Goal: Communication & Community: Answer question/provide support

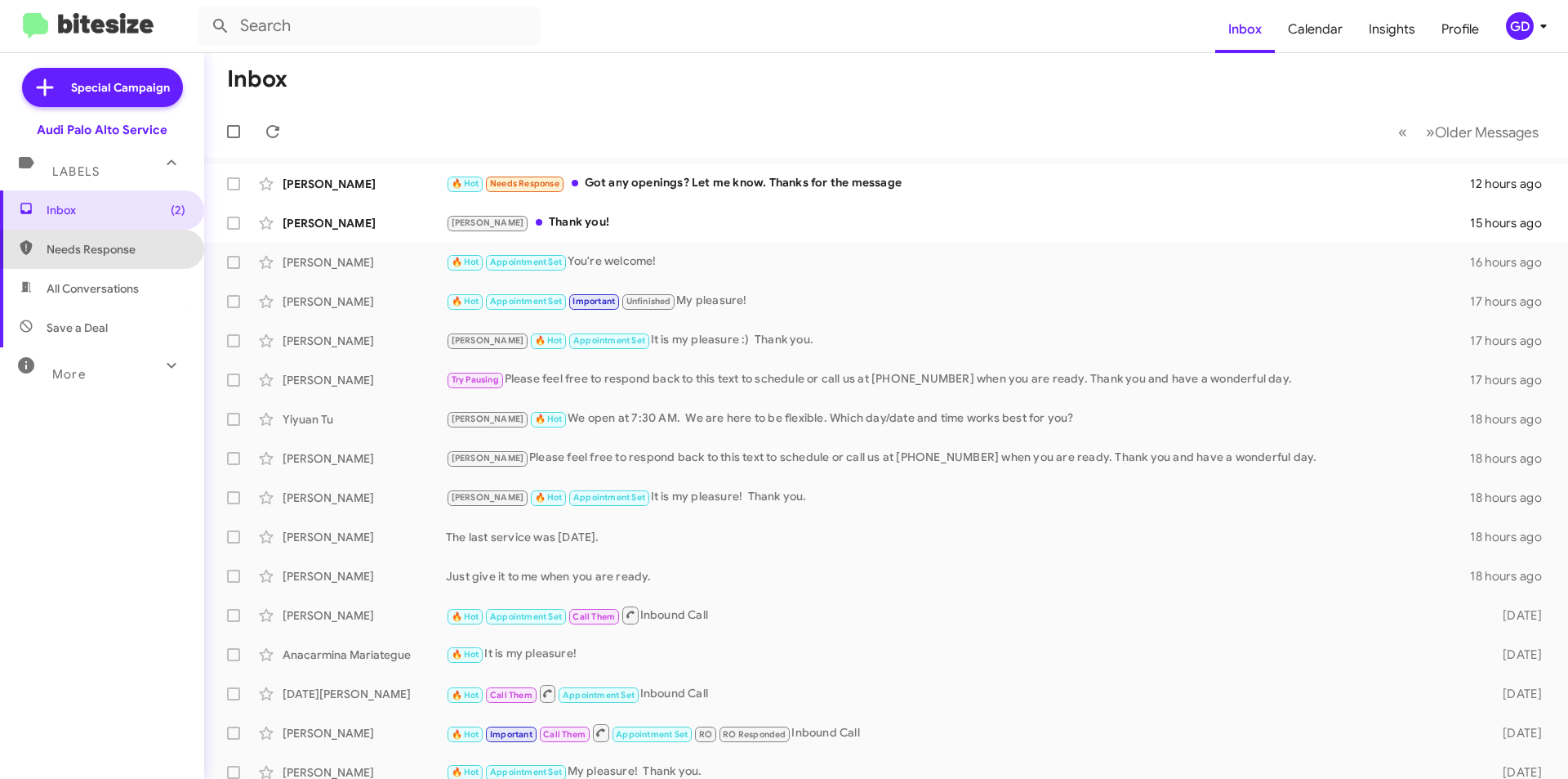
click at [104, 248] on span "Needs Response" at bounding box center [116, 249] width 139 height 17
type input "in:needs-response"
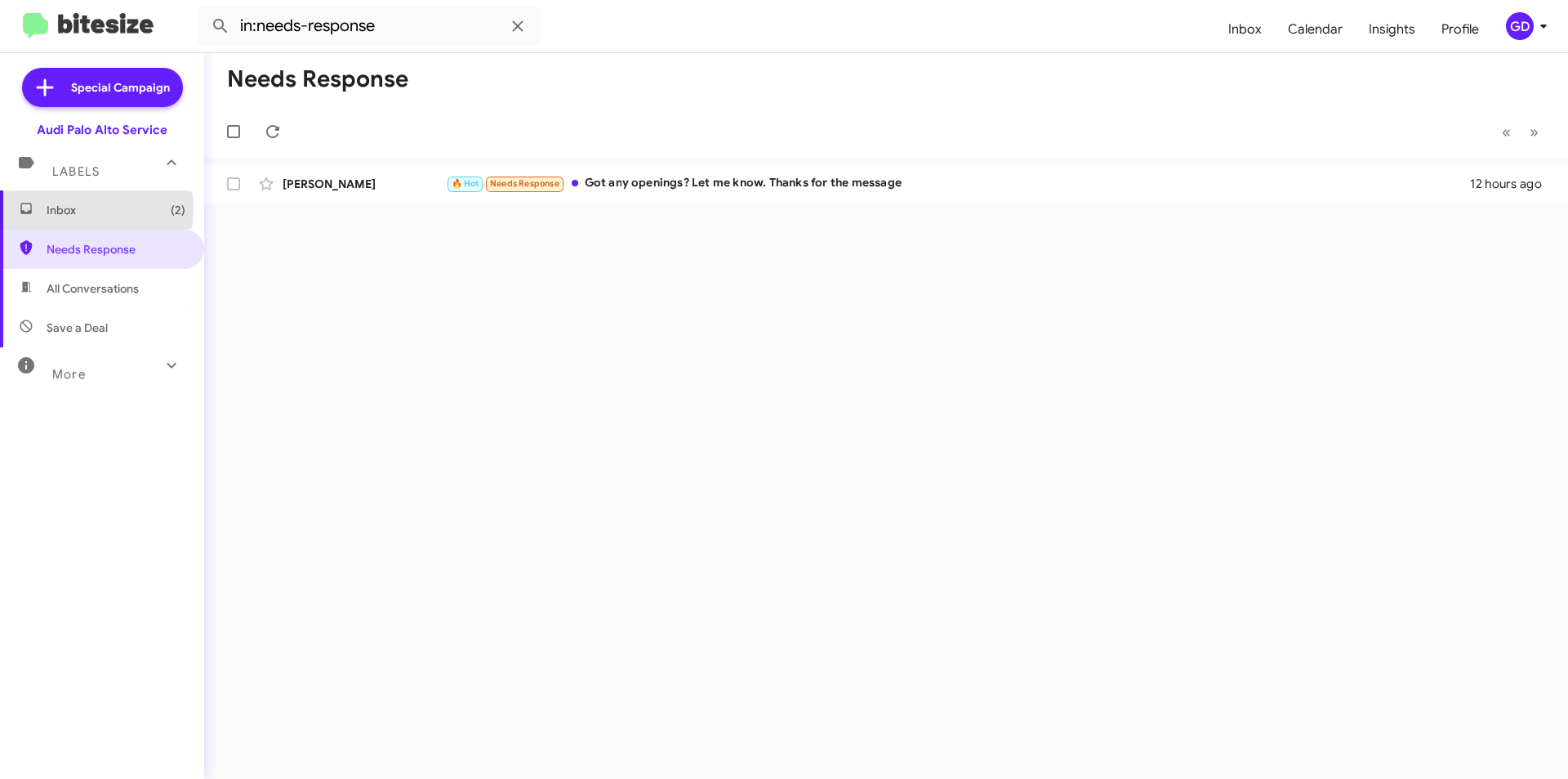
click at [62, 209] on span "Inbox (2)" at bounding box center [116, 210] width 139 height 17
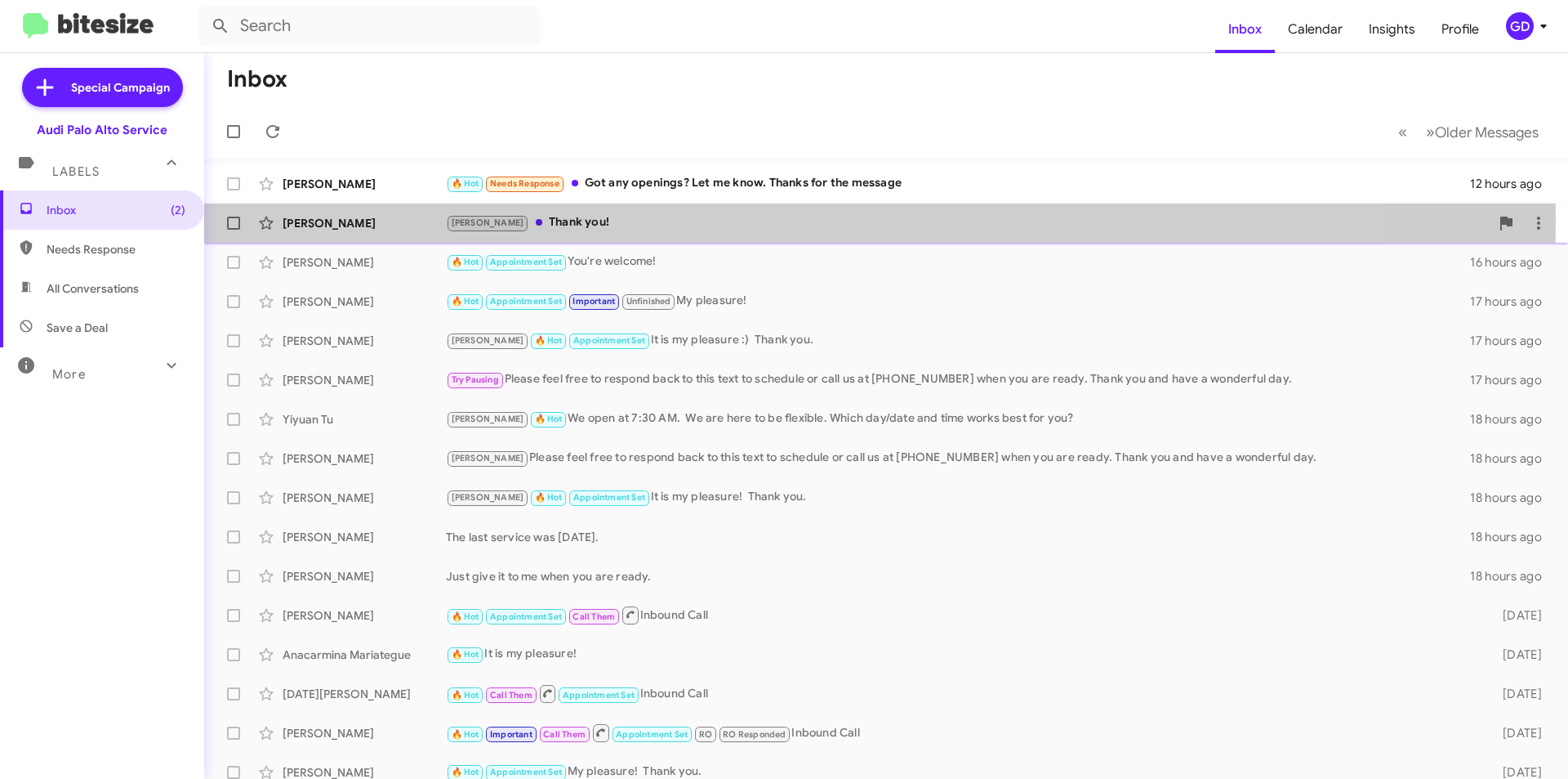
click at [537, 219] on div "[PERSON_NAME] Thank you!" at bounding box center [967, 222] width 1044 height 18
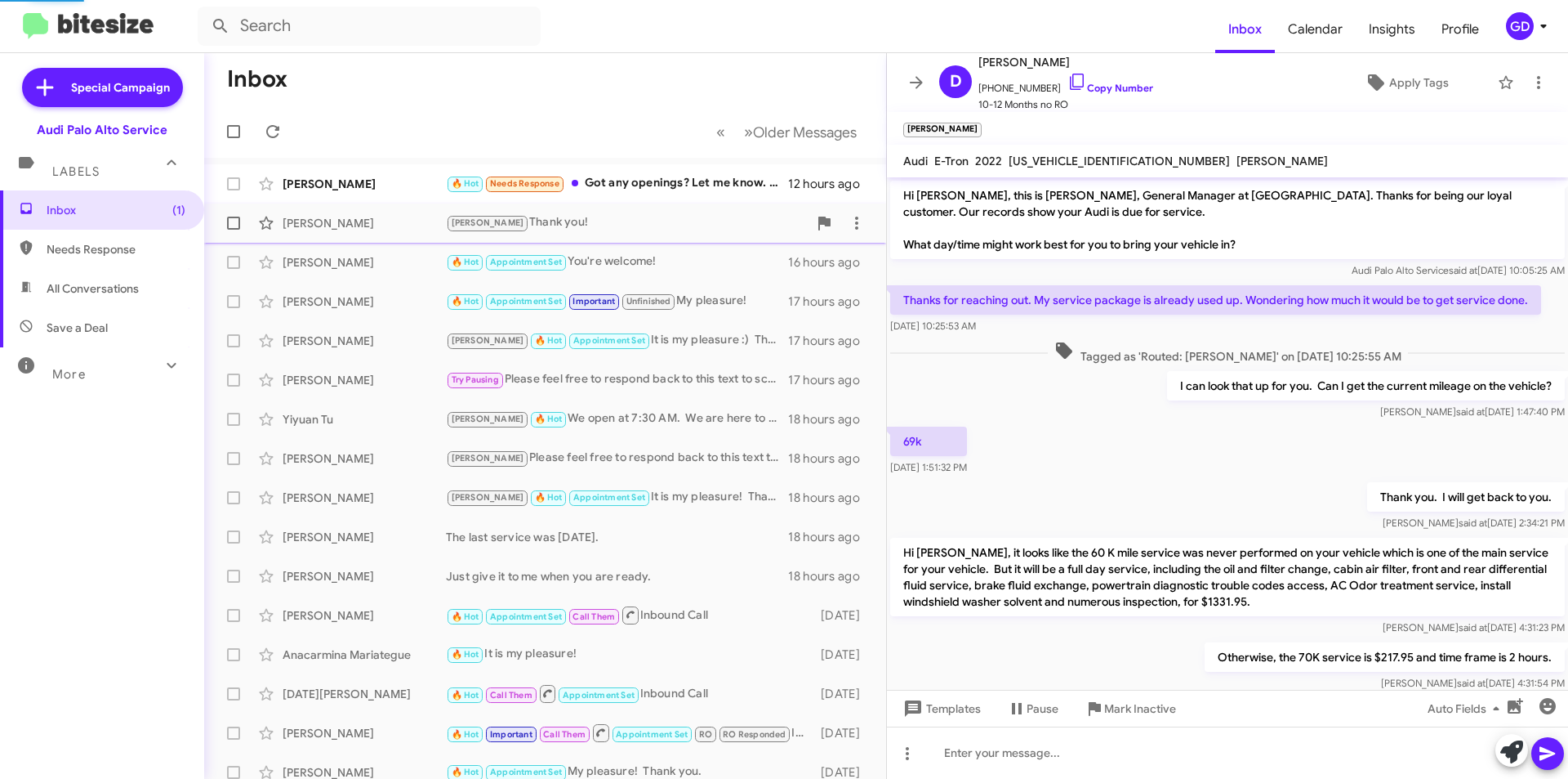
scroll to position [64, 0]
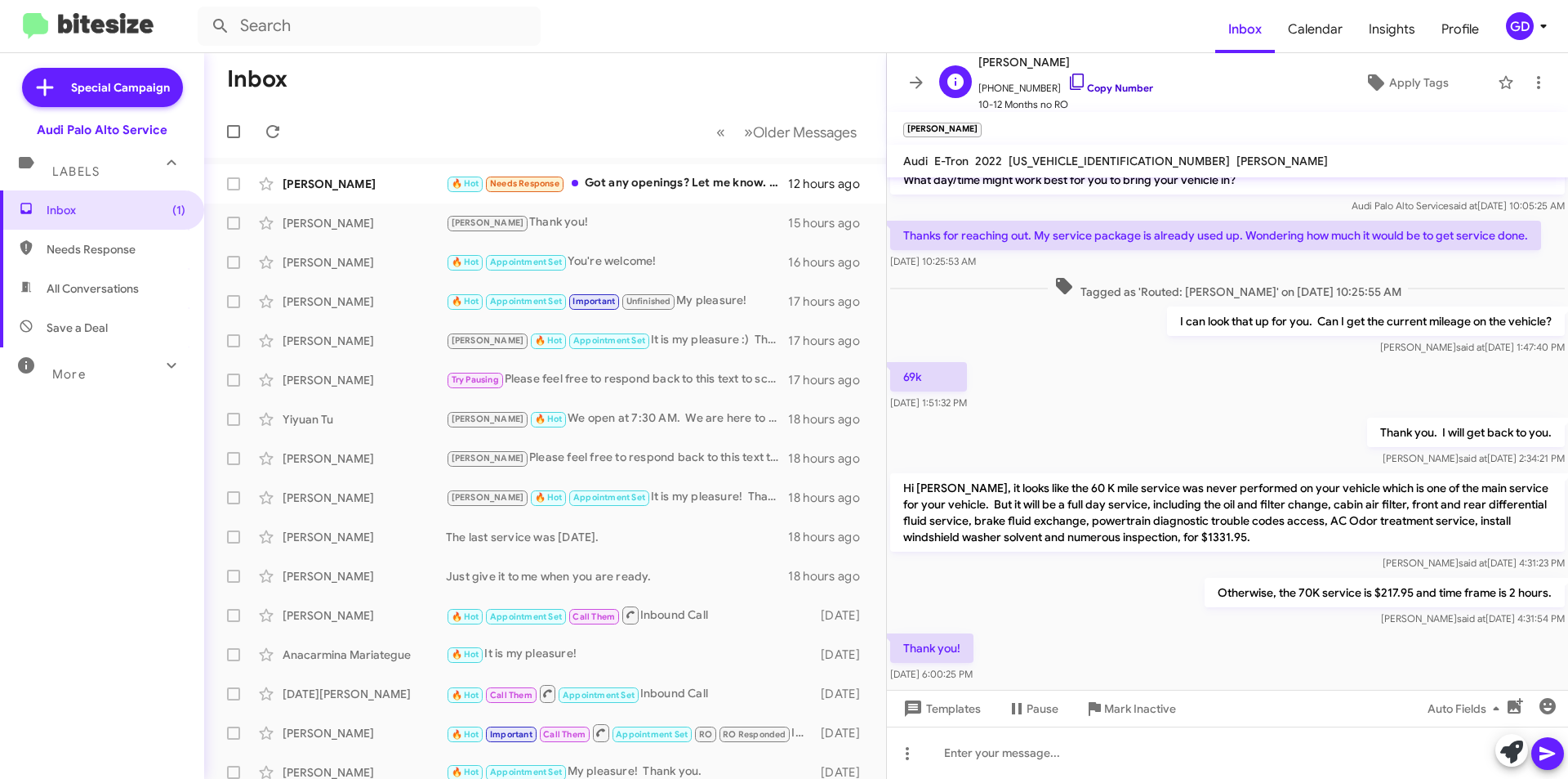
click at [1107, 90] on link "Copy Number" at bounding box center [1111, 87] width 85 height 13
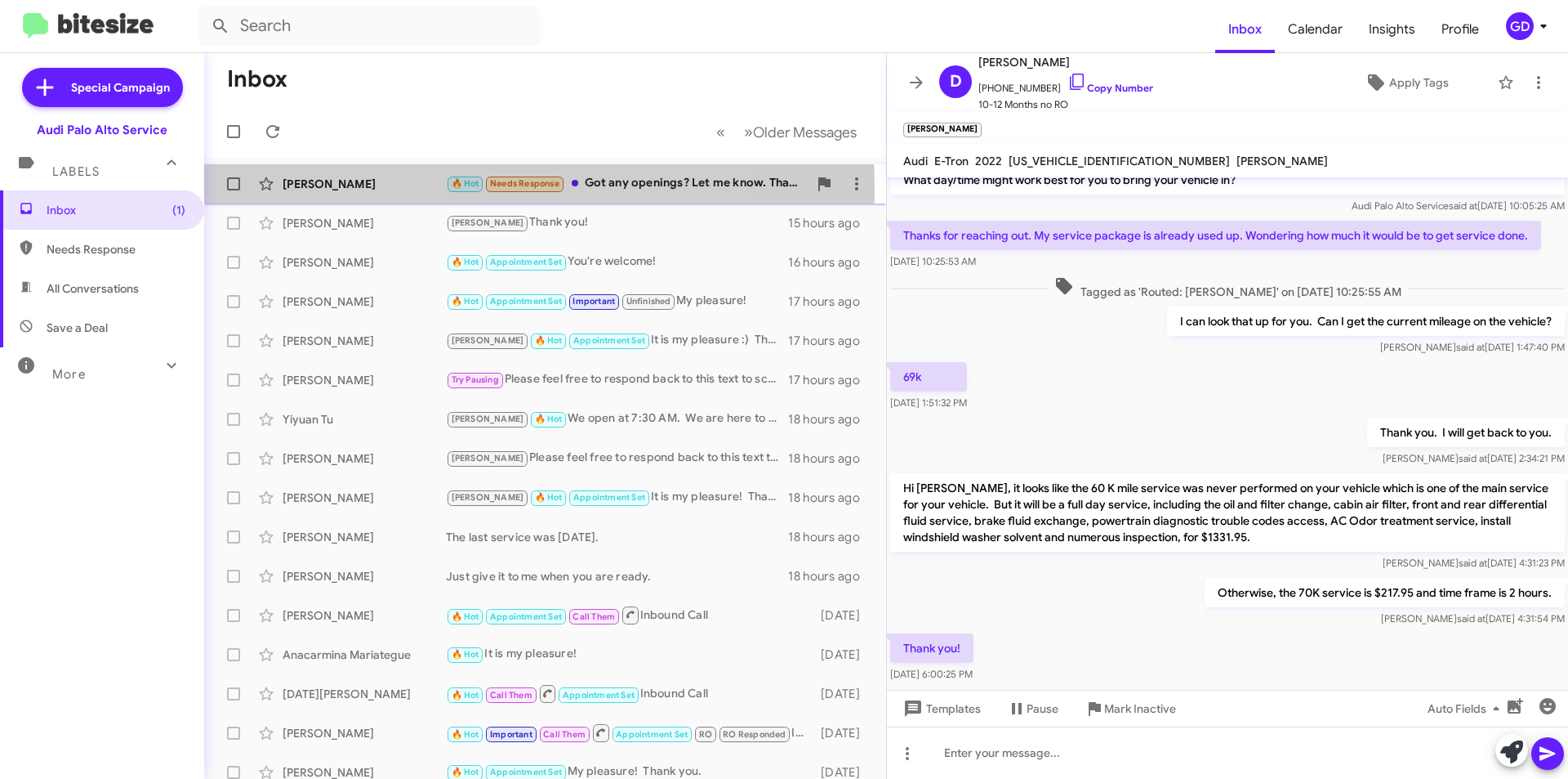
click at [293, 188] on div "[PERSON_NAME]" at bounding box center [364, 184] width 163 height 17
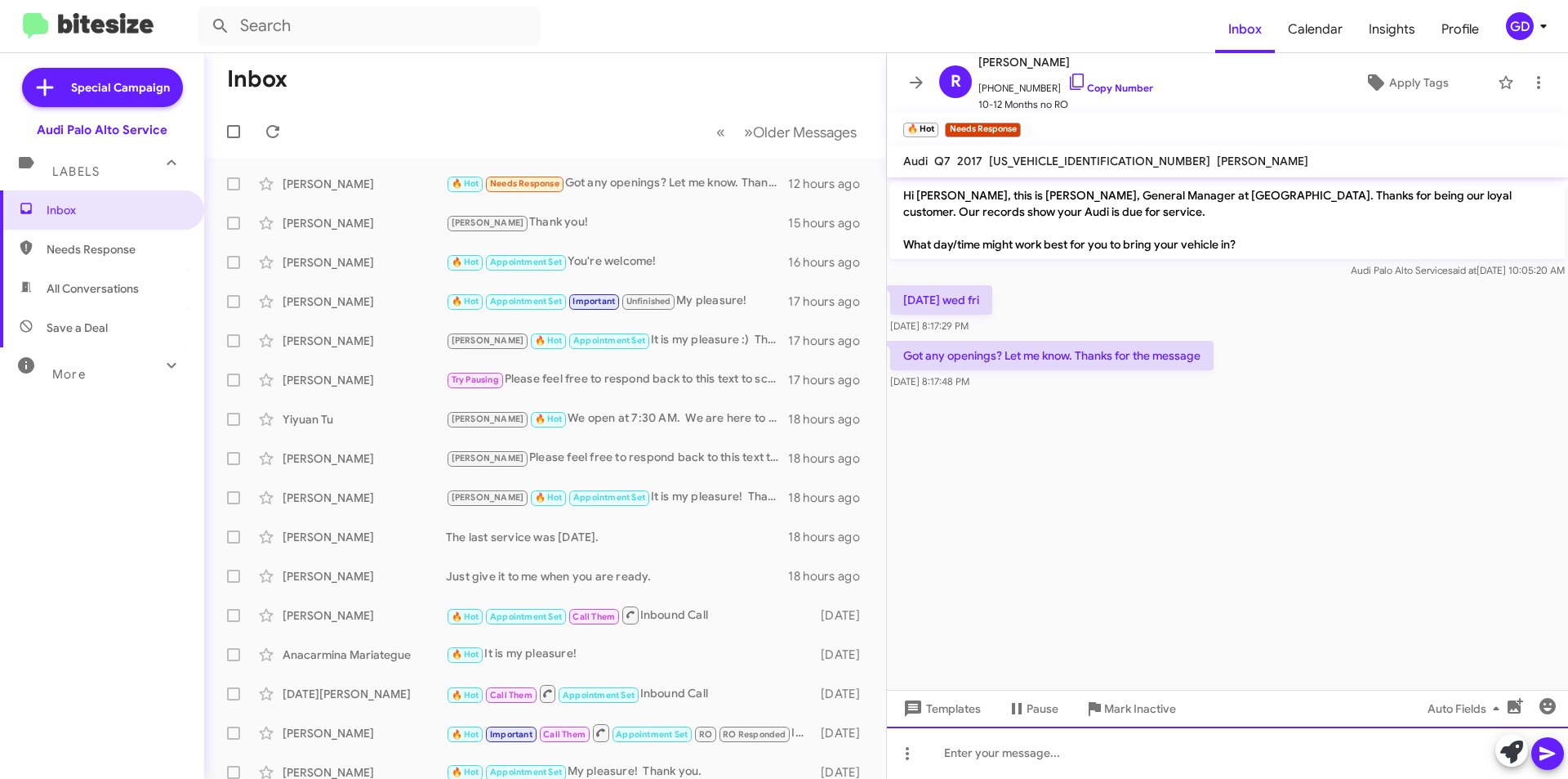
click at [950, 754] on div at bounding box center [1228, 753] width 682 height 52
click at [1098, 87] on link "Copy Number" at bounding box center [1111, 87] width 85 height 13
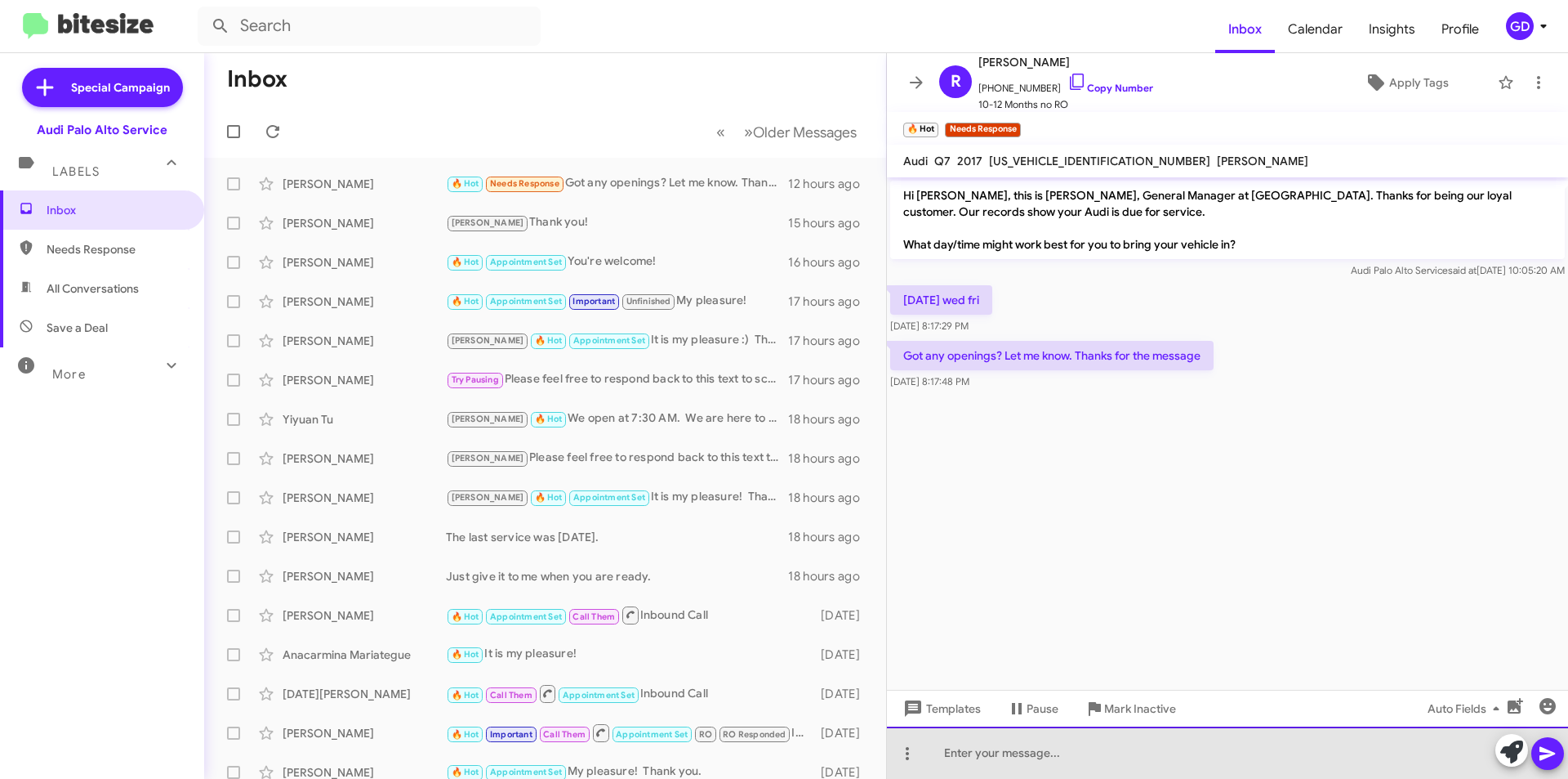
click at [975, 754] on div at bounding box center [1228, 753] width 682 height 52
click at [984, 760] on div at bounding box center [1228, 753] width 682 height 52
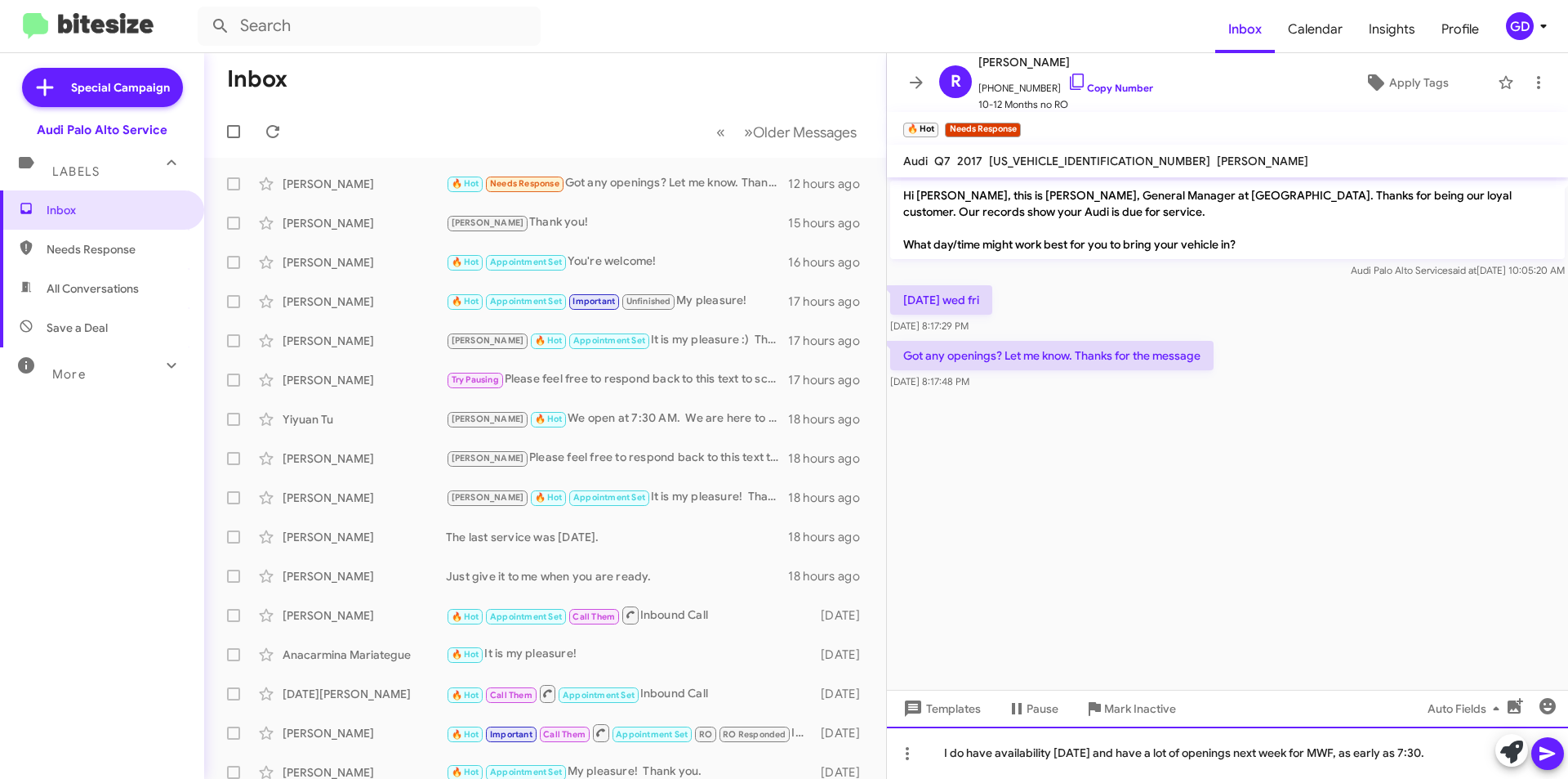
click at [1451, 752] on div "I do have availability [DATE] and have a lot of openings next week for MWF, as …" at bounding box center [1228, 753] width 682 height 52
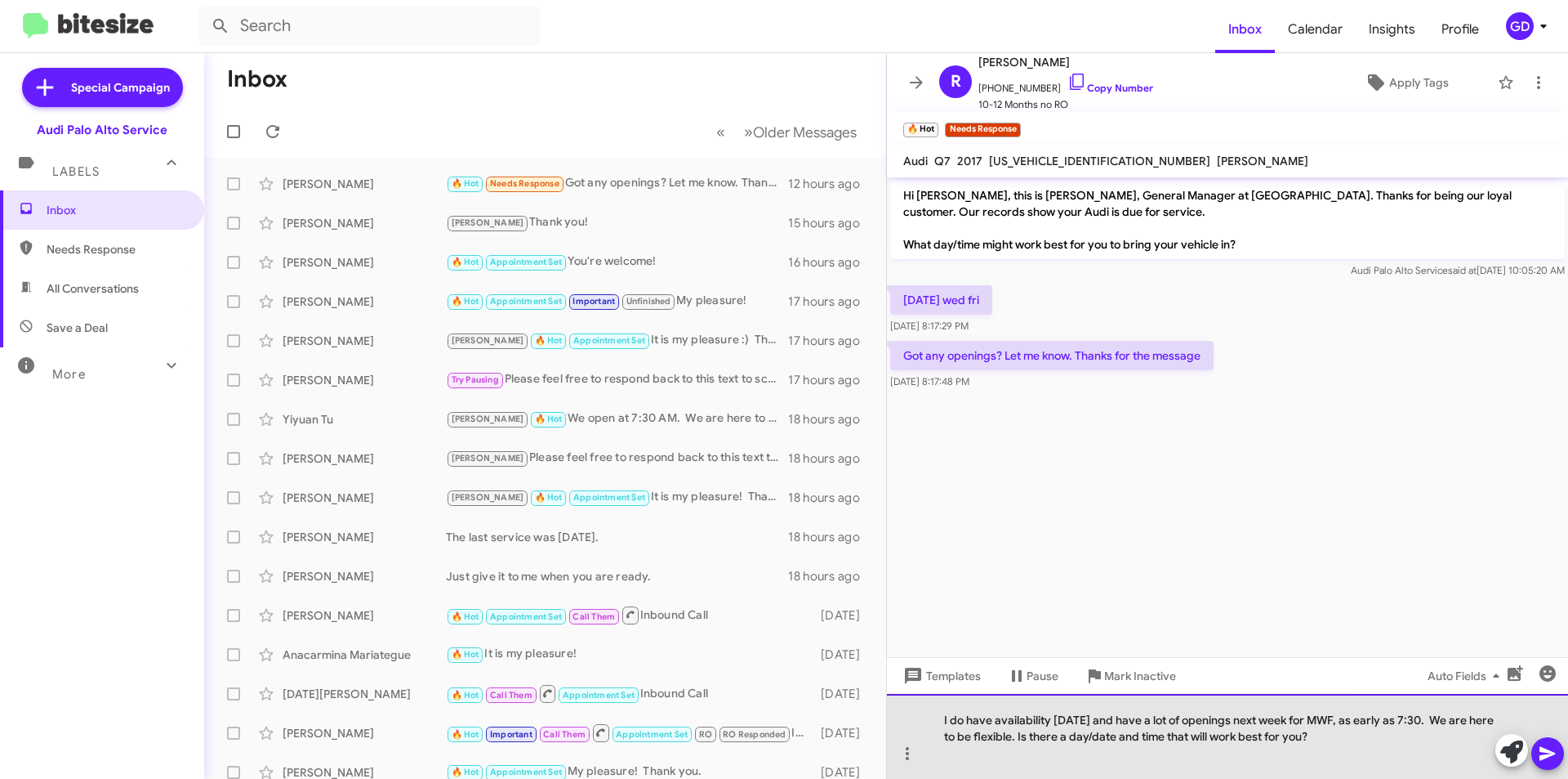
click at [1046, 735] on div "I do have availability [DATE] and have a lot of openings next week for MWF, as …" at bounding box center [1228, 735] width 682 height 85
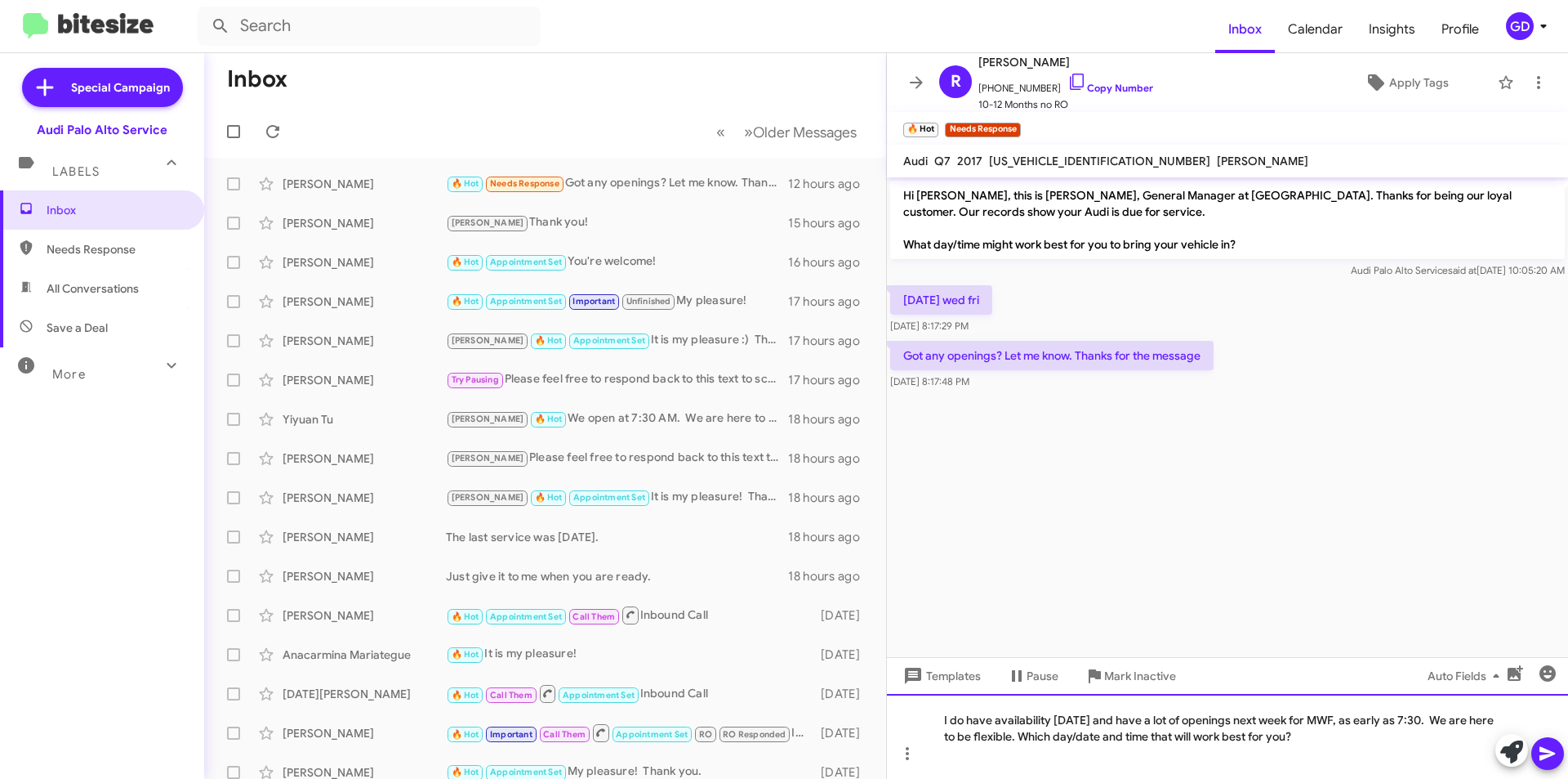
click at [1192, 738] on div "I do have availability [DATE] and have a lot of openings next week for MWF, as …" at bounding box center [1228, 735] width 682 height 85
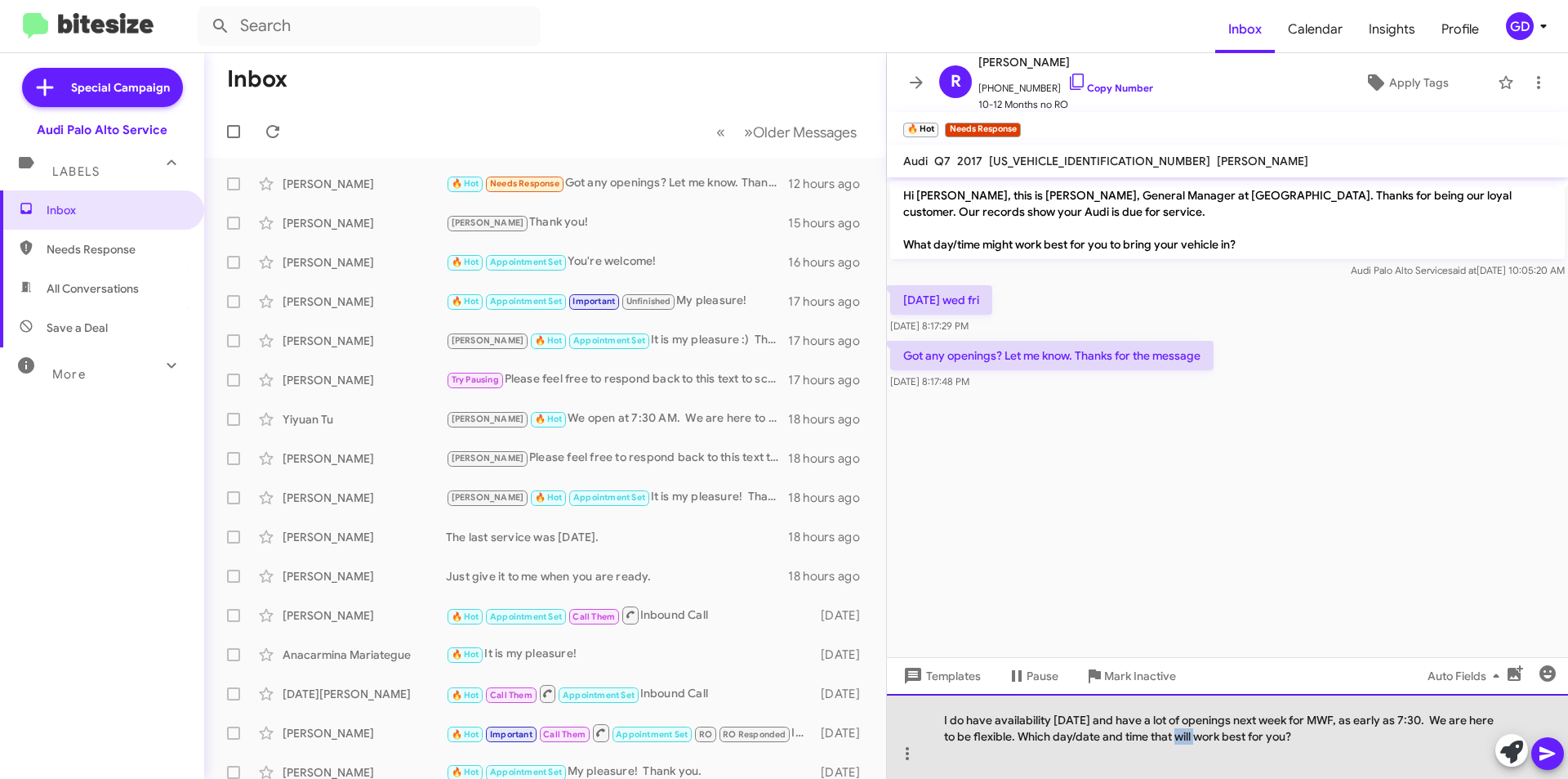
click at [1192, 738] on div "I do have availability [DATE] and have a lot of openings next week for MWF, as …" at bounding box center [1228, 735] width 682 height 85
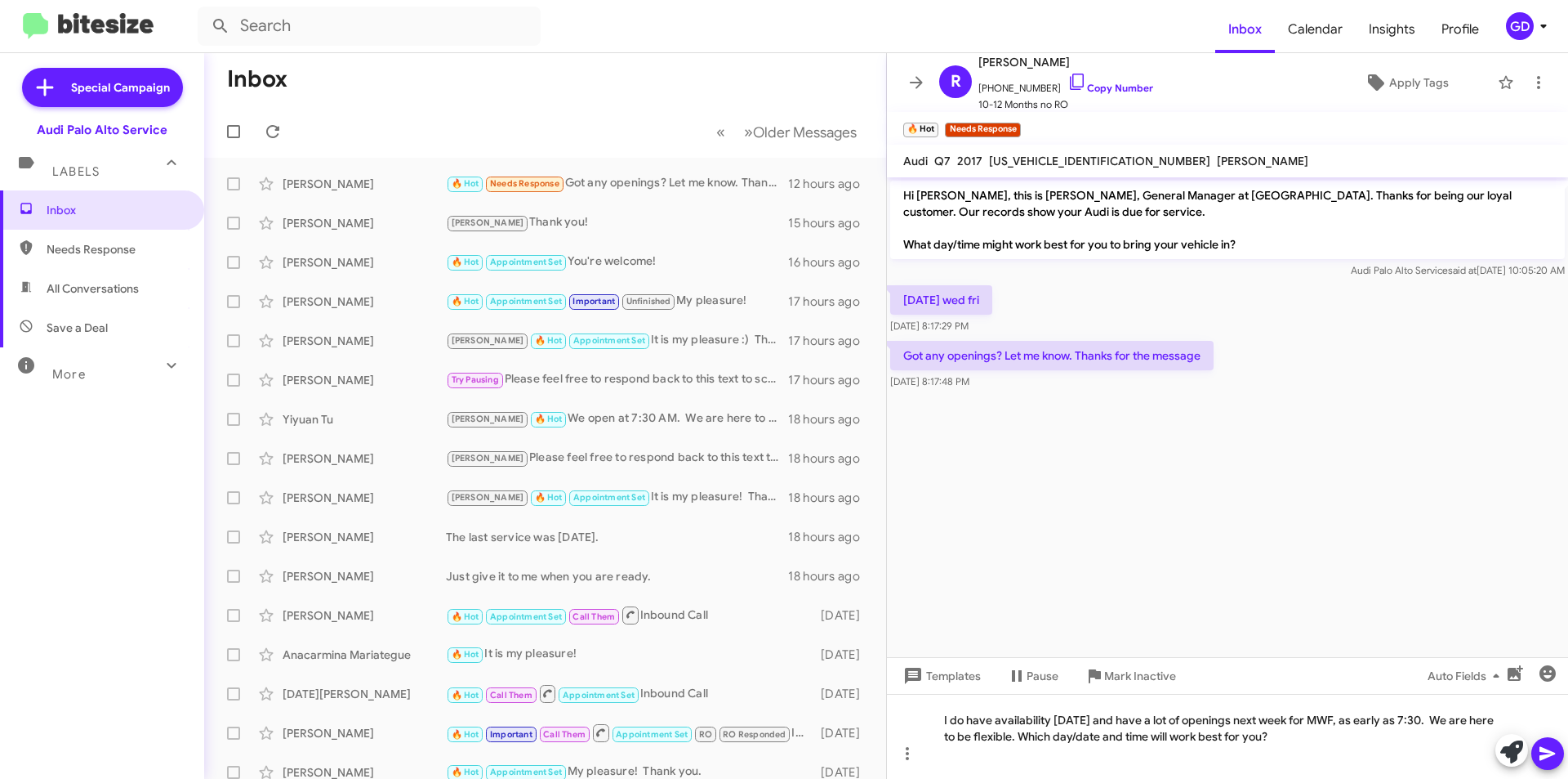
click at [1557, 749] on button at bounding box center [1548, 754] width 33 height 33
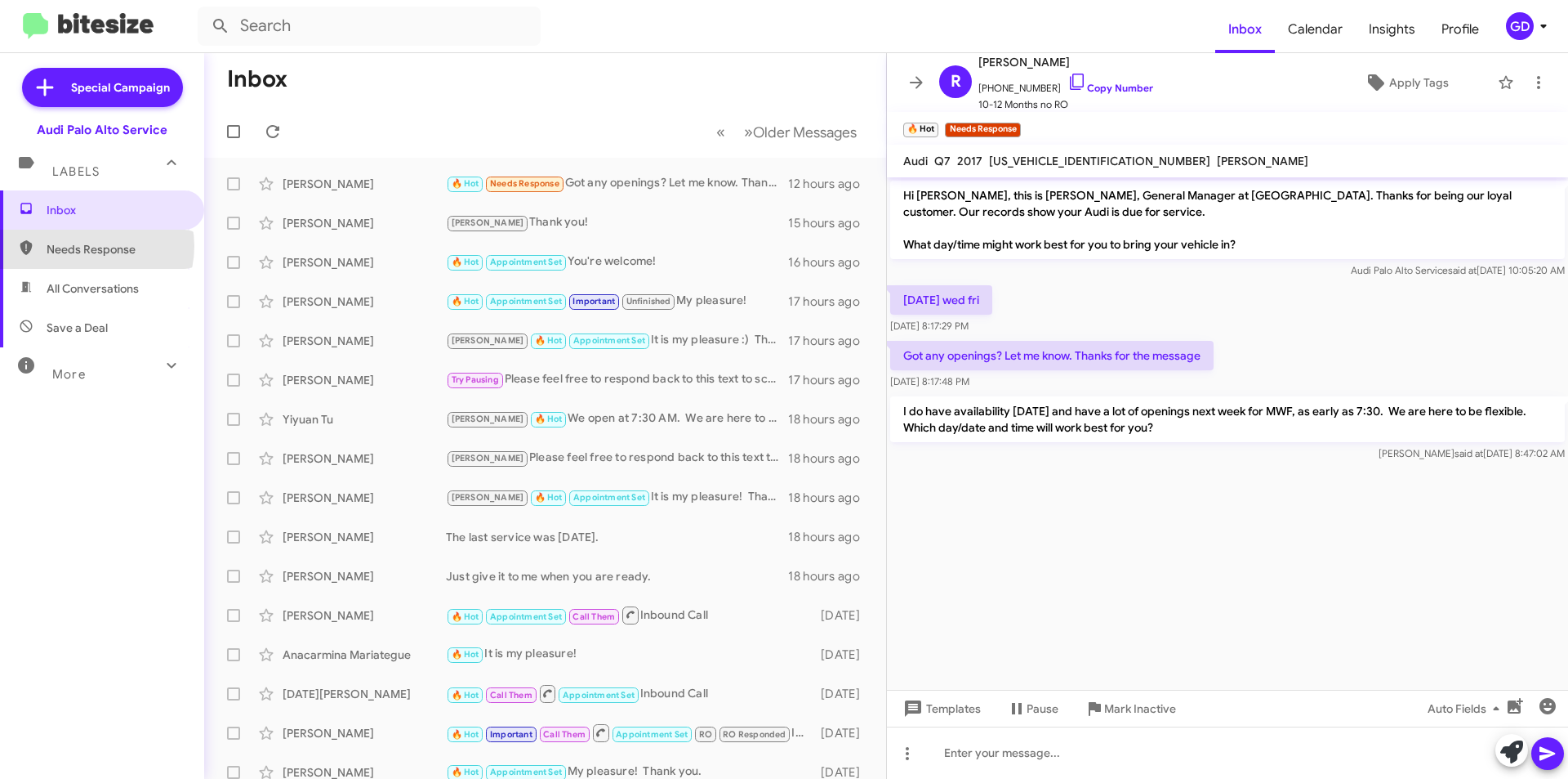
click at [87, 246] on span "Needs Response" at bounding box center [116, 249] width 139 height 17
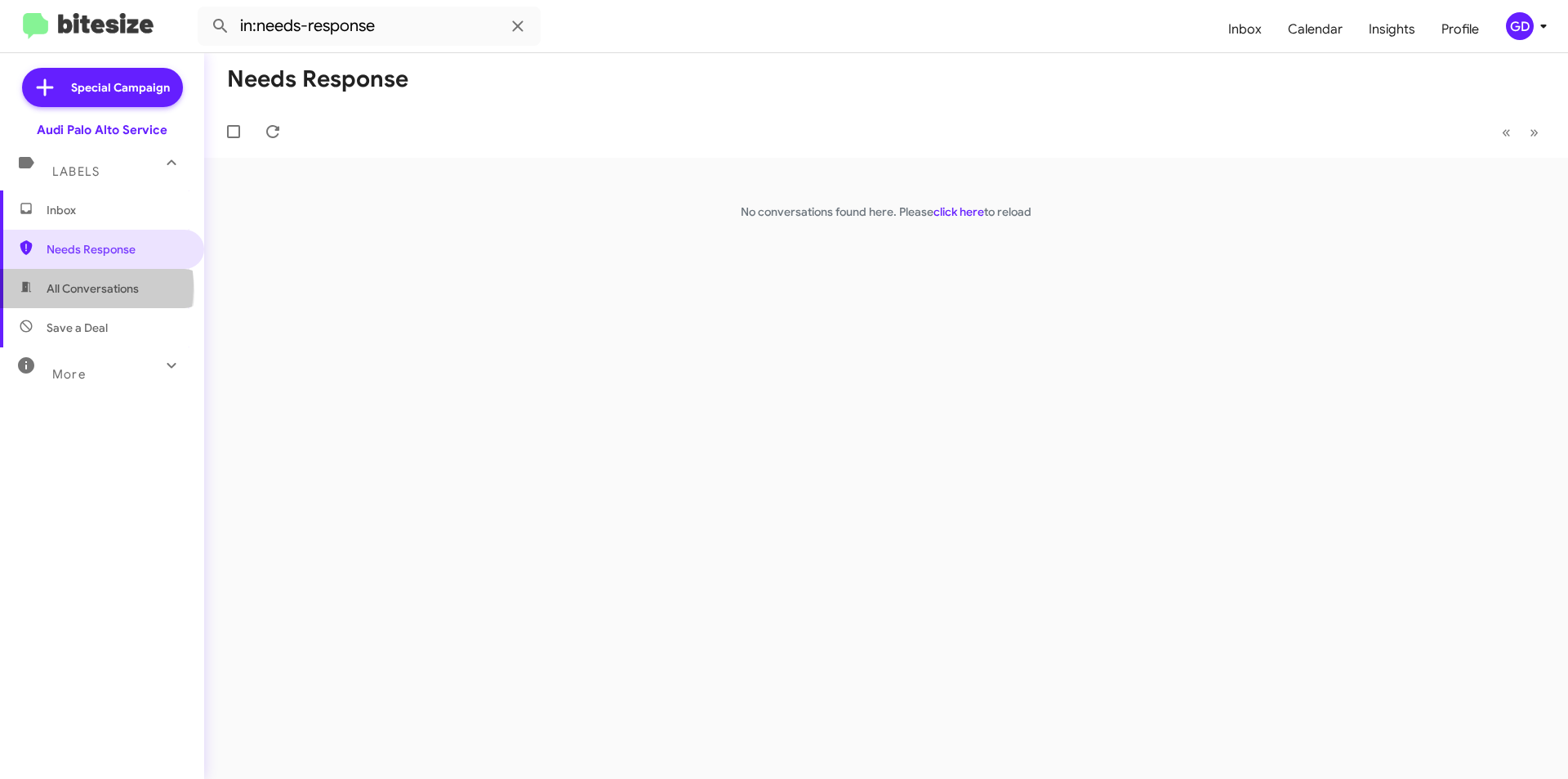
click at [85, 290] on span "All Conversations" at bounding box center [92, 288] width 92 height 17
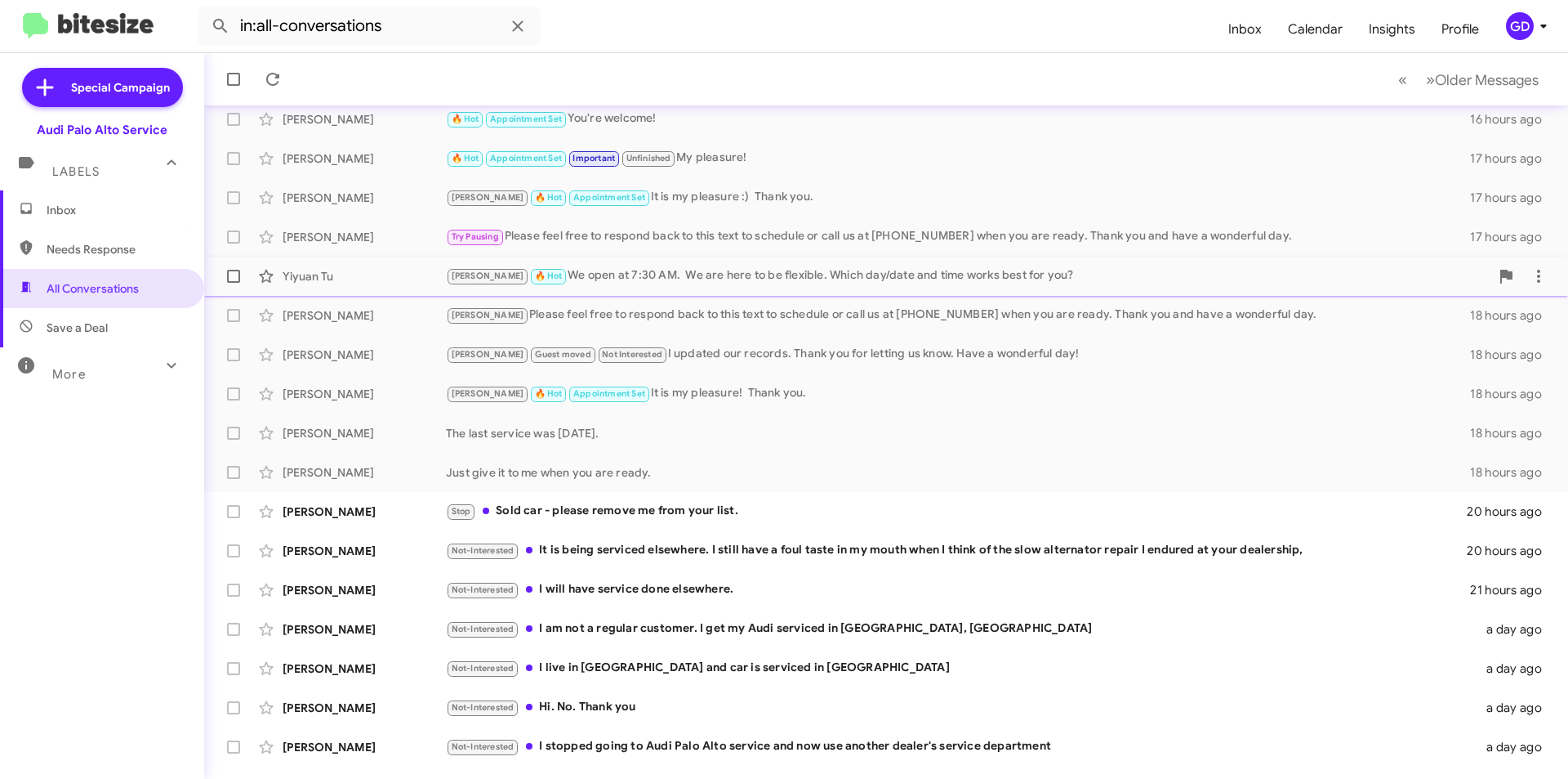
scroll to position [170, 0]
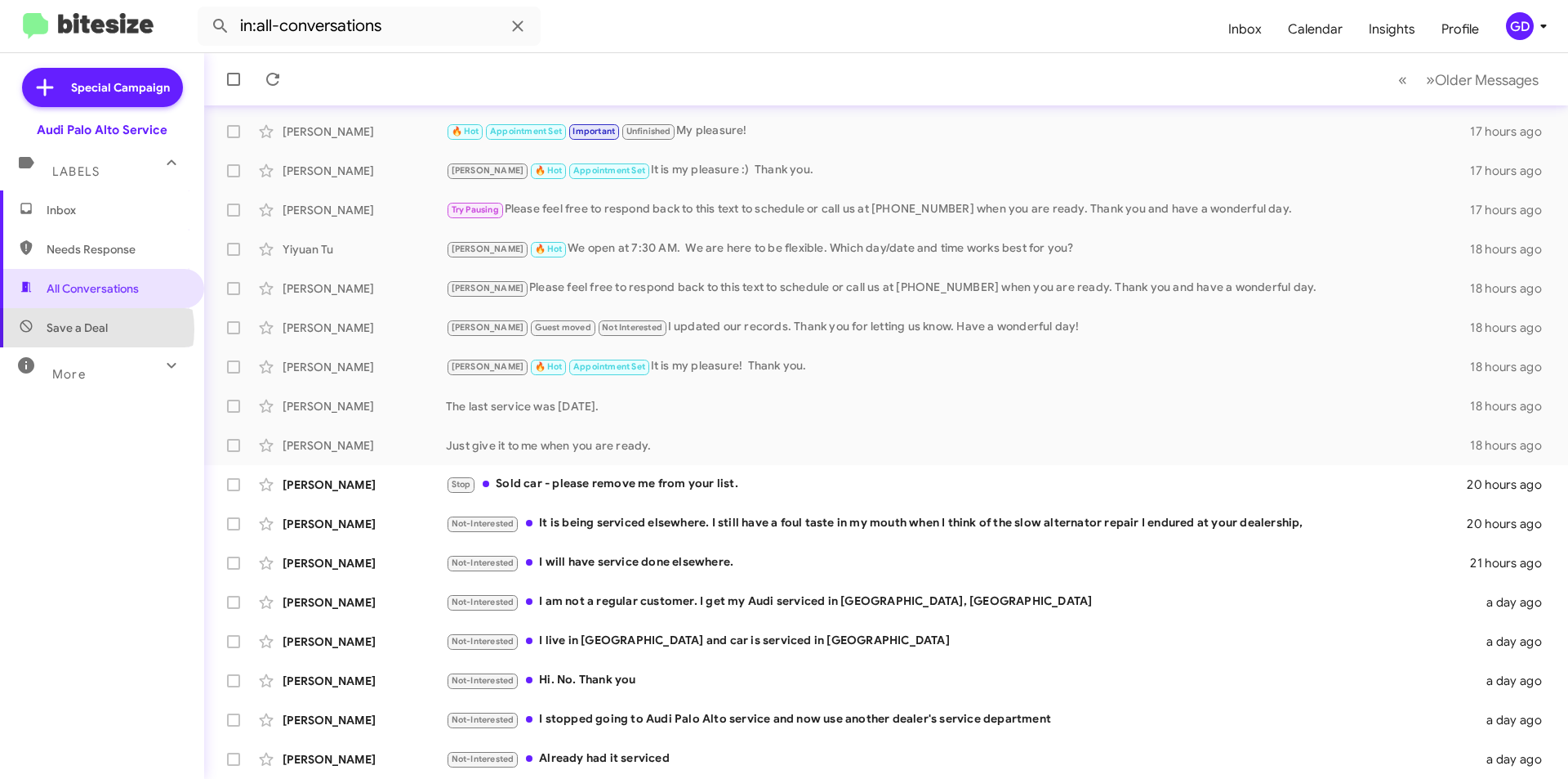
click at [94, 329] on span "Save a Deal" at bounding box center [77, 327] width 61 height 17
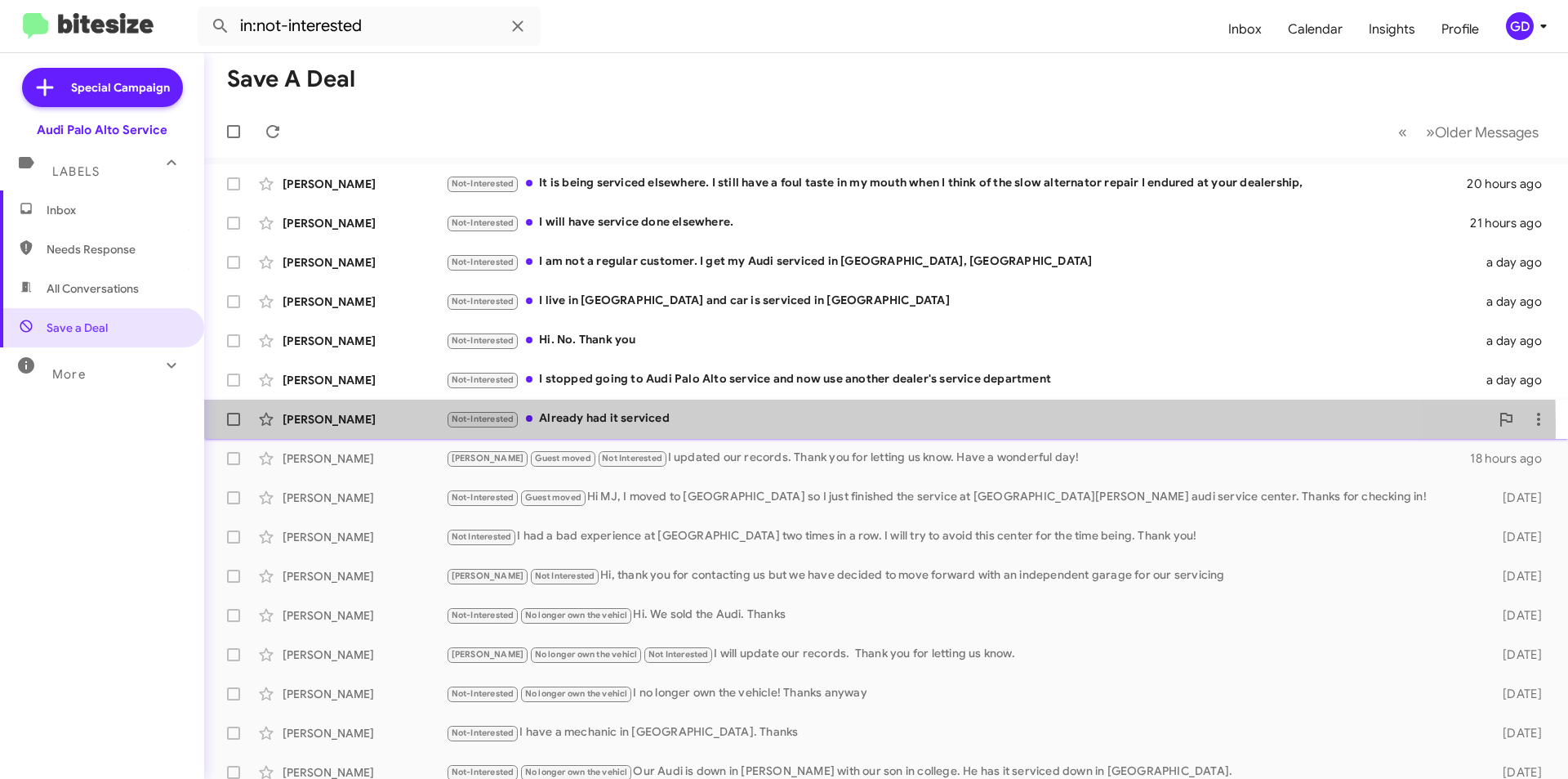
click at [554, 426] on div "Not-Interested Already had it serviced" at bounding box center [967, 418] width 1044 height 18
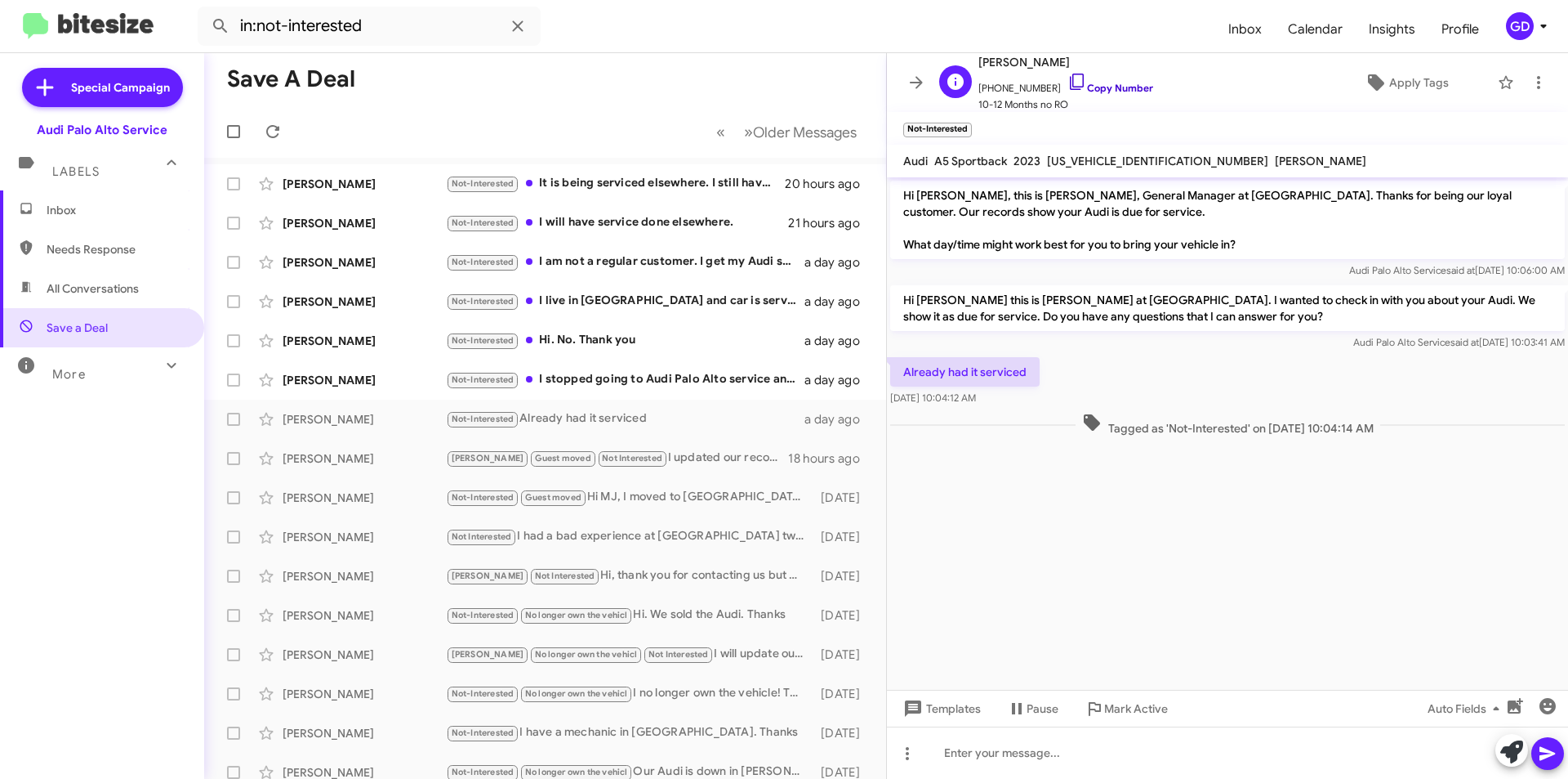
click at [1090, 90] on link "Copy Number" at bounding box center [1111, 87] width 85 height 13
click at [970, 121] on span "×" at bounding box center [969, 121] width 13 height 19
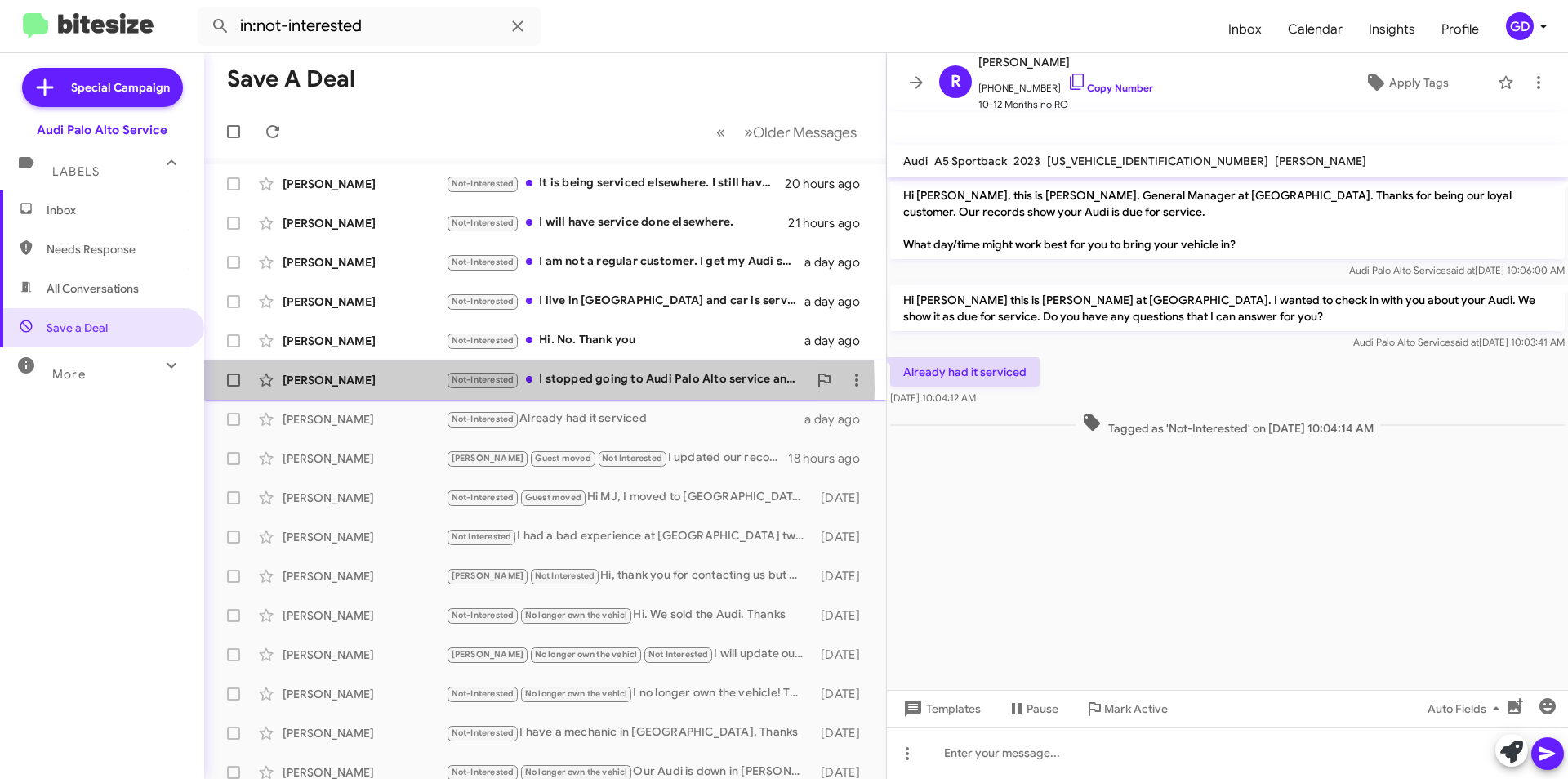
click at [327, 389] on div "[PERSON_NAME] Not-Interested I stopped going to Audi Palo Alto service and now …" at bounding box center [546, 380] width 656 height 33
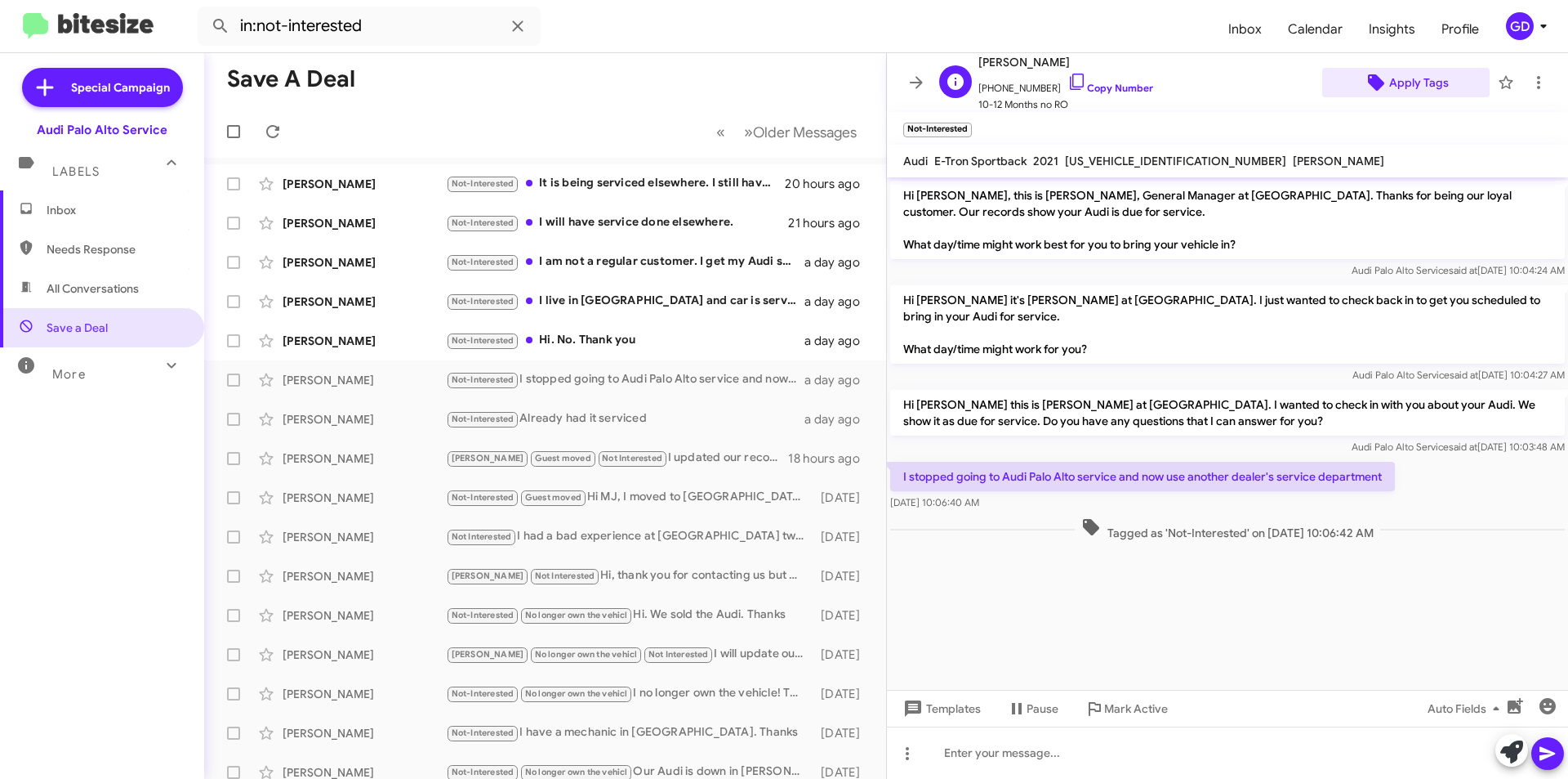
click at [1410, 86] on span "Apply Tags" at bounding box center [1418, 83] width 59 height 29
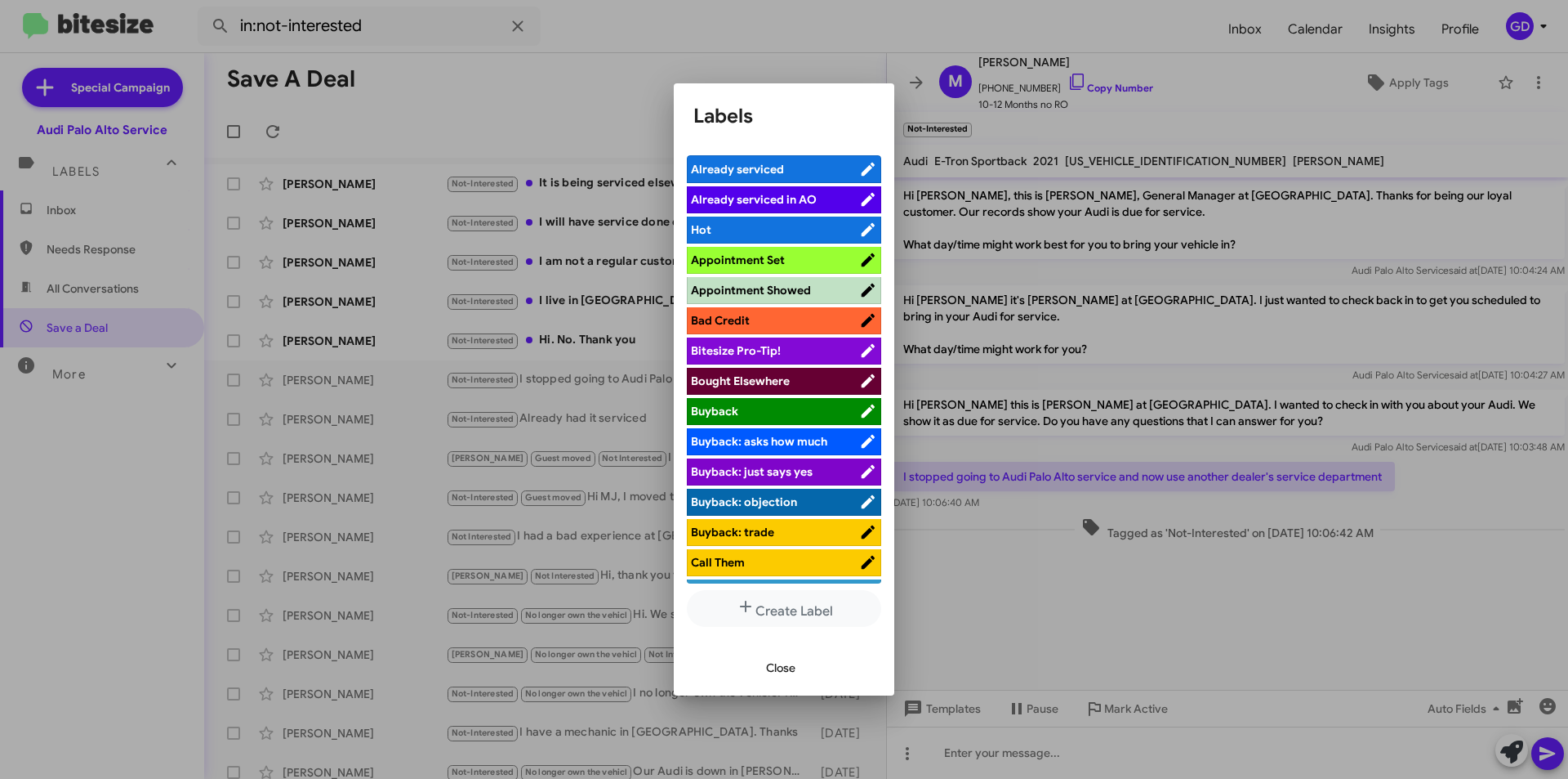
click at [749, 162] on span "Already serviced" at bounding box center [738, 169] width 93 height 15
click at [778, 667] on span "Close" at bounding box center [781, 667] width 29 height 29
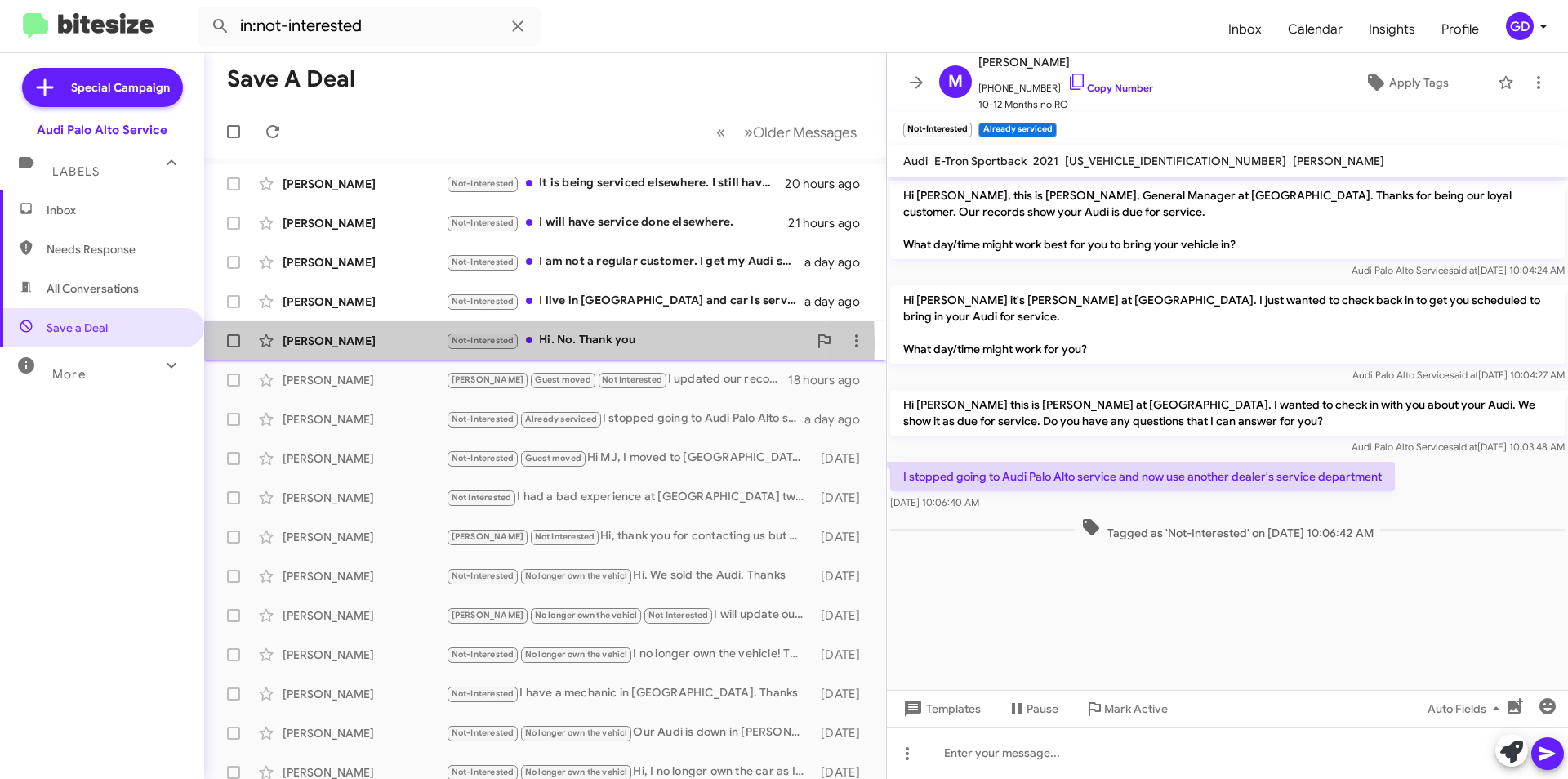
click at [332, 344] on div "[PERSON_NAME]" at bounding box center [364, 340] width 163 height 17
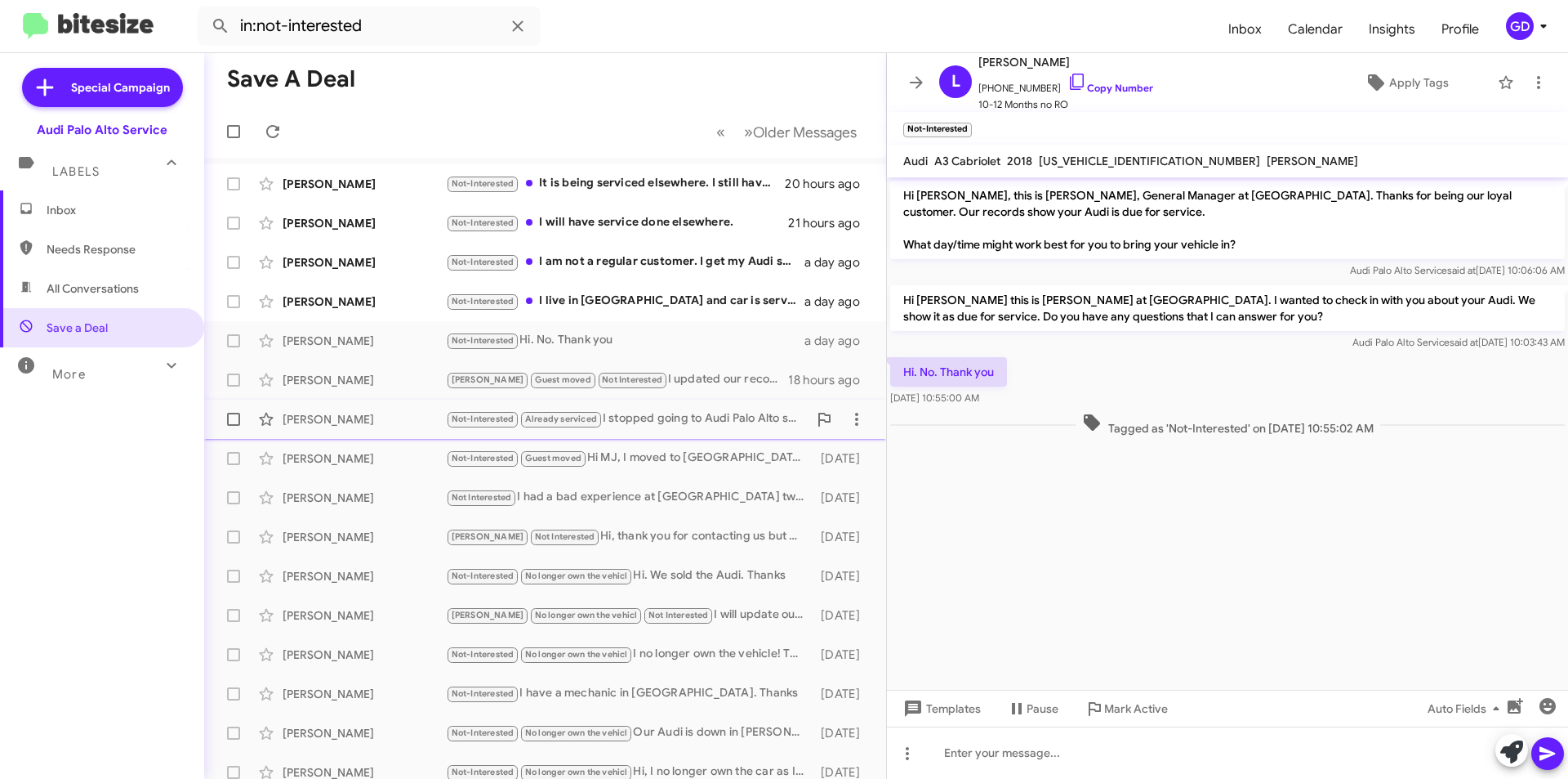
click at [304, 421] on div "[PERSON_NAME]" at bounding box center [364, 419] width 163 height 17
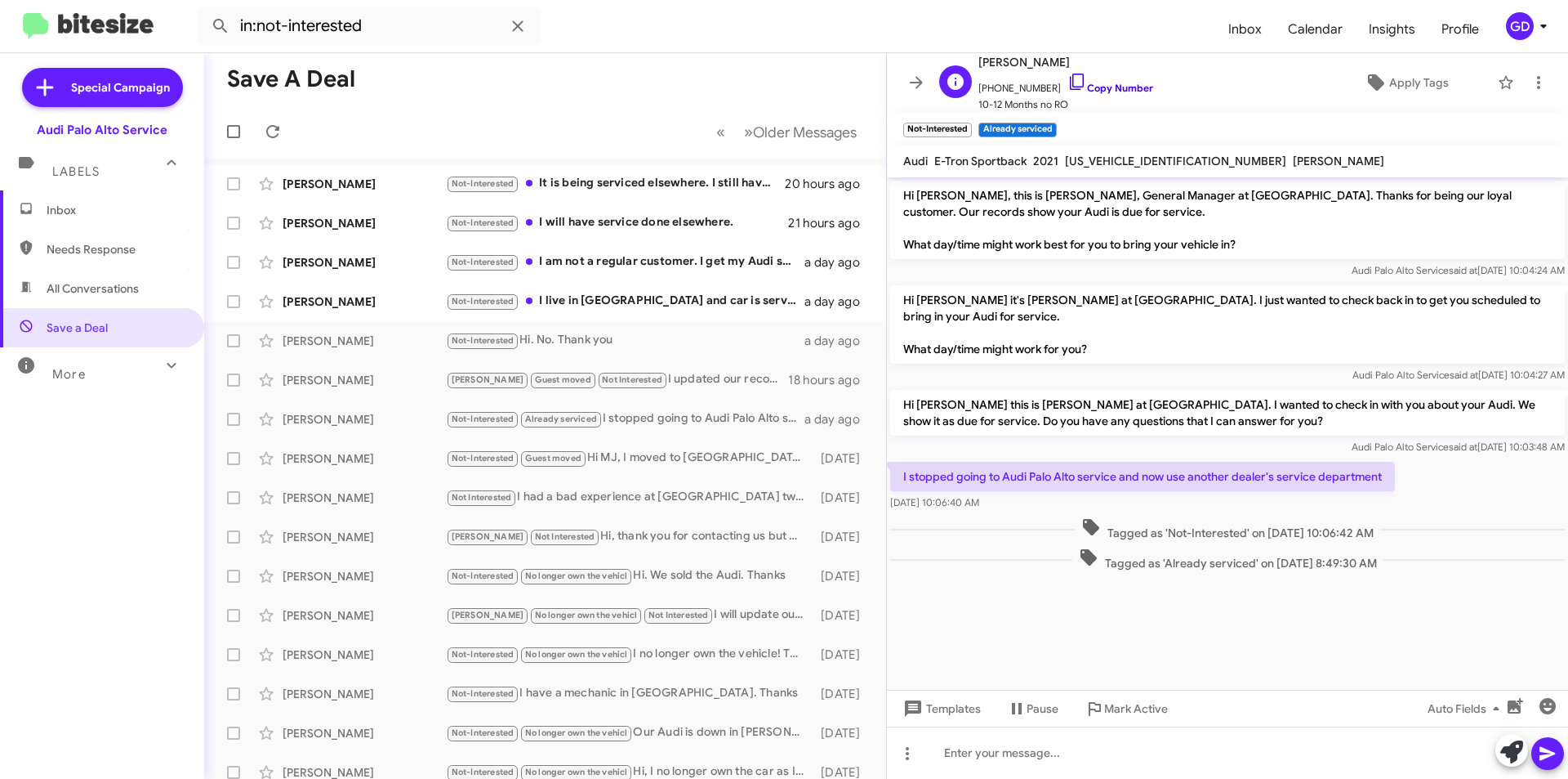
click at [1106, 85] on link "Copy Number" at bounding box center [1111, 87] width 85 height 13
click at [267, 355] on button at bounding box center [266, 341] width 33 height 33
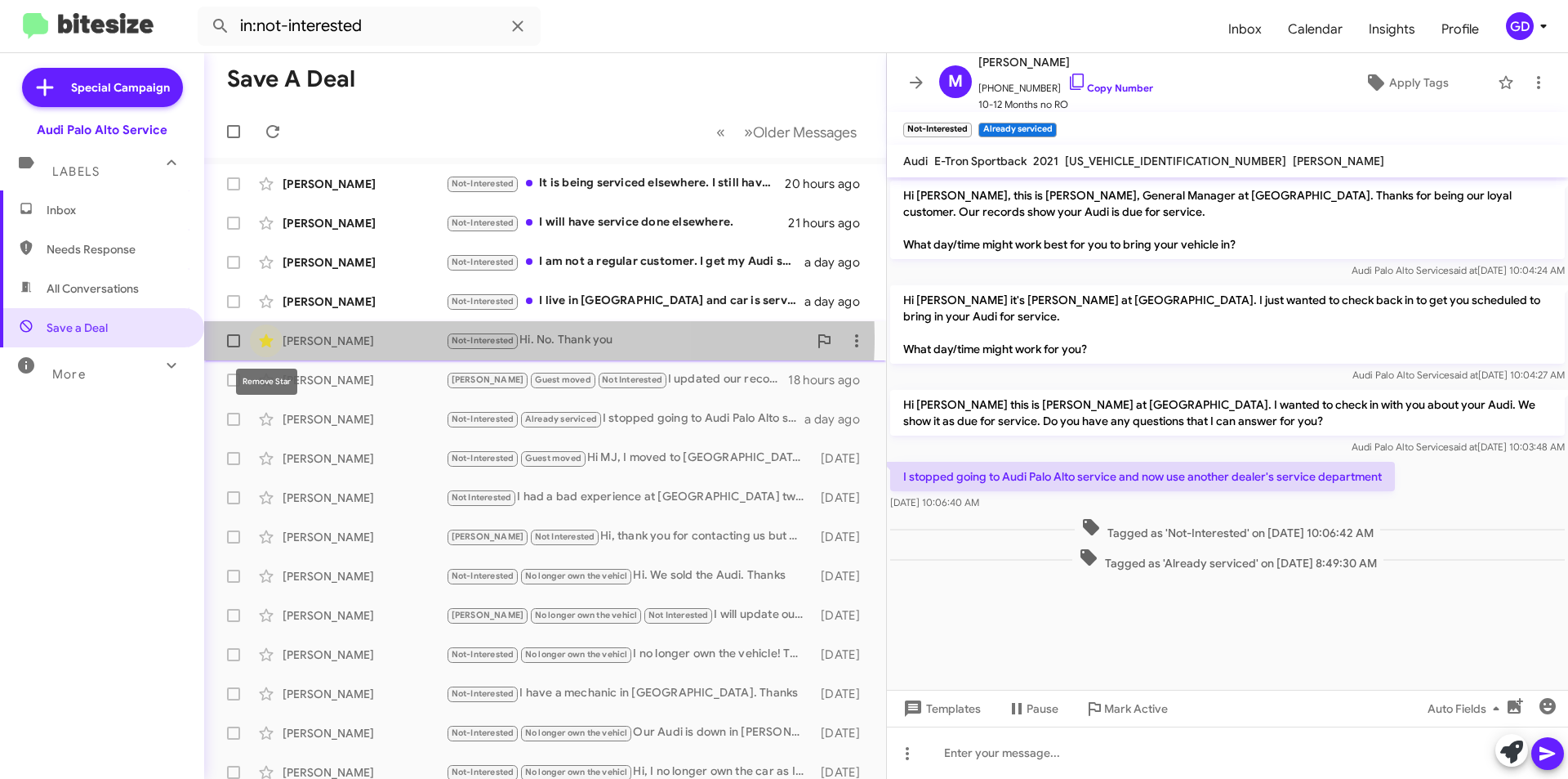
click at [264, 336] on icon at bounding box center [266, 341] width 19 height 19
click at [332, 338] on div "[PERSON_NAME]" at bounding box center [364, 340] width 163 height 17
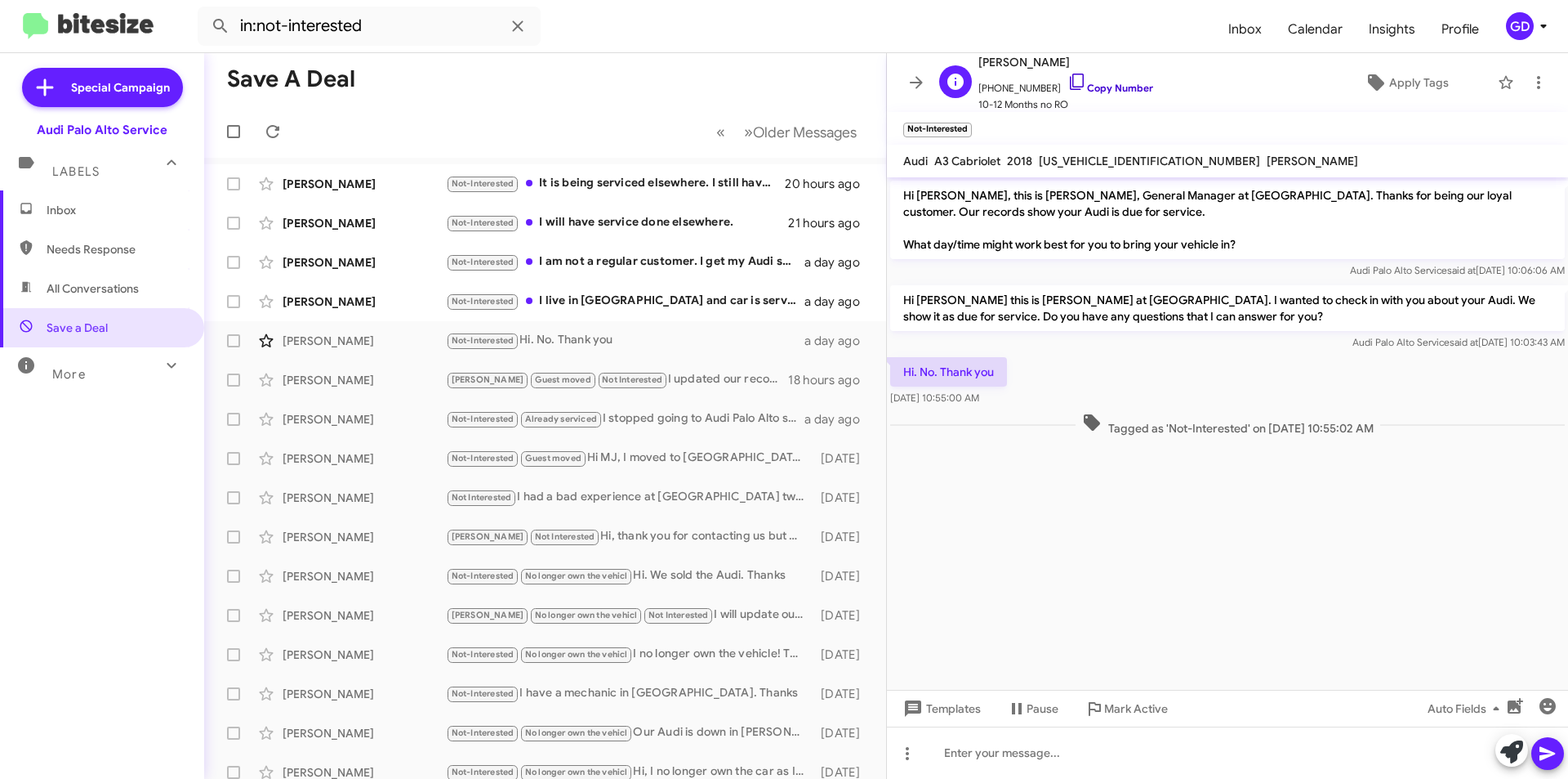
click at [1093, 90] on link "Copy Number" at bounding box center [1111, 87] width 85 height 13
click at [969, 123] on span "×" at bounding box center [969, 121] width 13 height 19
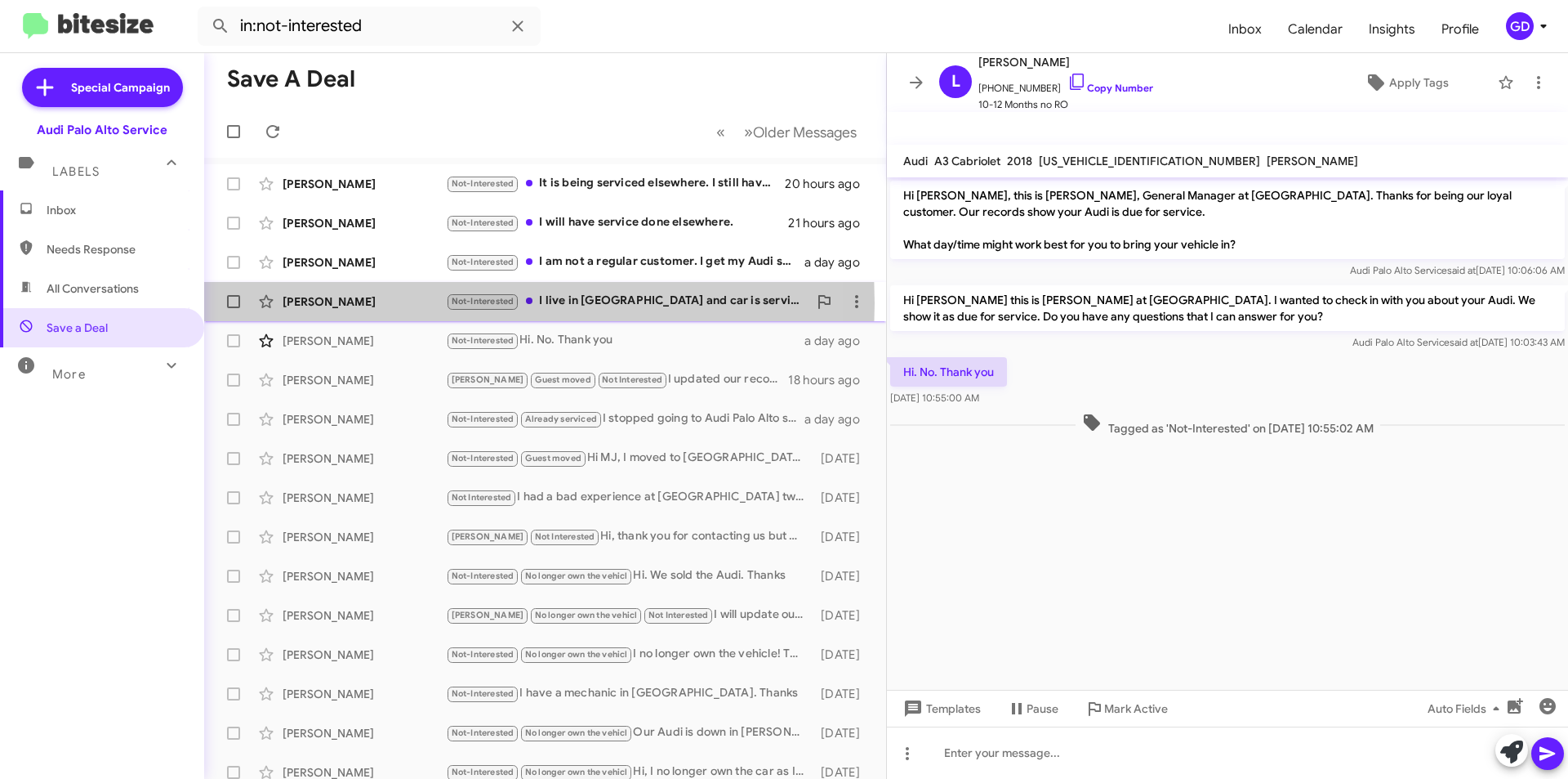
click at [336, 305] on div "[PERSON_NAME]" at bounding box center [364, 301] width 163 height 17
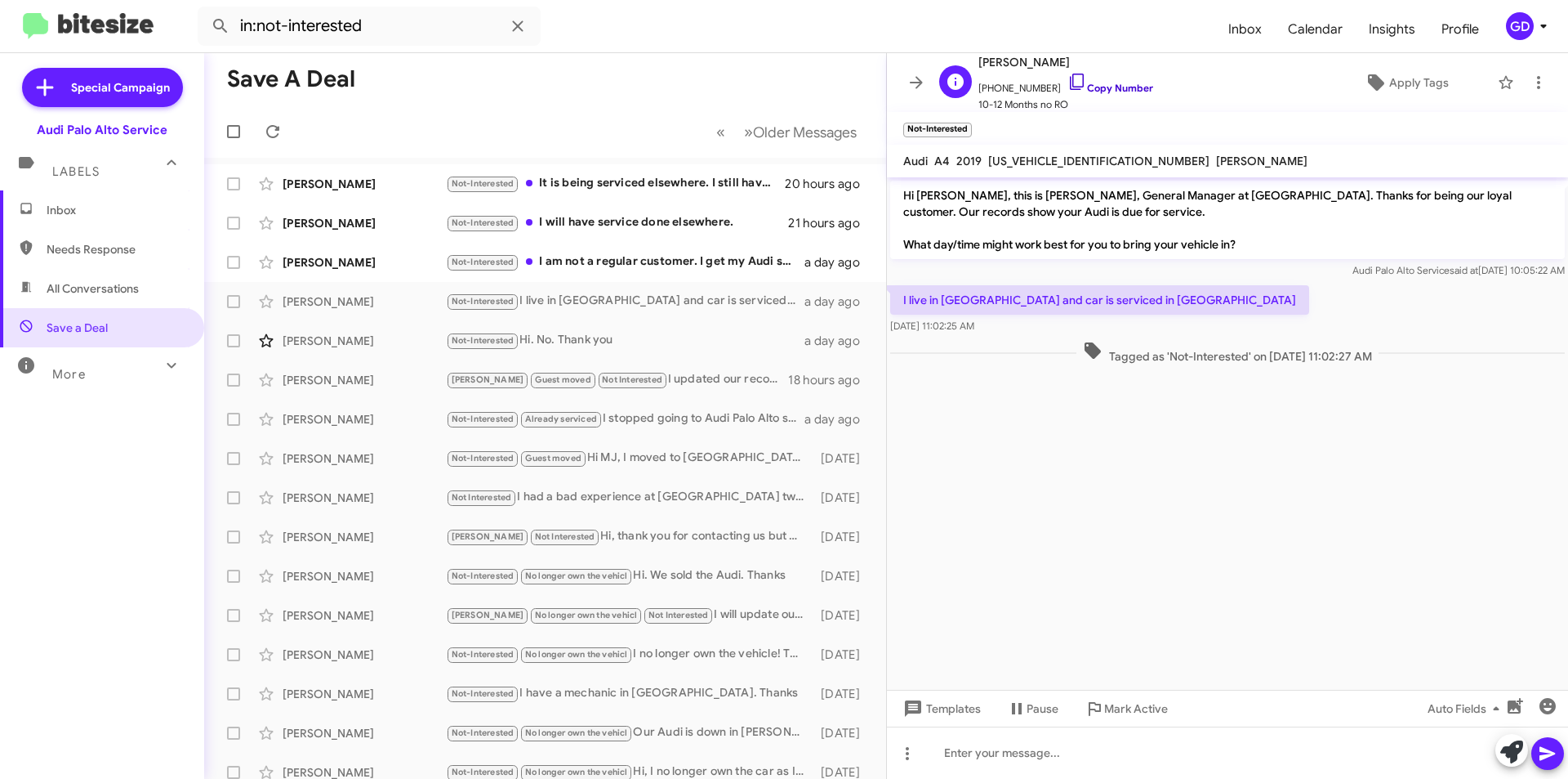
click at [1092, 85] on link "Copy Number" at bounding box center [1111, 87] width 85 height 13
click at [1389, 80] on span "Apply Tags" at bounding box center [1418, 83] width 59 height 29
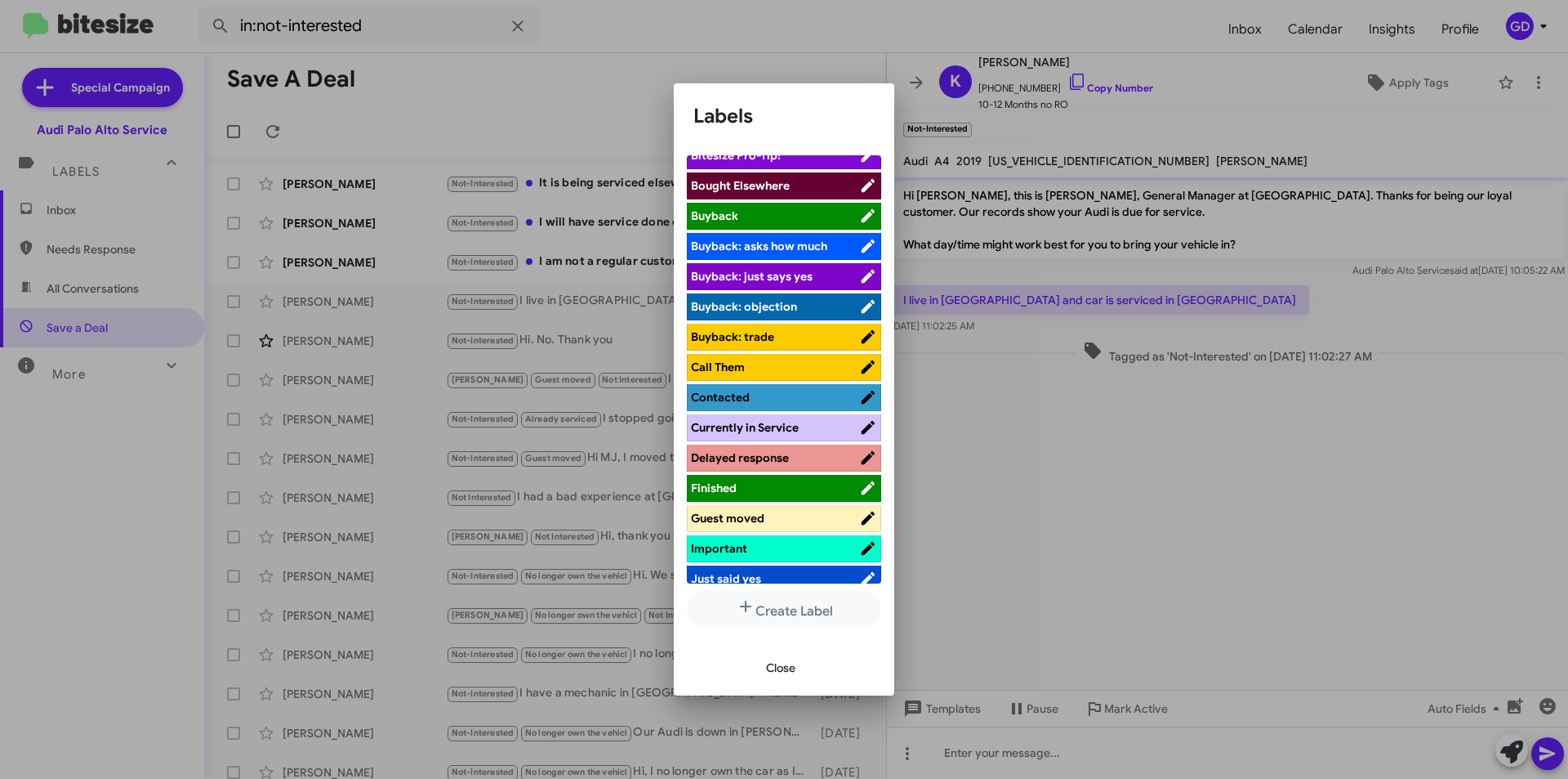
scroll to position [245, 0]
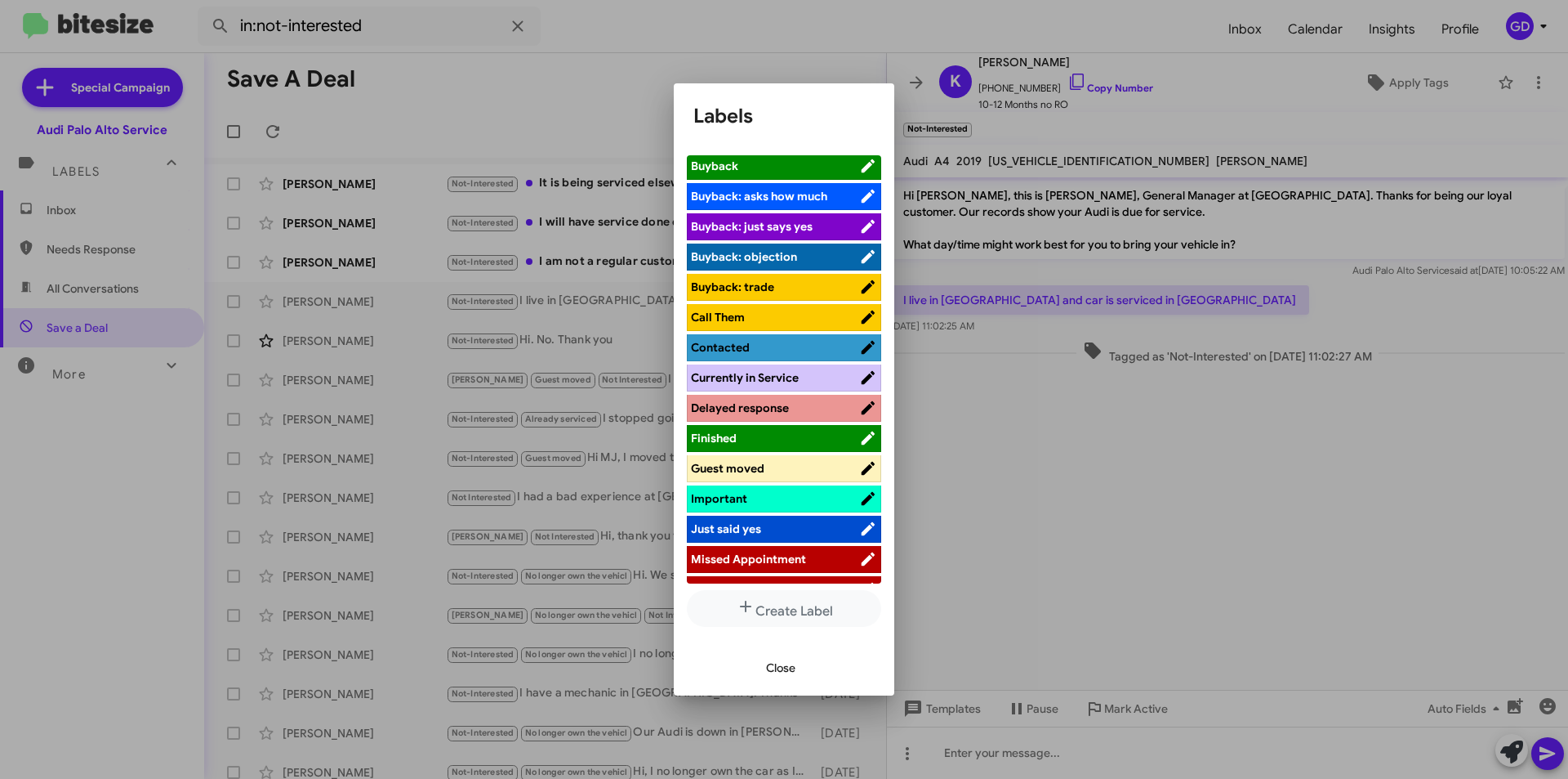
click at [759, 471] on span "Guest moved" at bounding box center [728, 467] width 74 height 15
click at [784, 660] on span "Close" at bounding box center [781, 667] width 29 height 29
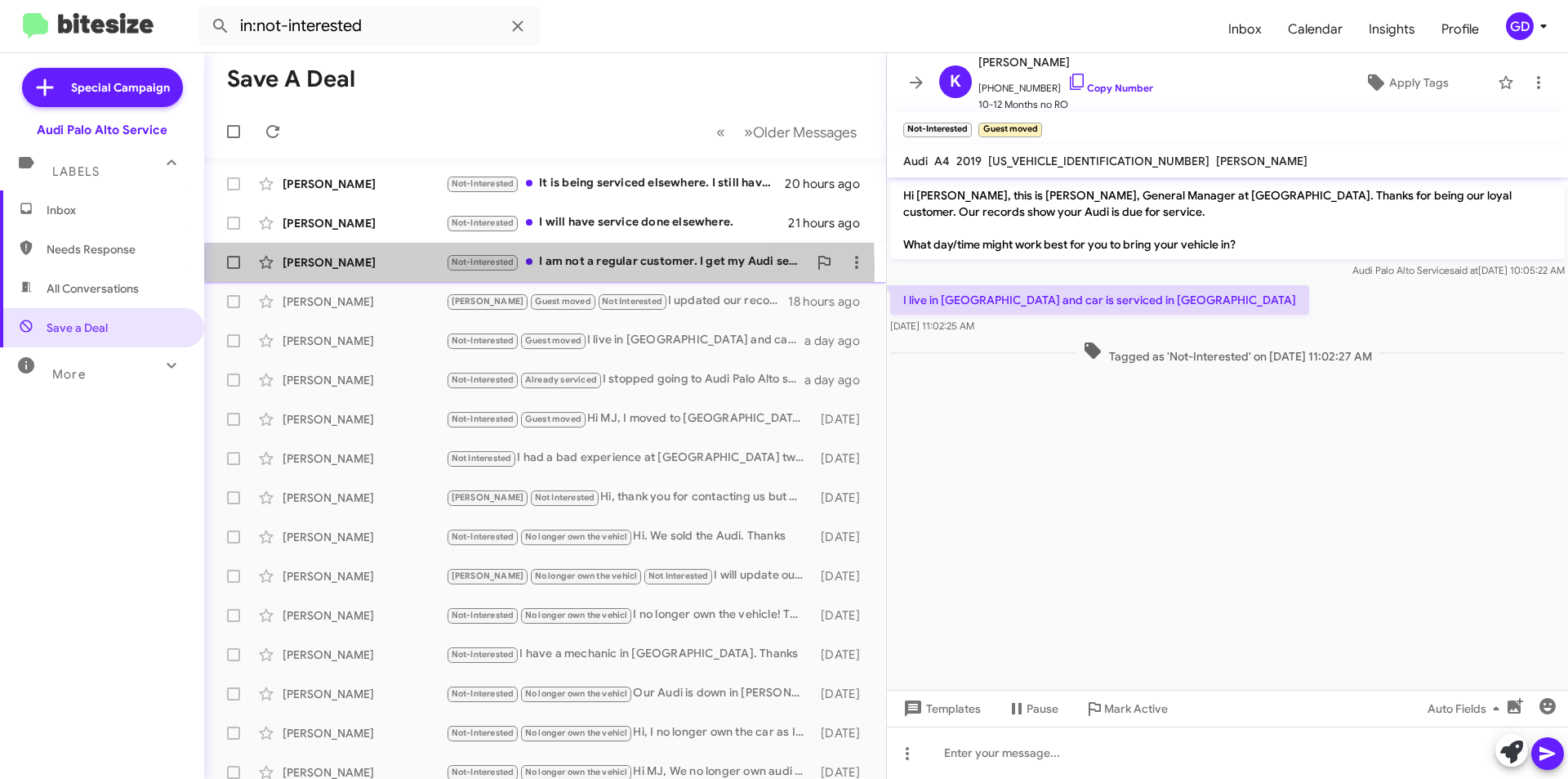
click at [300, 269] on div "[PERSON_NAME]" at bounding box center [364, 262] width 163 height 17
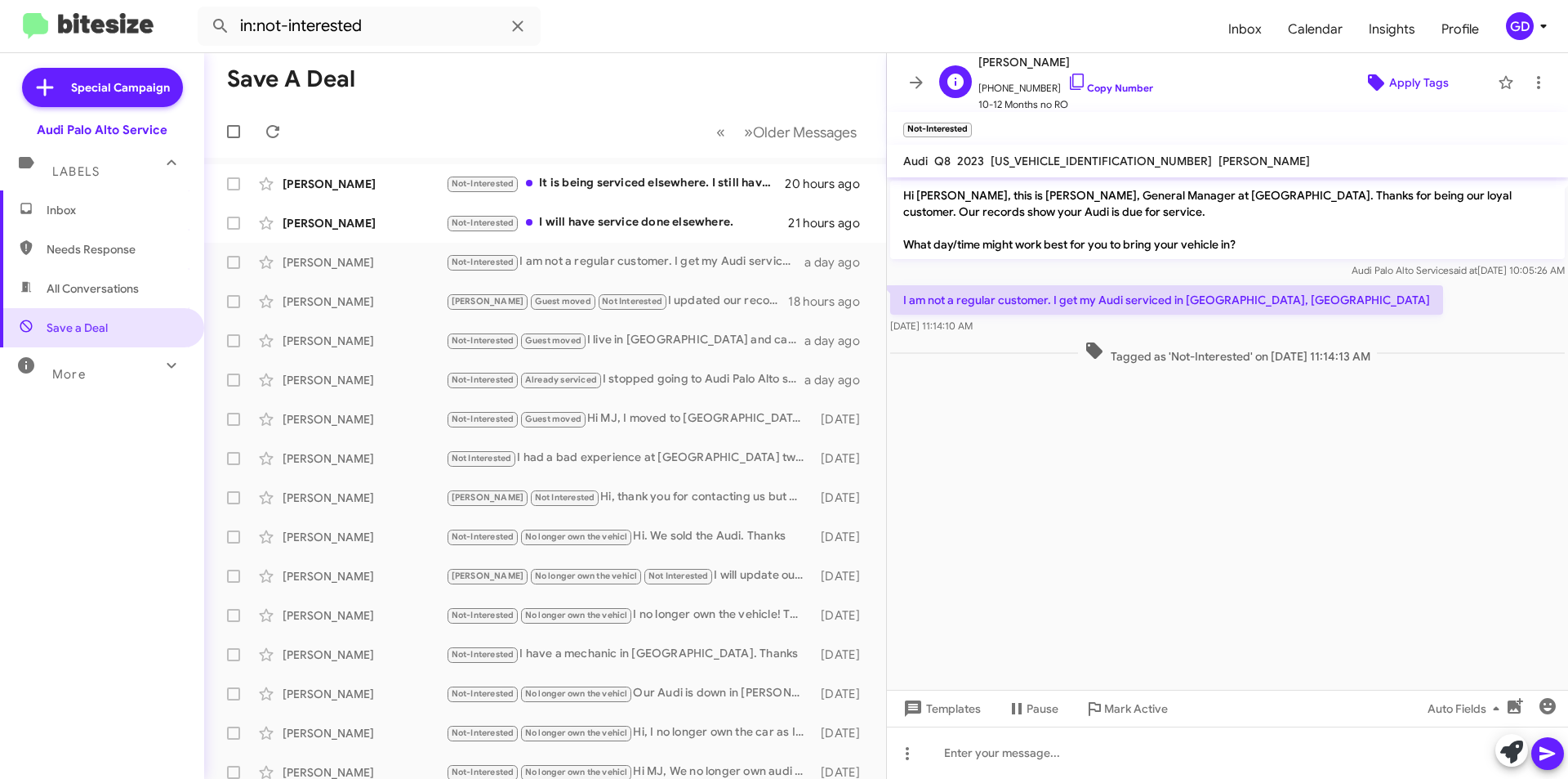
click at [1414, 85] on span "Apply Tags" at bounding box center [1418, 83] width 59 height 29
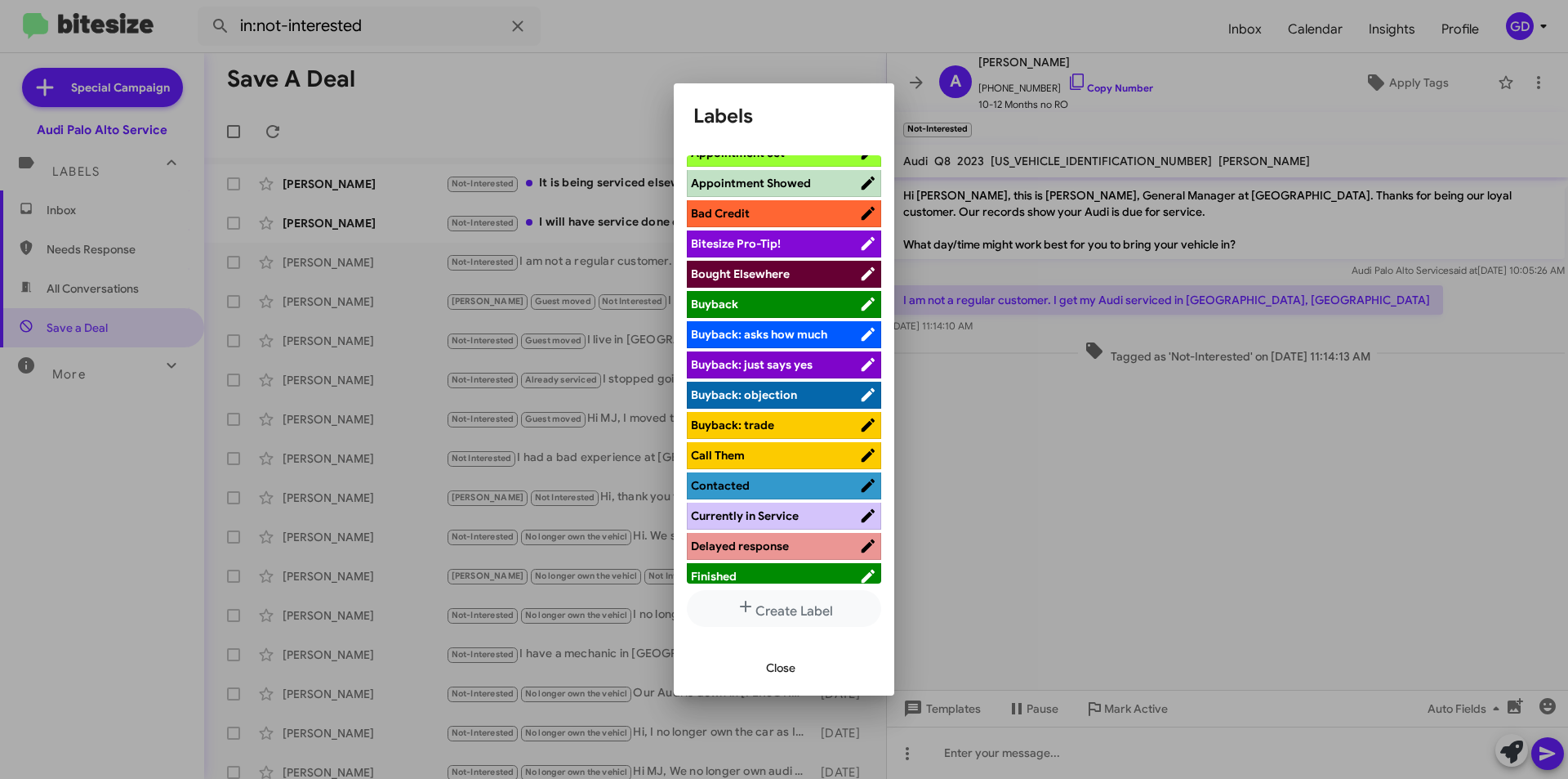
scroll to position [245, 0]
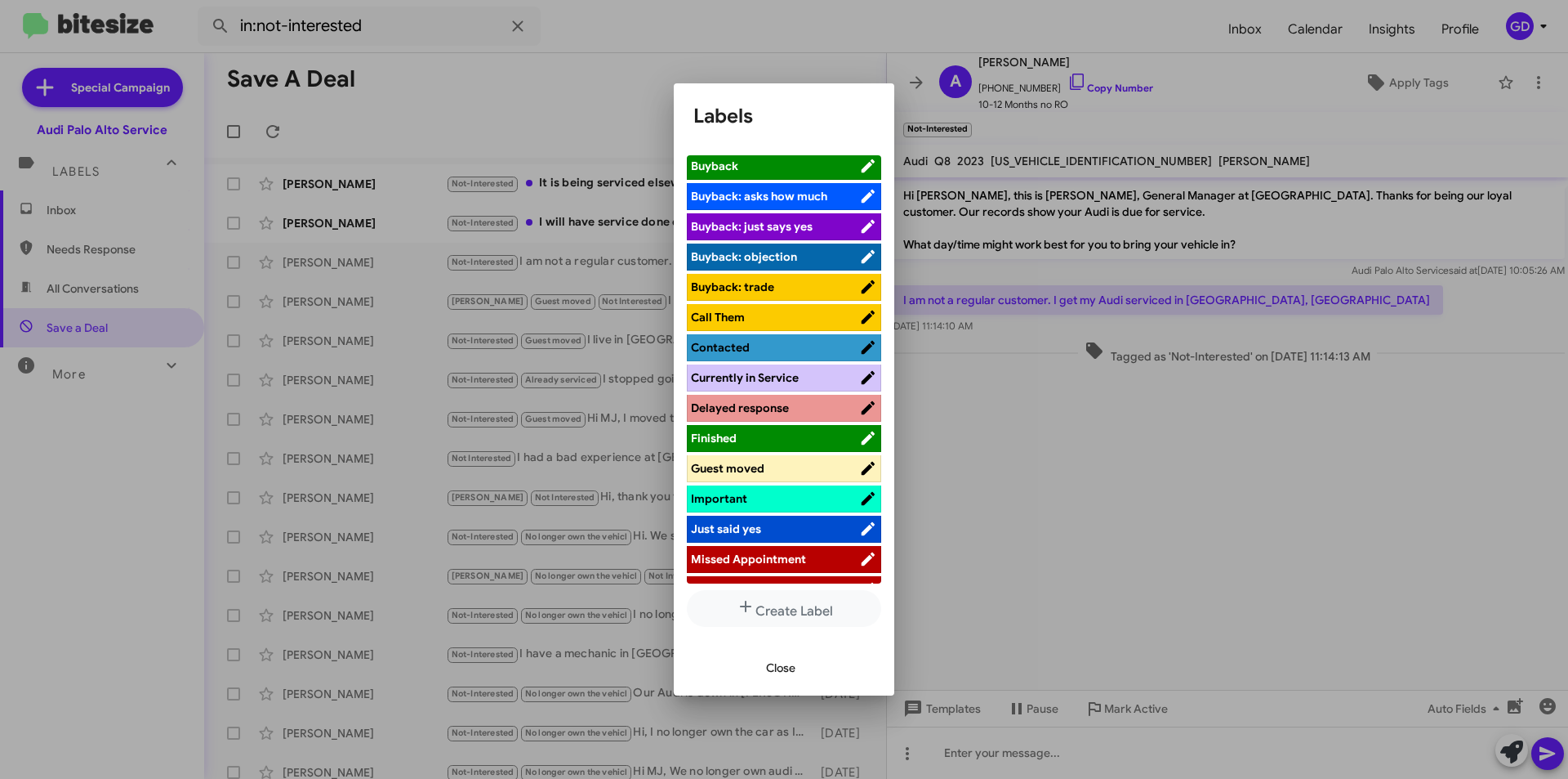
click at [735, 472] on span "Guest moved" at bounding box center [728, 467] width 74 height 15
click at [788, 665] on span "Close" at bounding box center [781, 667] width 29 height 29
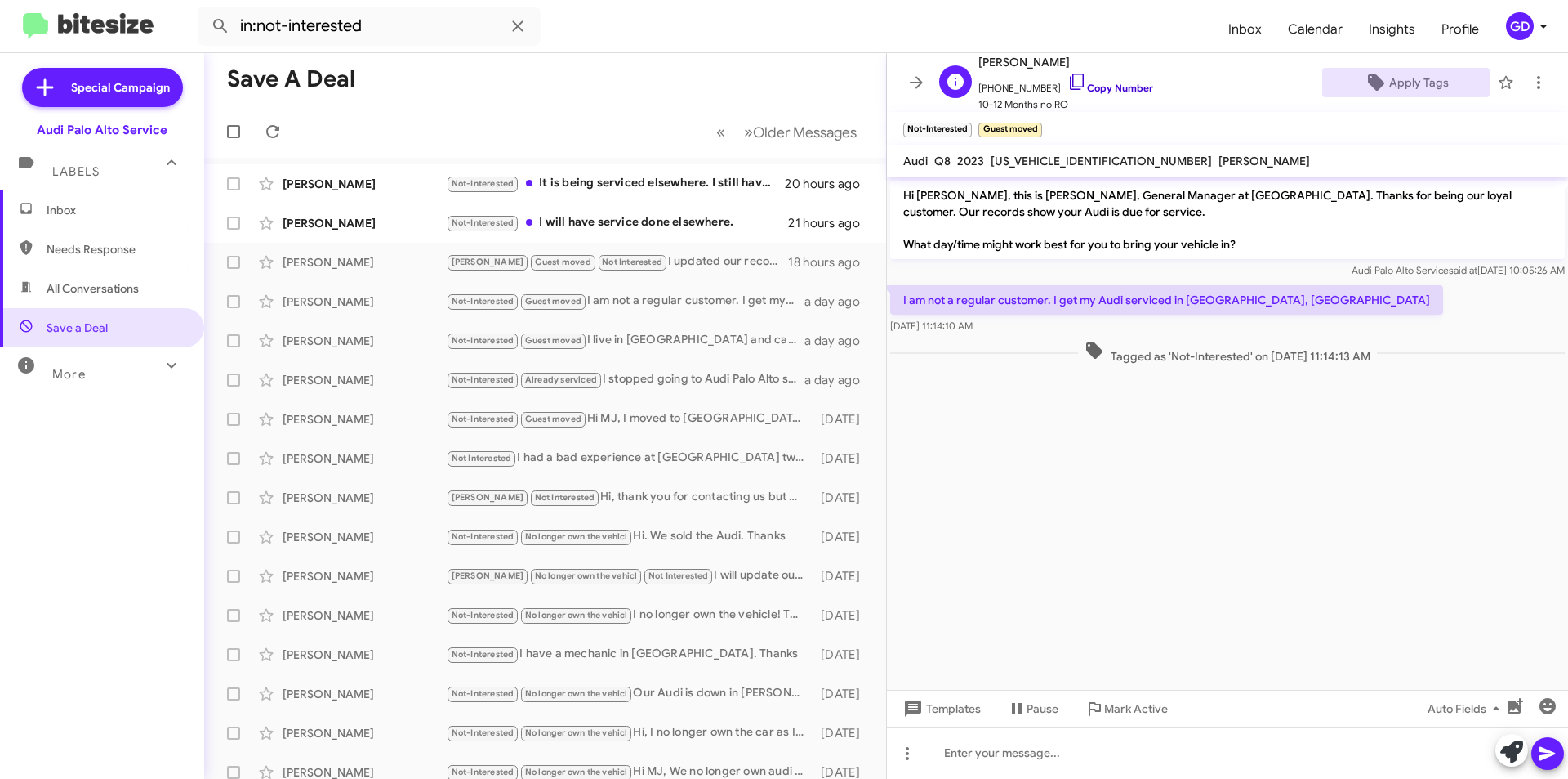
click at [1118, 85] on link "Copy Number" at bounding box center [1111, 87] width 85 height 13
click at [312, 223] on div "[PERSON_NAME]" at bounding box center [364, 222] width 163 height 17
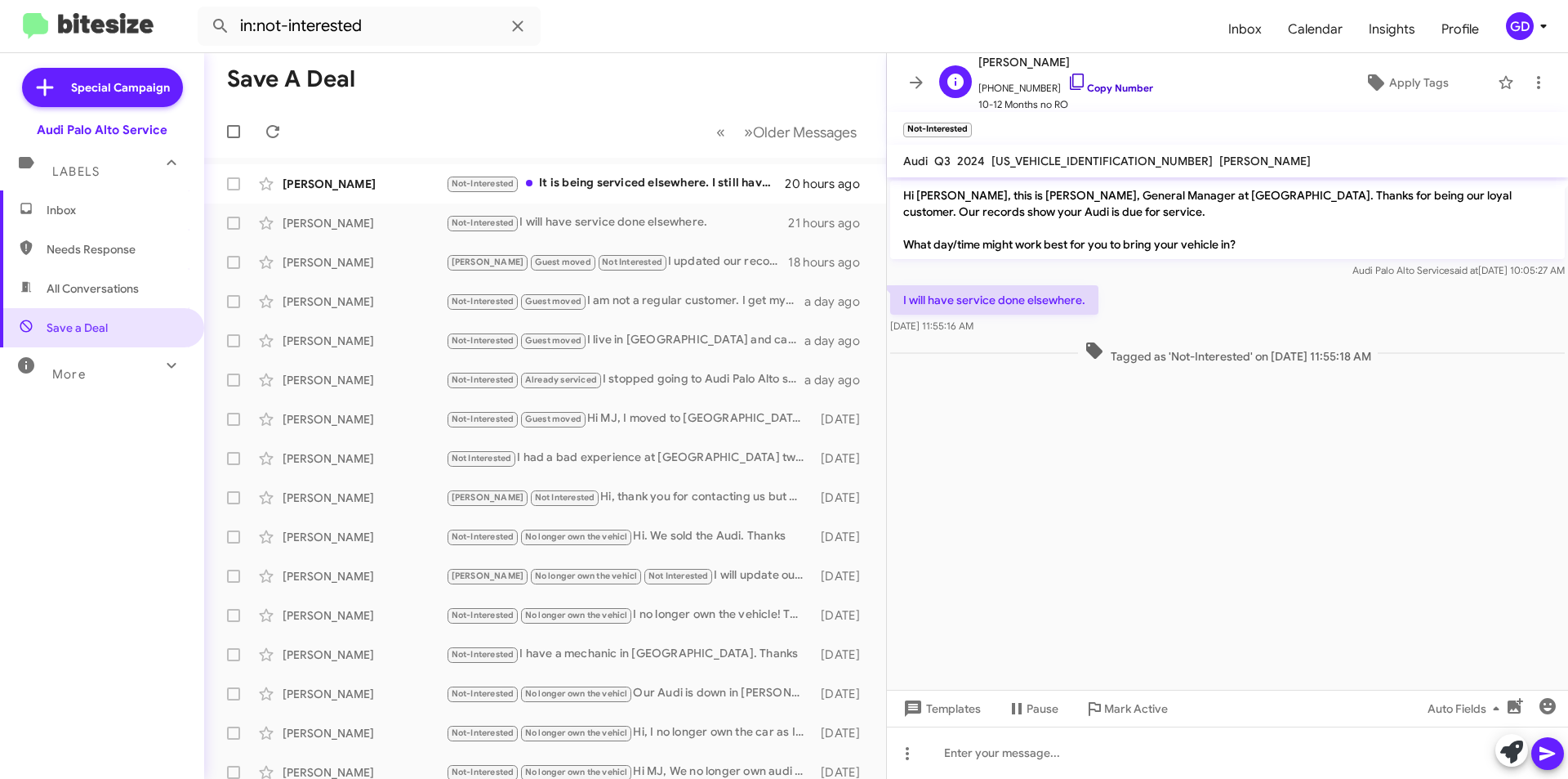
click at [1093, 85] on link "Copy Number" at bounding box center [1111, 87] width 85 height 13
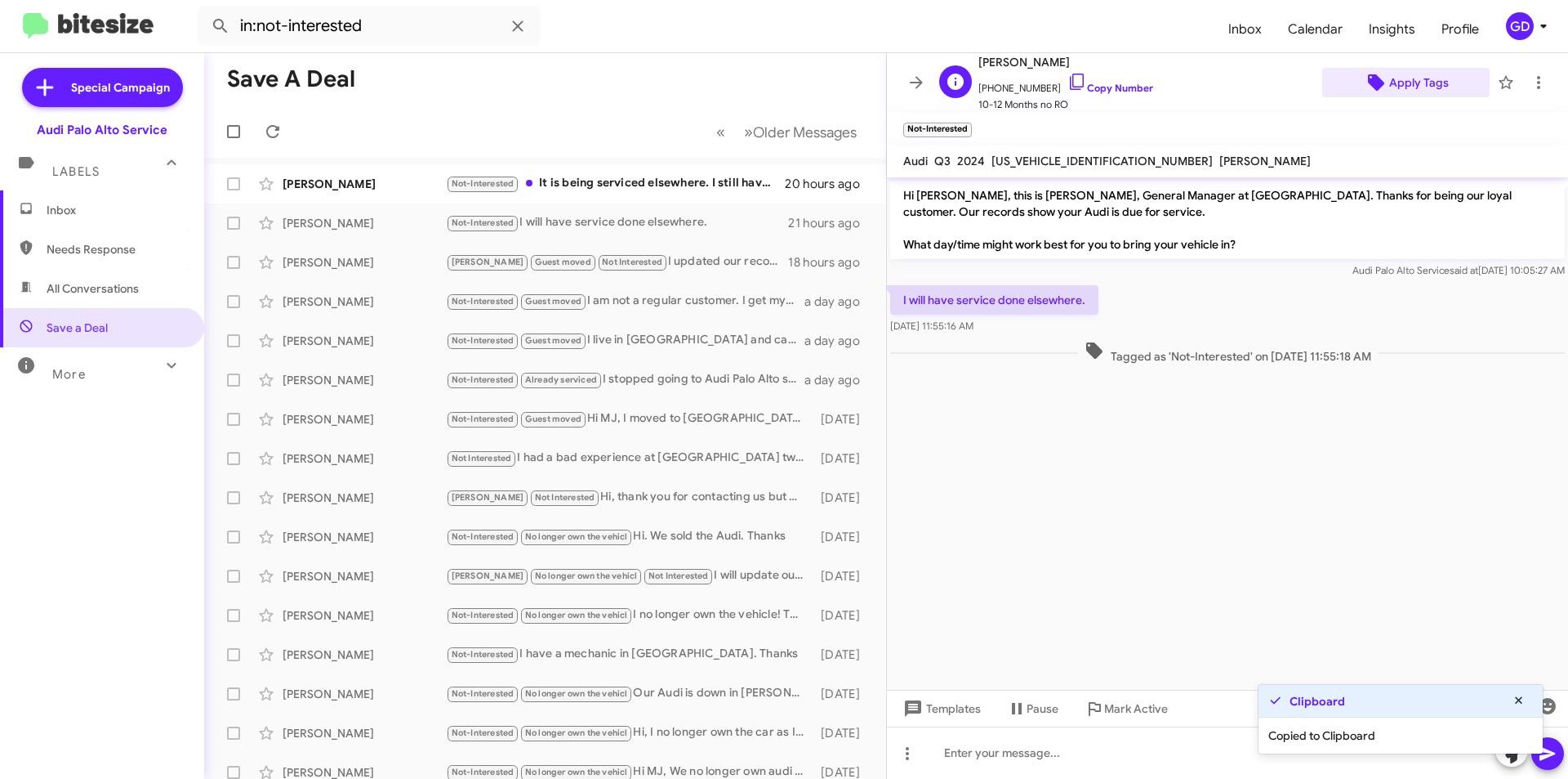
click at [1417, 87] on span "Apply Tags" at bounding box center [1418, 83] width 59 height 29
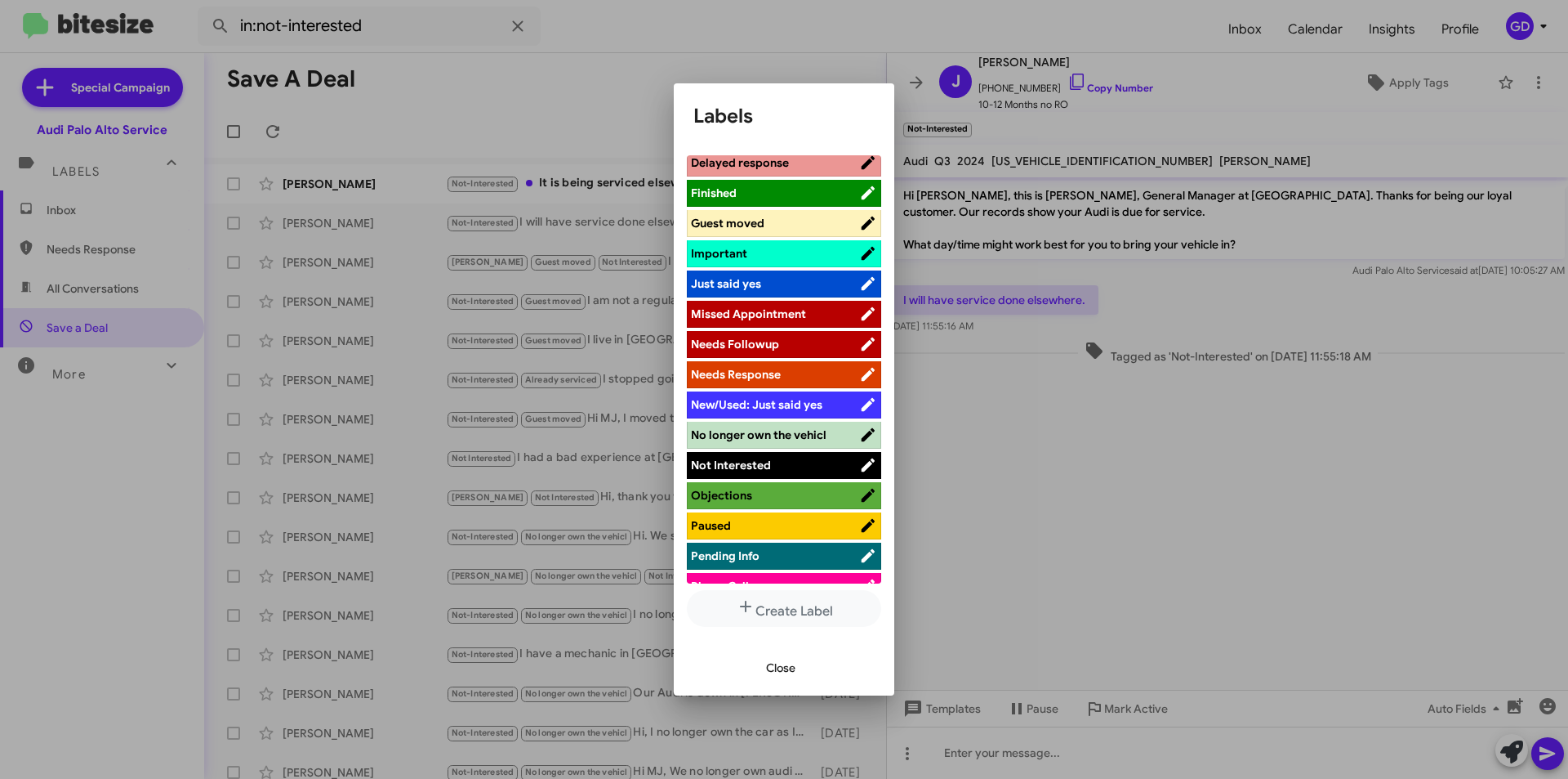
scroll to position [245, 0]
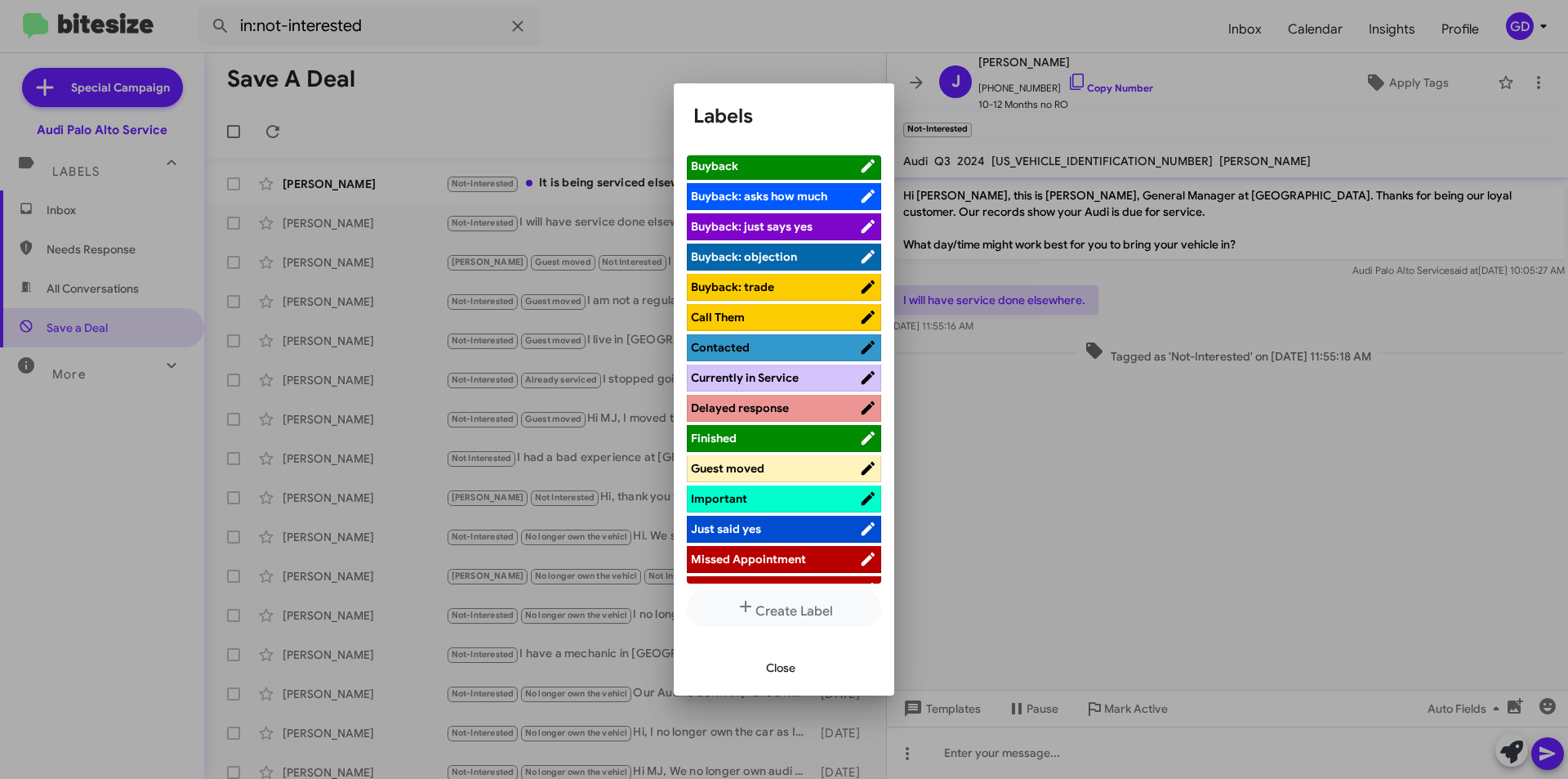
click at [753, 466] on span "Guest moved" at bounding box center [728, 467] width 74 height 15
drag, startPoint x: 772, startPoint y: 675, endPoint x: 1073, endPoint y: 616, distance: 306.7
click at [790, 675] on span "Close" at bounding box center [781, 667] width 29 height 29
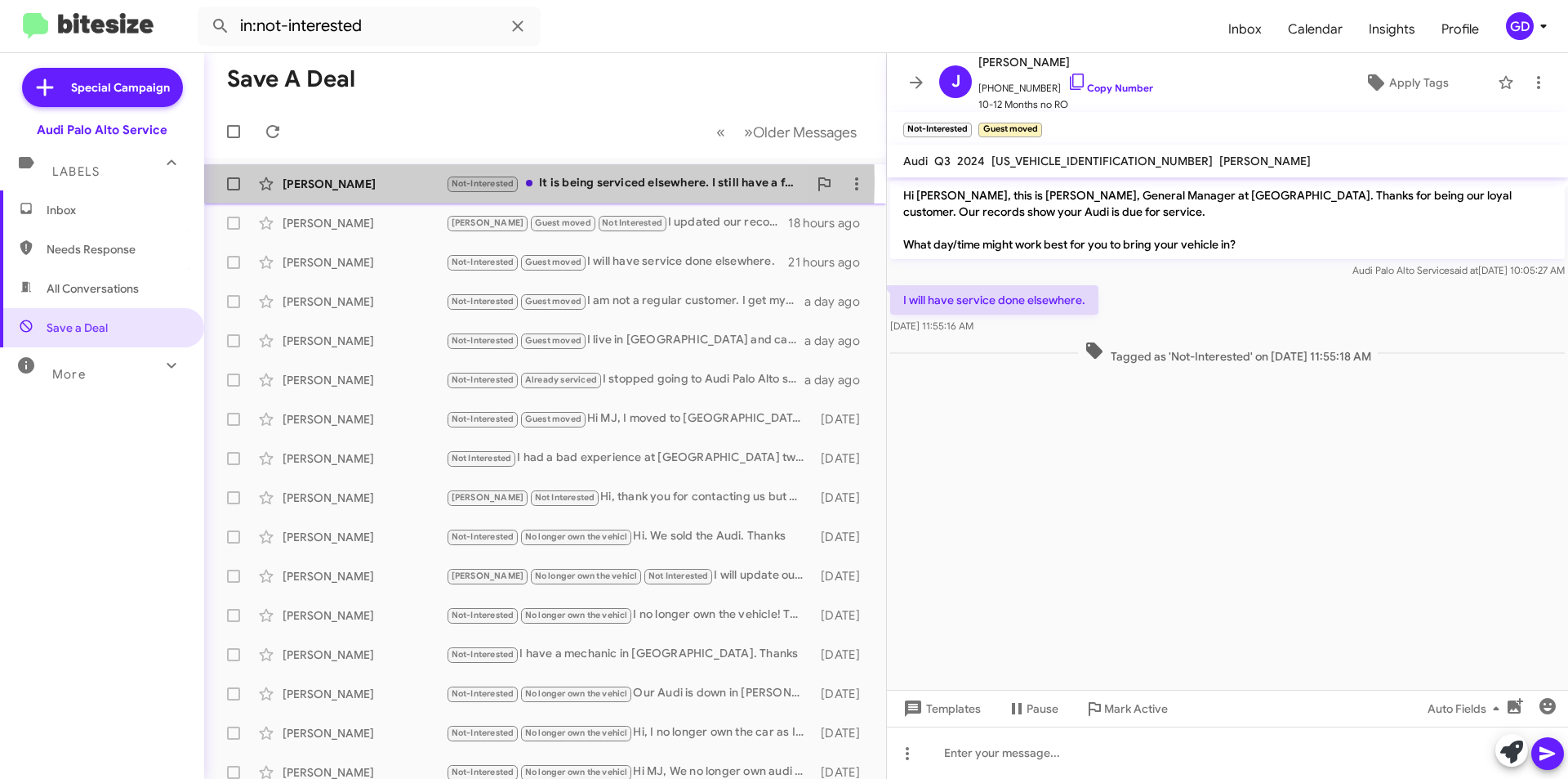
click at [322, 182] on div "[PERSON_NAME]" at bounding box center [364, 184] width 163 height 17
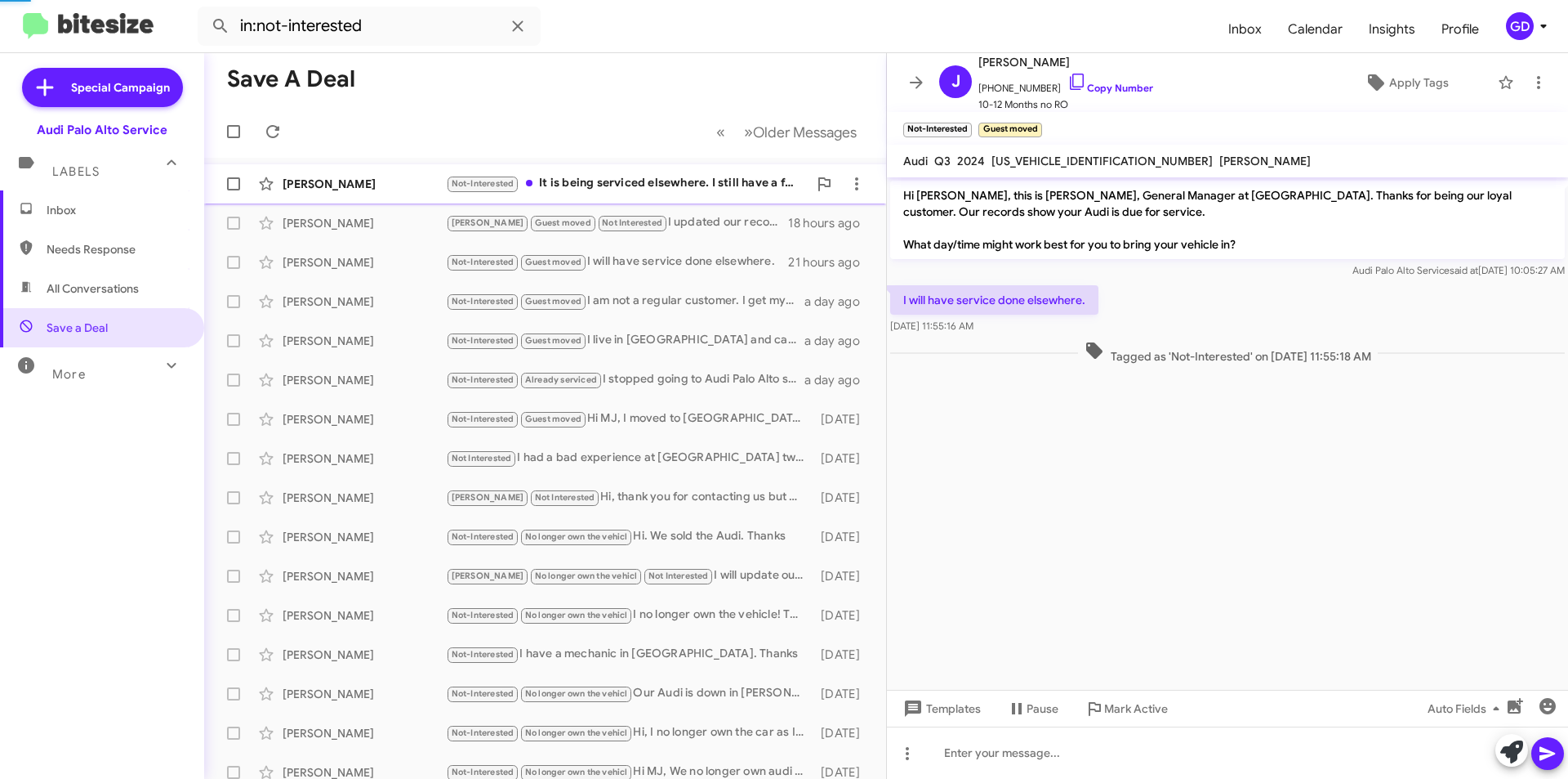
scroll to position [76, 0]
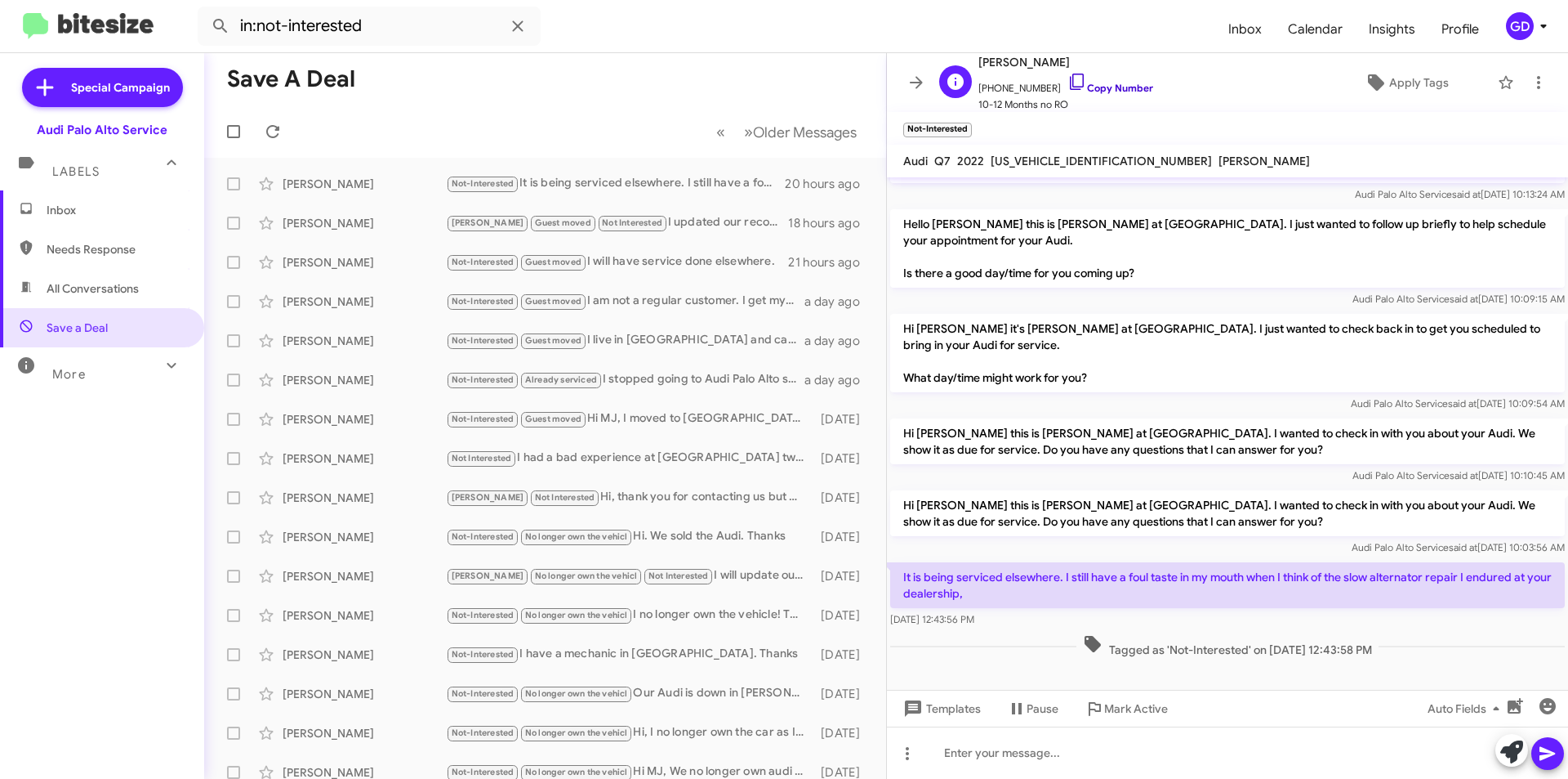
click at [1088, 89] on link "Copy Number" at bounding box center [1111, 87] width 85 height 13
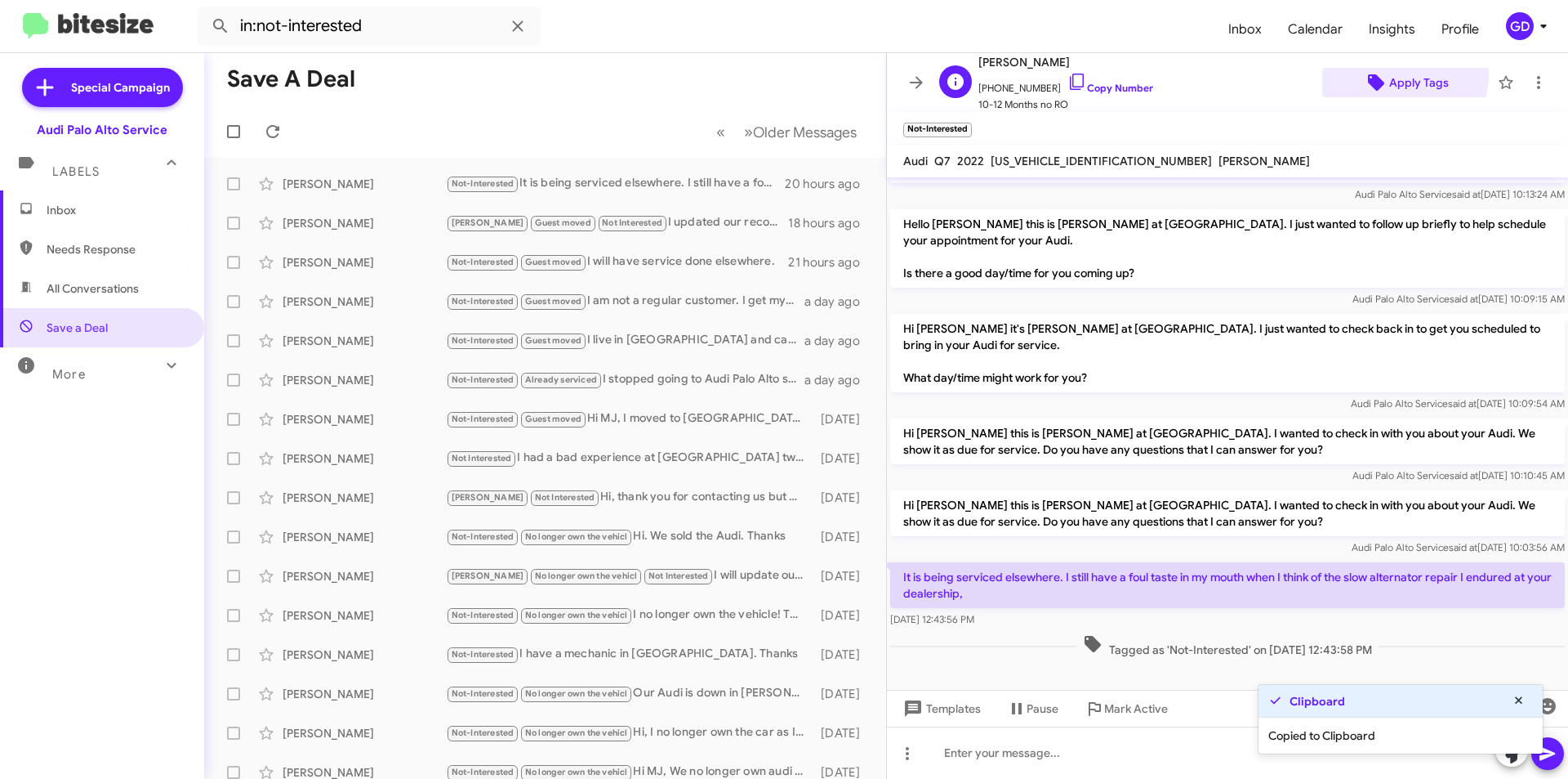
click at [1394, 75] on span "Apply Tags" at bounding box center [1418, 83] width 59 height 29
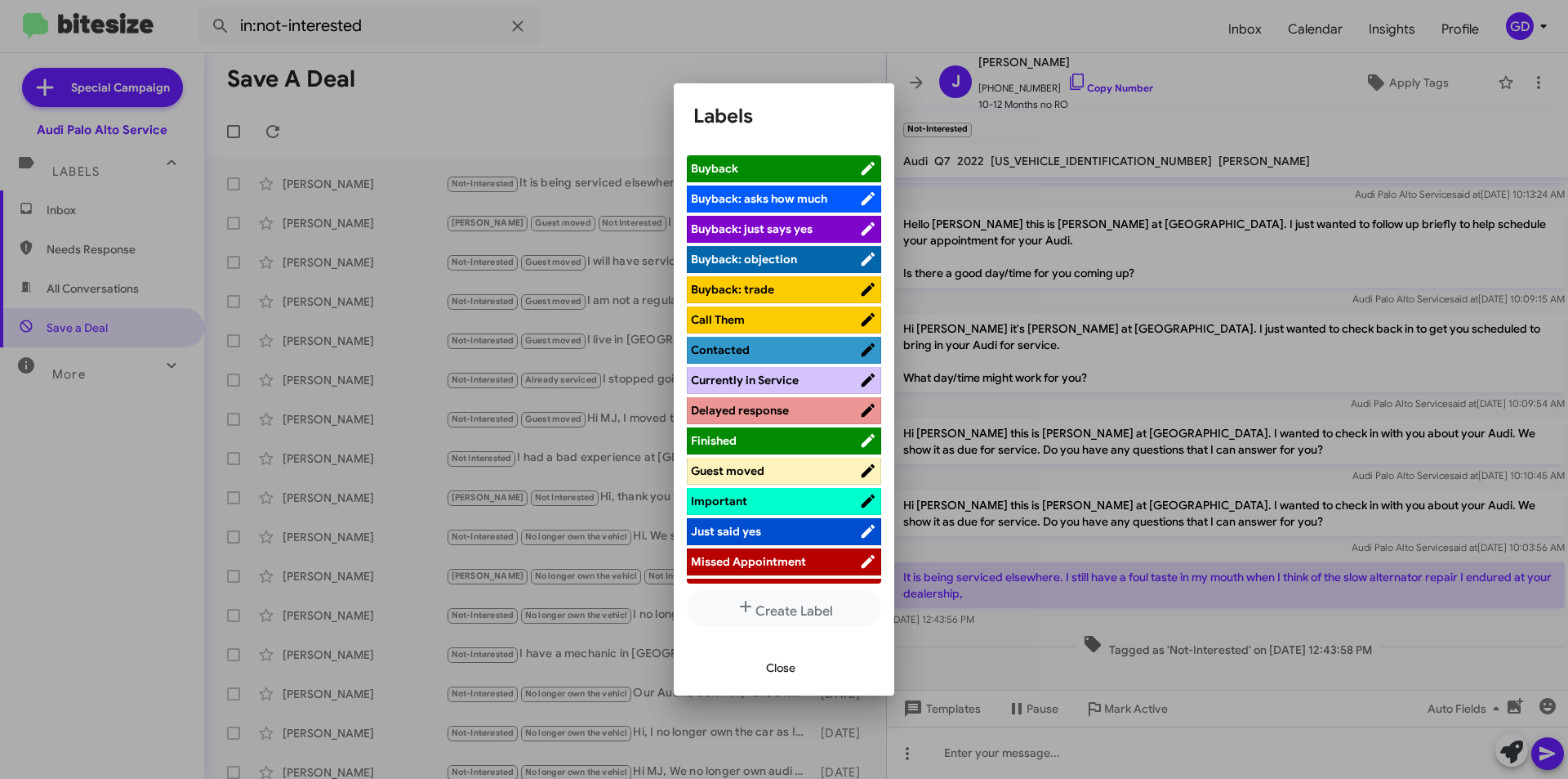
scroll to position [245, 0]
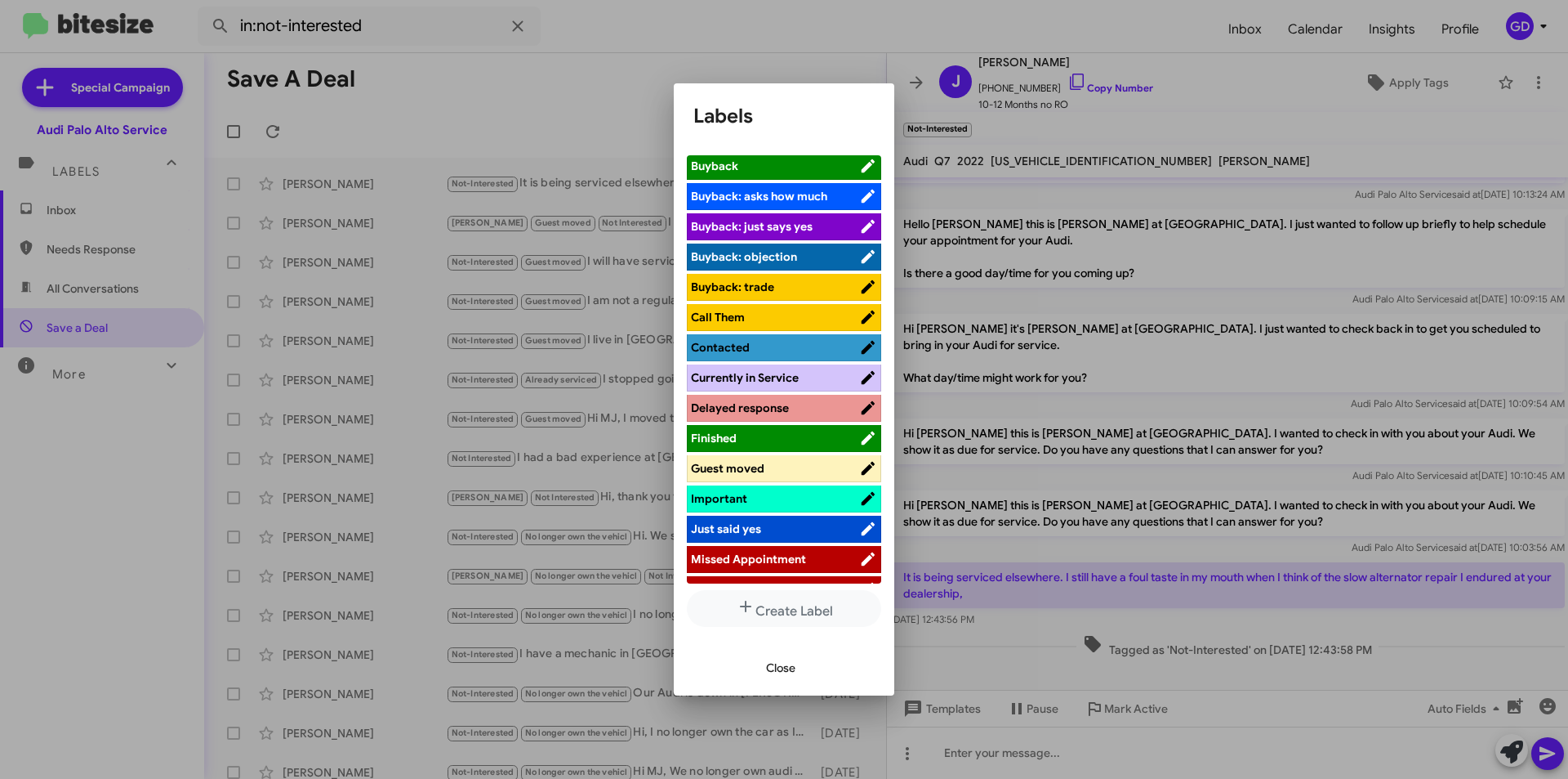
click at [749, 472] on span "Guest moved" at bounding box center [728, 467] width 74 height 15
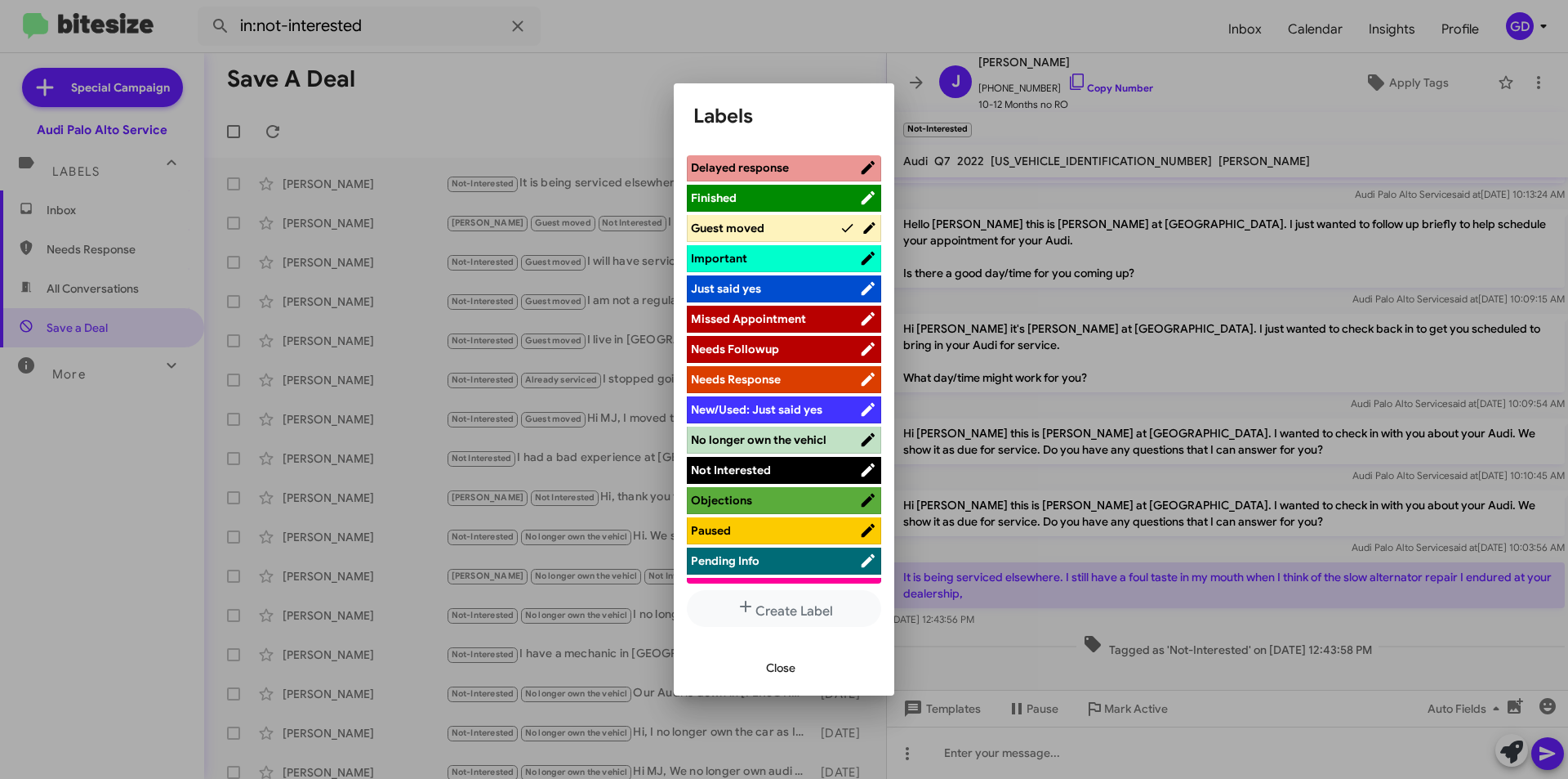
scroll to position [491, 0]
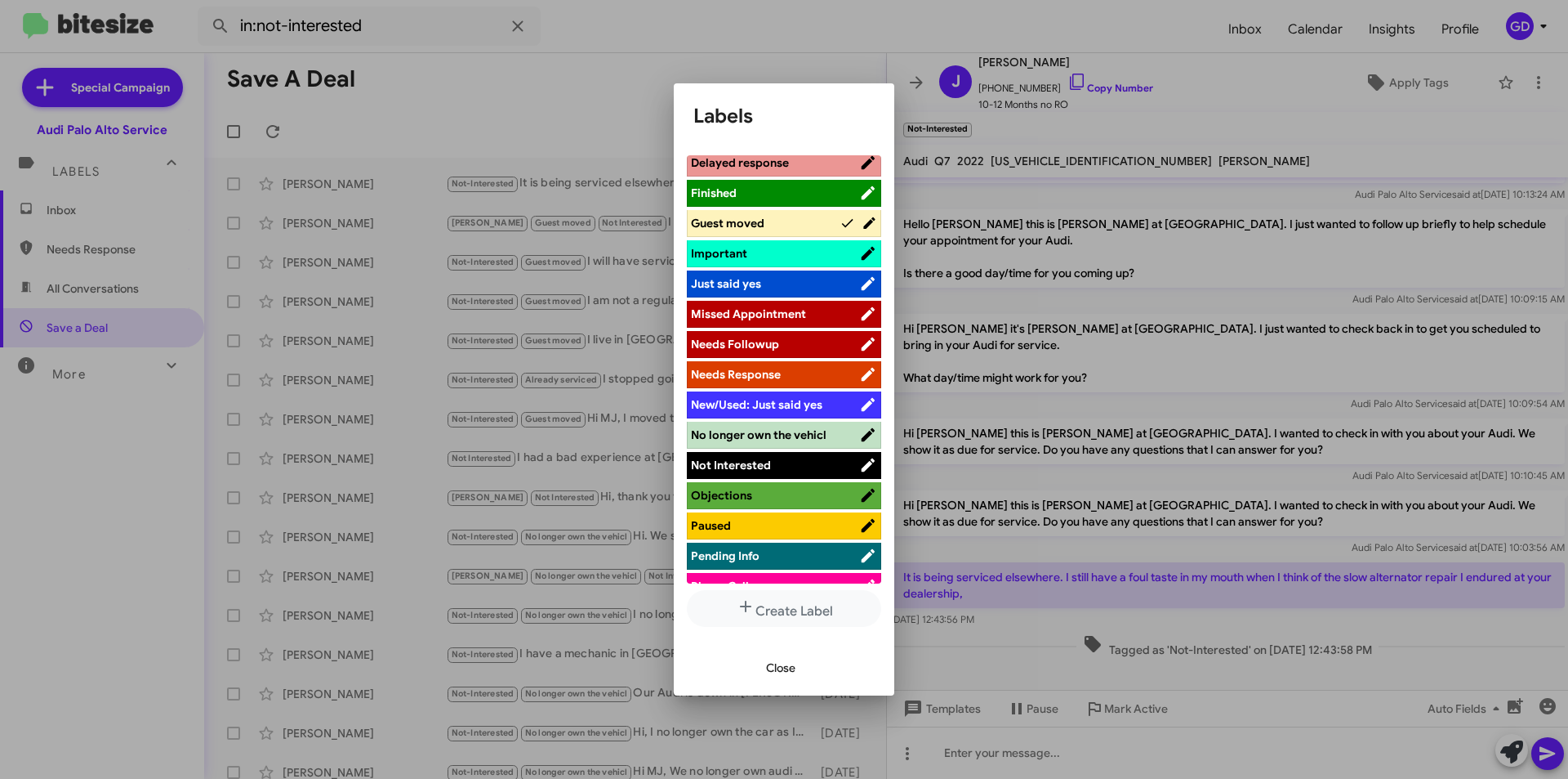
click at [795, 668] on span "Close" at bounding box center [781, 667] width 29 height 29
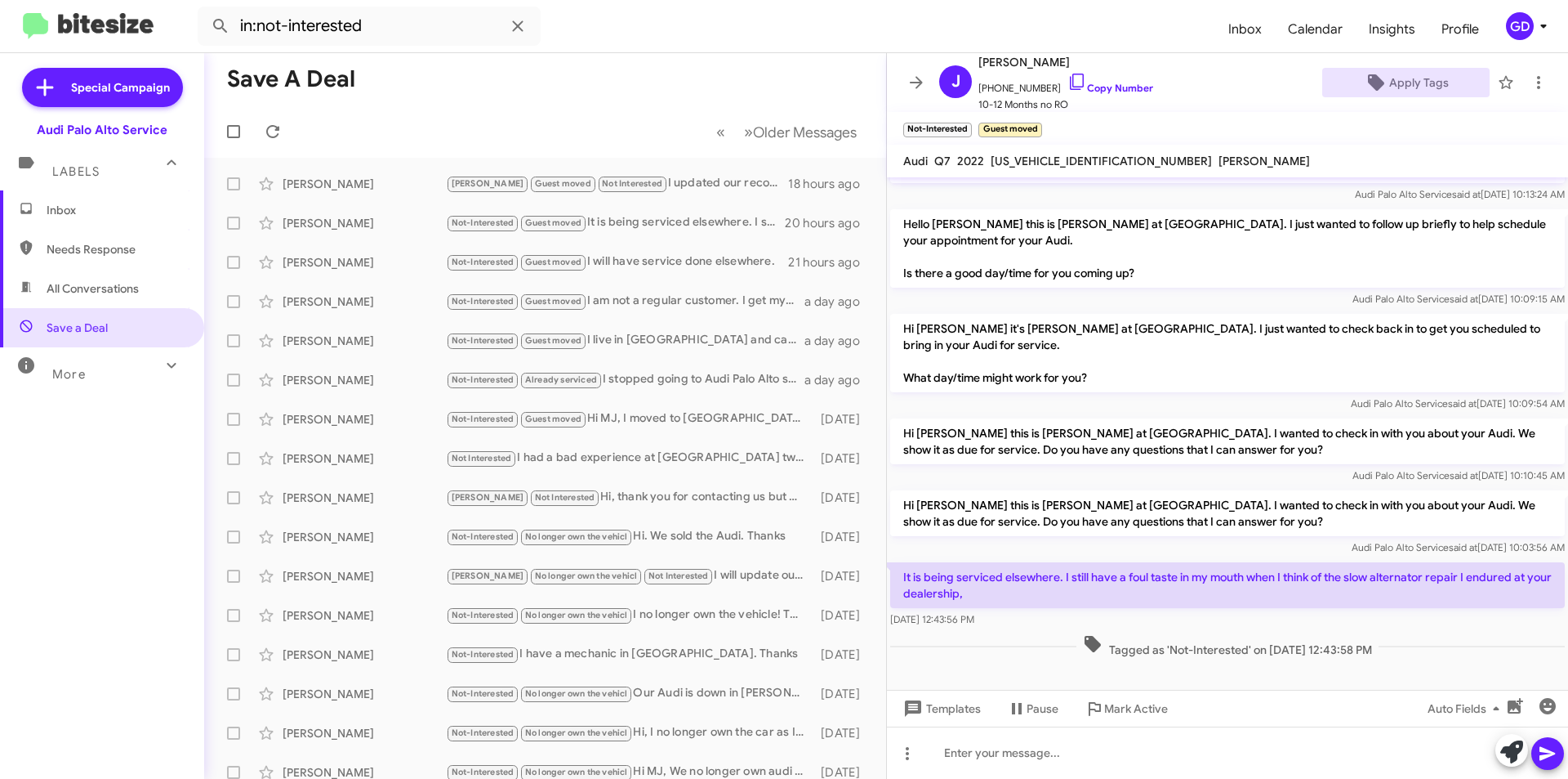
click at [79, 301] on span "All Conversations" at bounding box center [102, 288] width 204 height 39
type input "in:all-conversations"
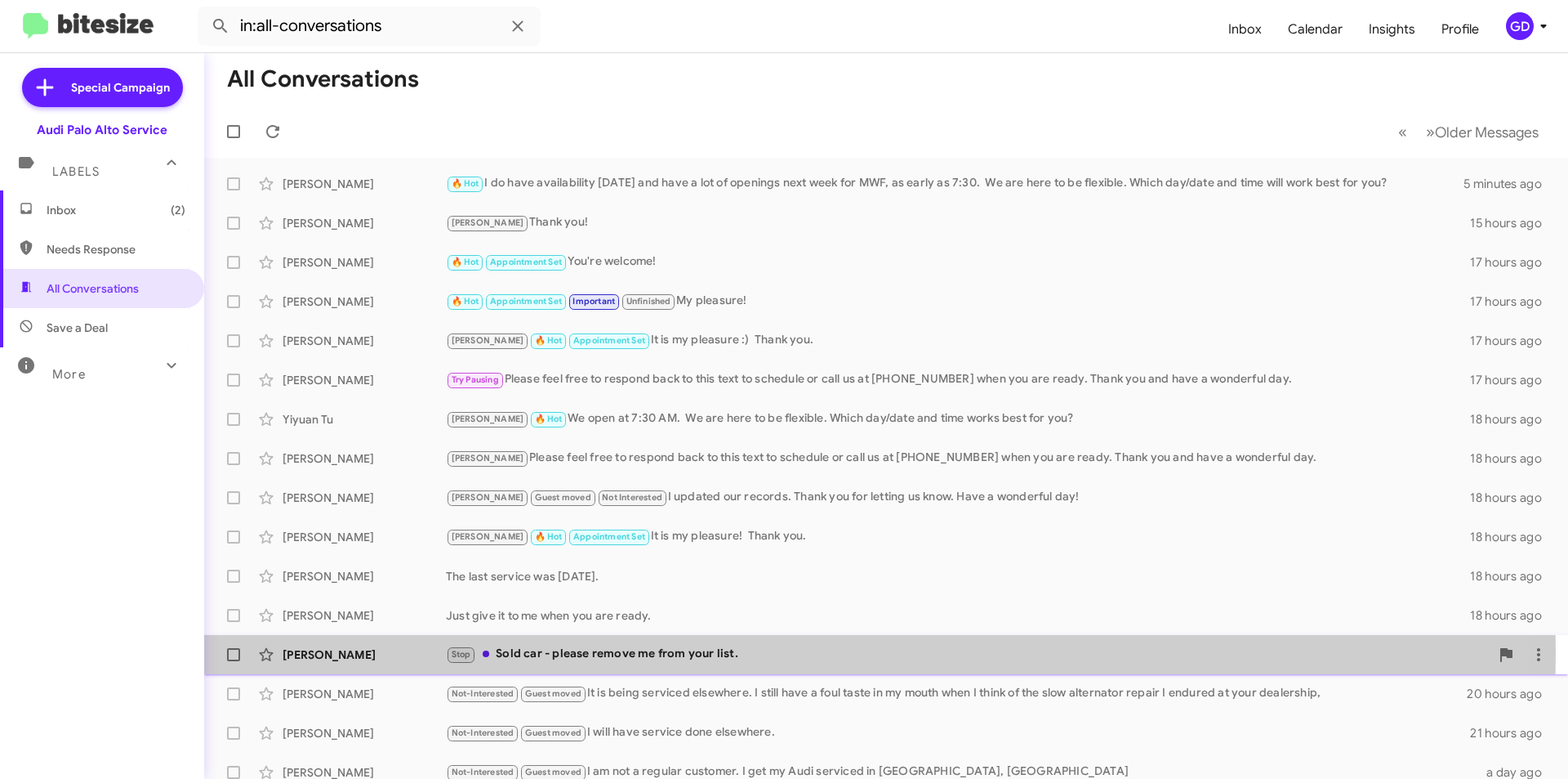
click at [609, 653] on div "Stop Sold car - please remove me from your list." at bounding box center [967, 654] width 1044 height 18
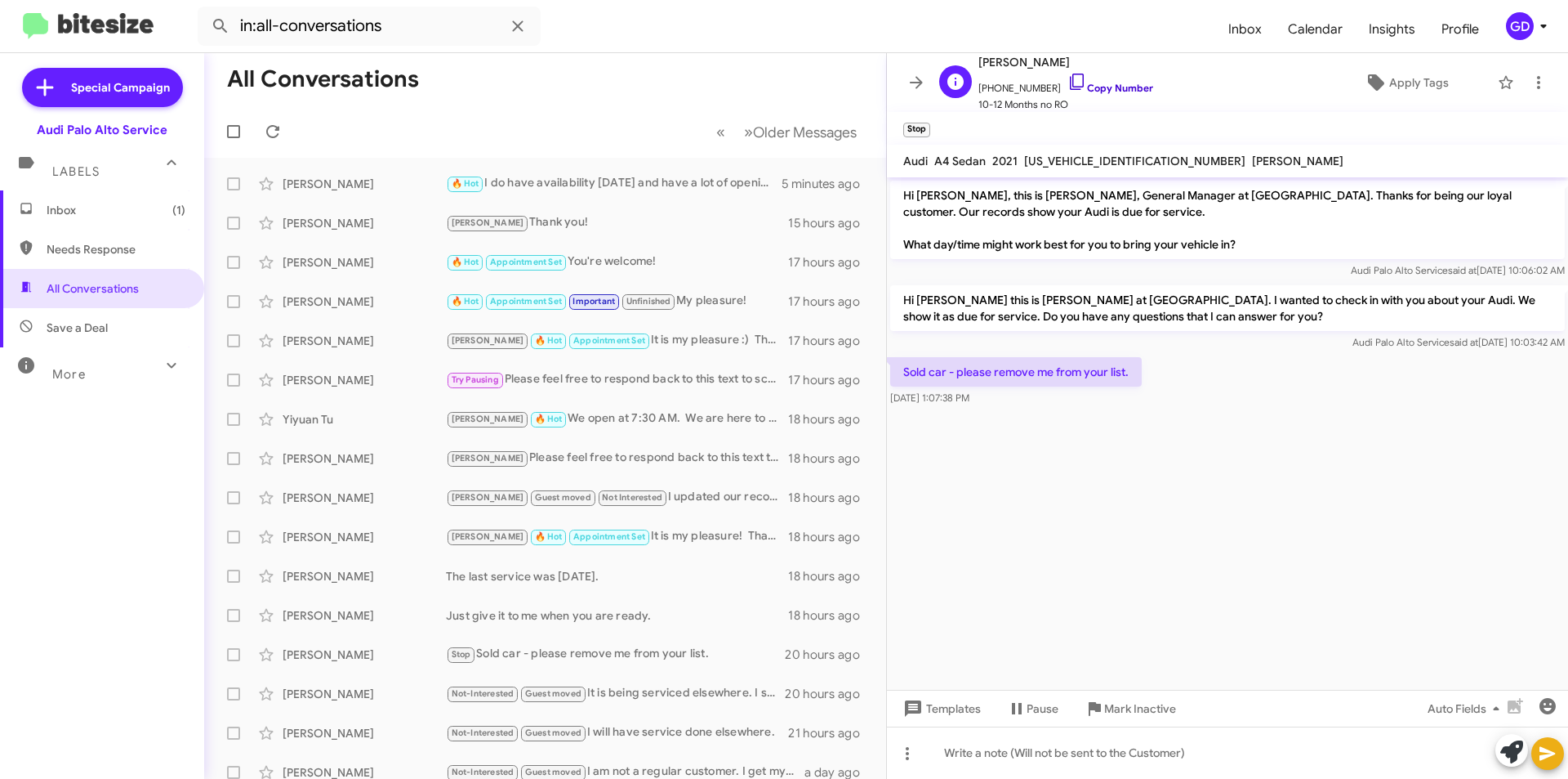
click at [1104, 84] on link "Copy Number" at bounding box center [1111, 87] width 85 height 13
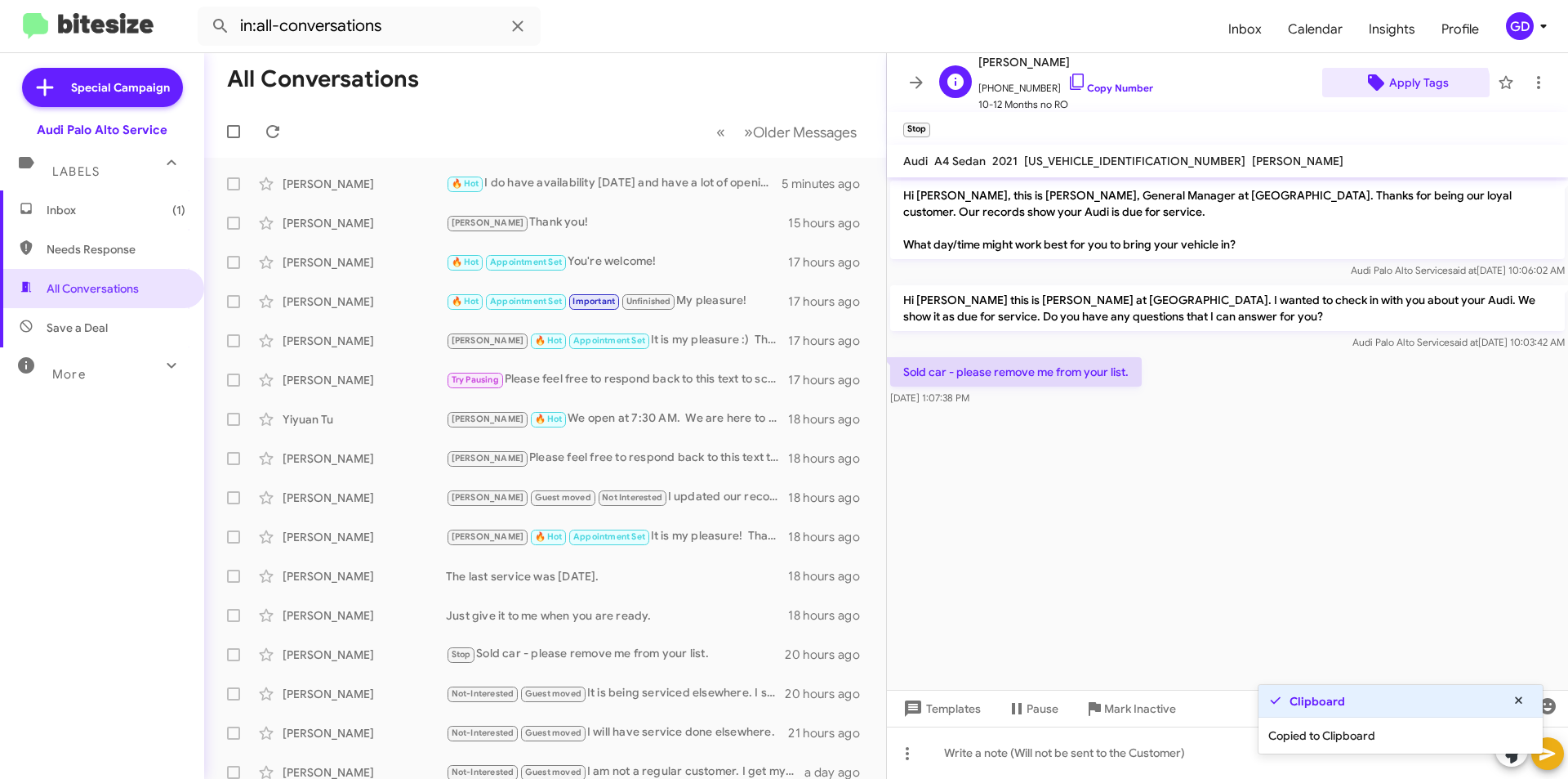
click at [1399, 89] on span "Apply Tags" at bounding box center [1418, 83] width 59 height 29
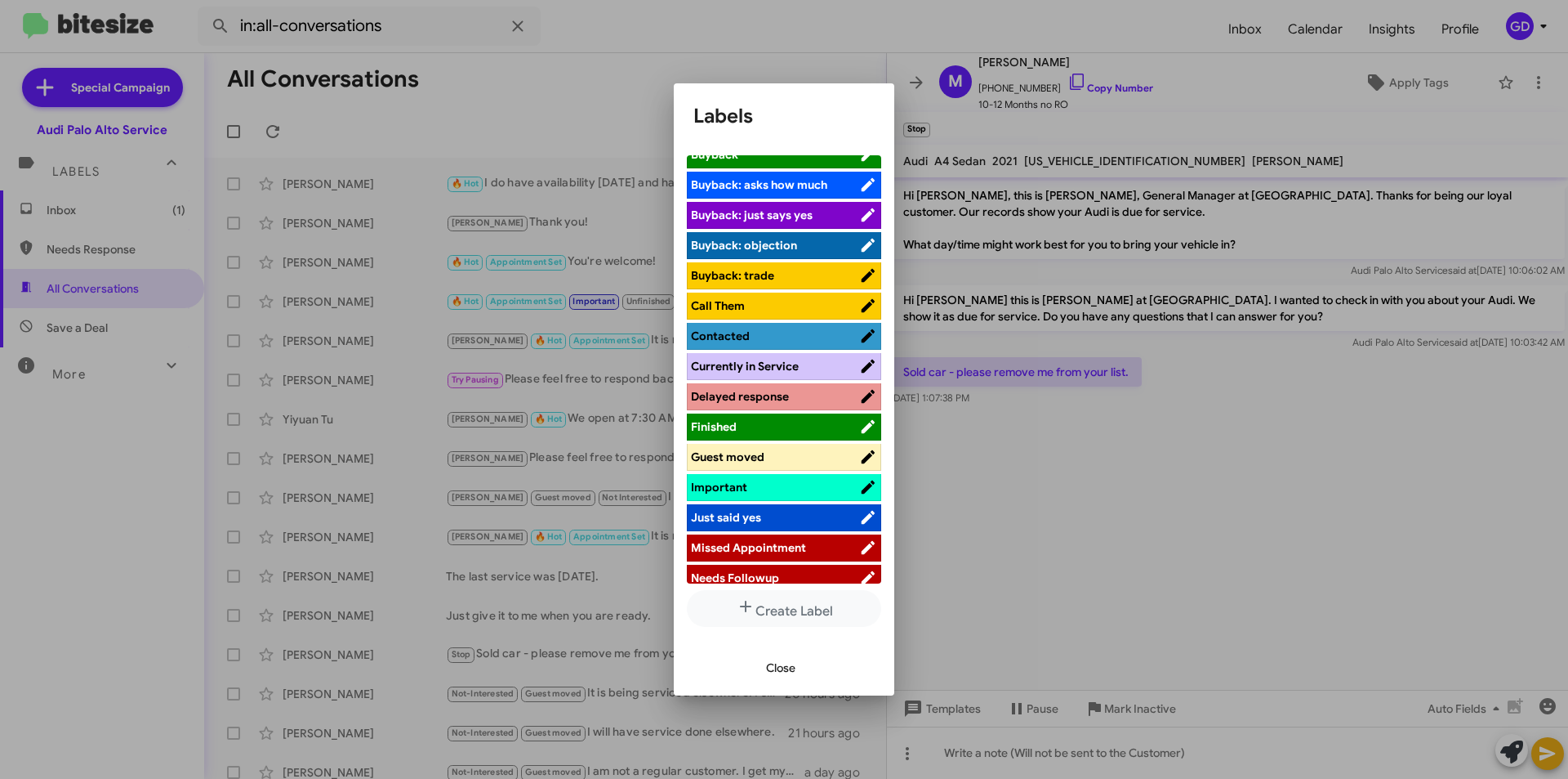
scroll to position [654, 0]
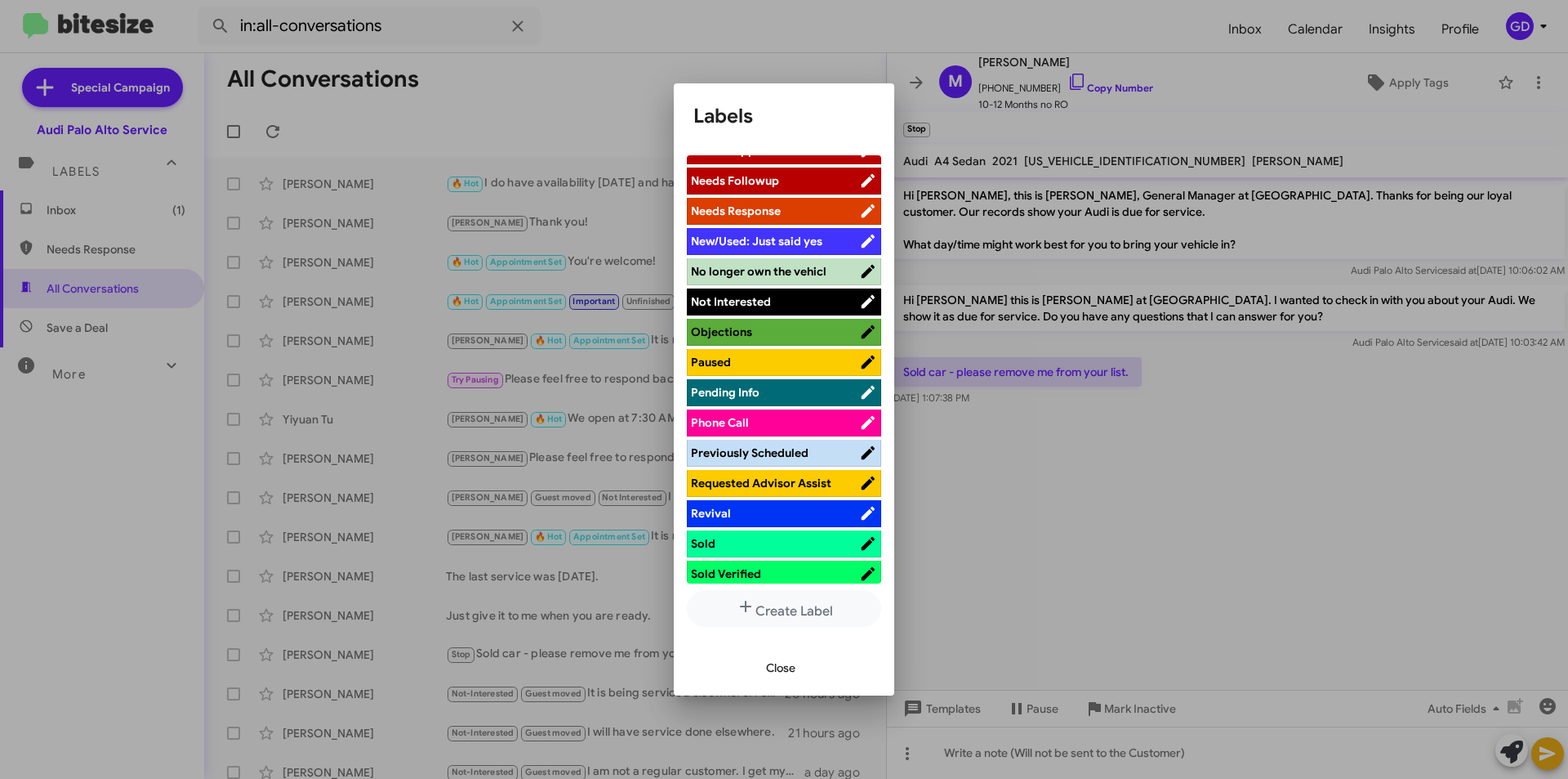
click at [749, 307] on span "Not Interested" at bounding box center [731, 301] width 80 height 15
click at [772, 270] on span "No longer own the vehicl" at bounding box center [759, 271] width 136 height 15
drag, startPoint x: 780, startPoint y: 669, endPoint x: 966, endPoint y: 634, distance: 189.3
click at [783, 669] on span "Close" at bounding box center [781, 667] width 29 height 29
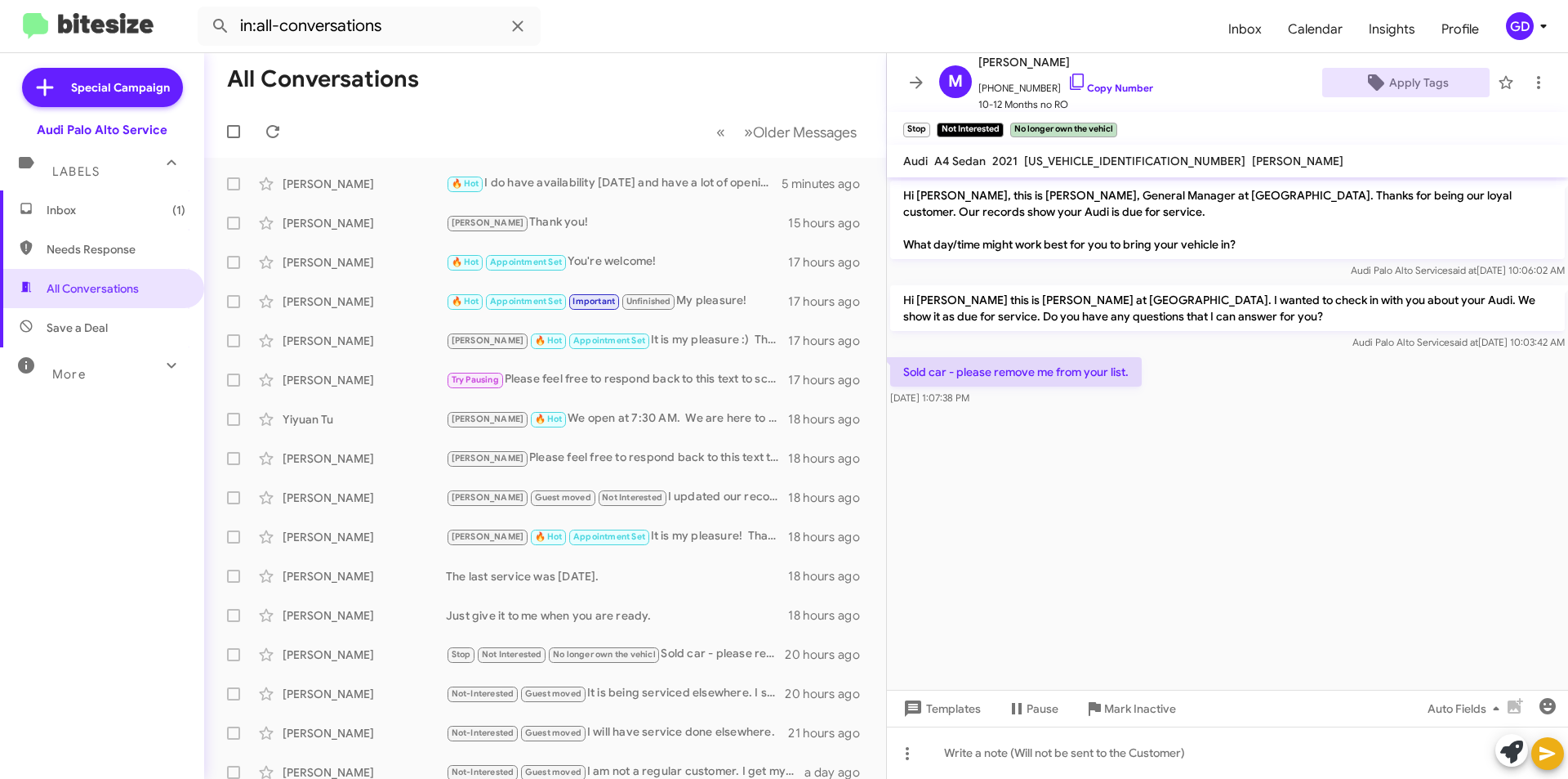
click at [84, 208] on span "Inbox (1)" at bounding box center [116, 210] width 139 height 17
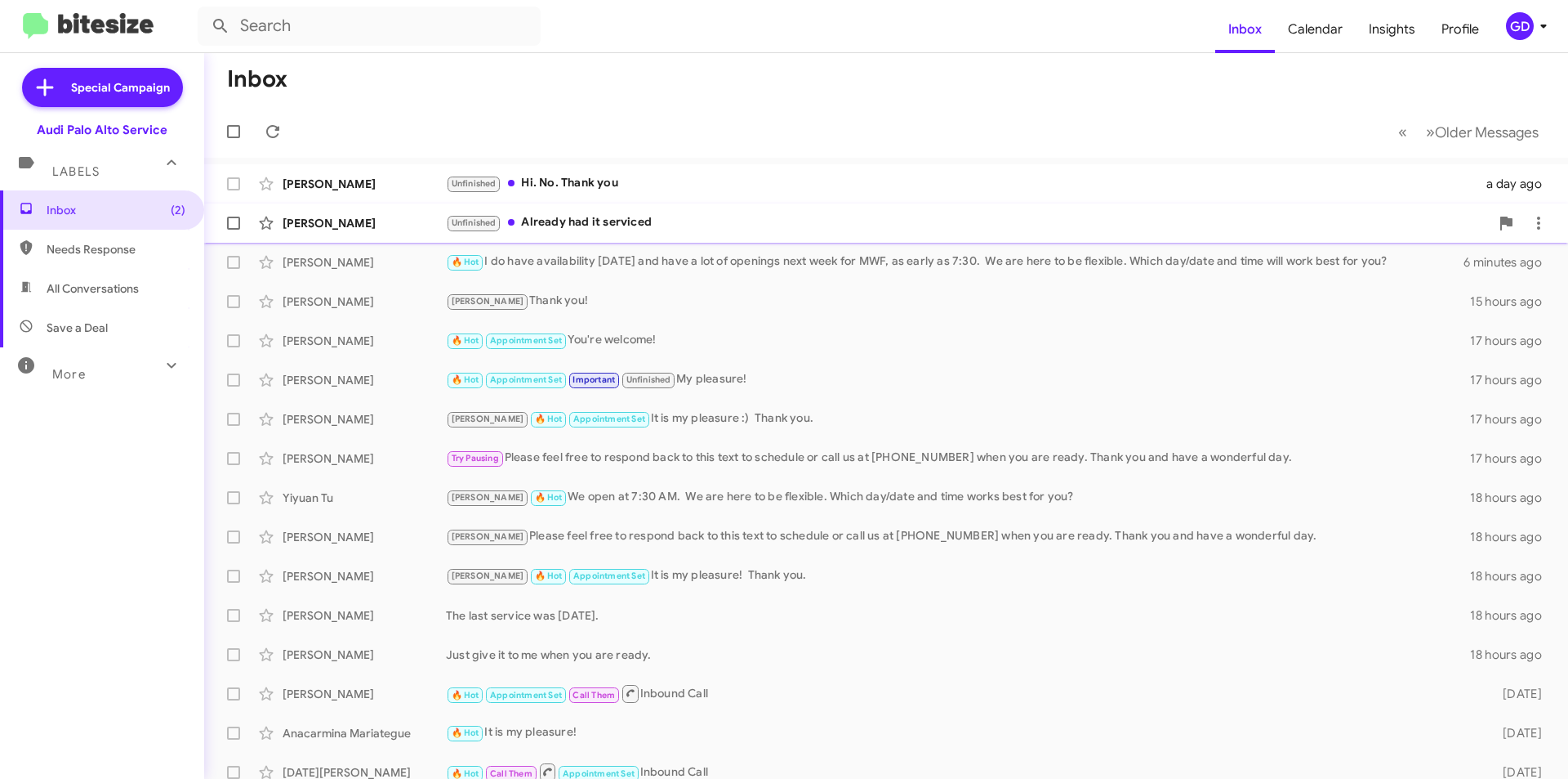
click at [338, 222] on div "[PERSON_NAME]" at bounding box center [364, 222] width 163 height 17
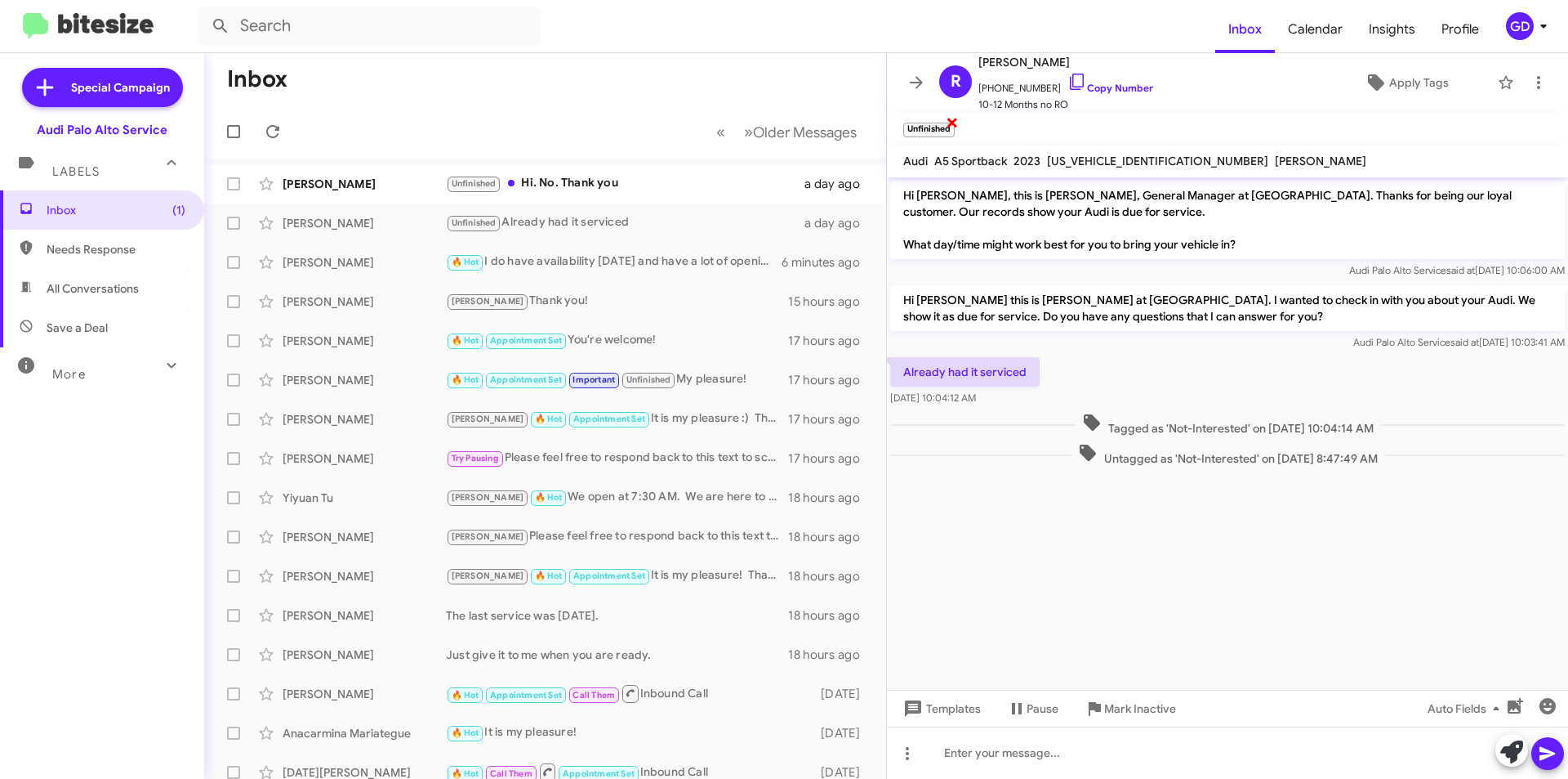
click at [951, 121] on span "×" at bounding box center [951, 121] width 13 height 19
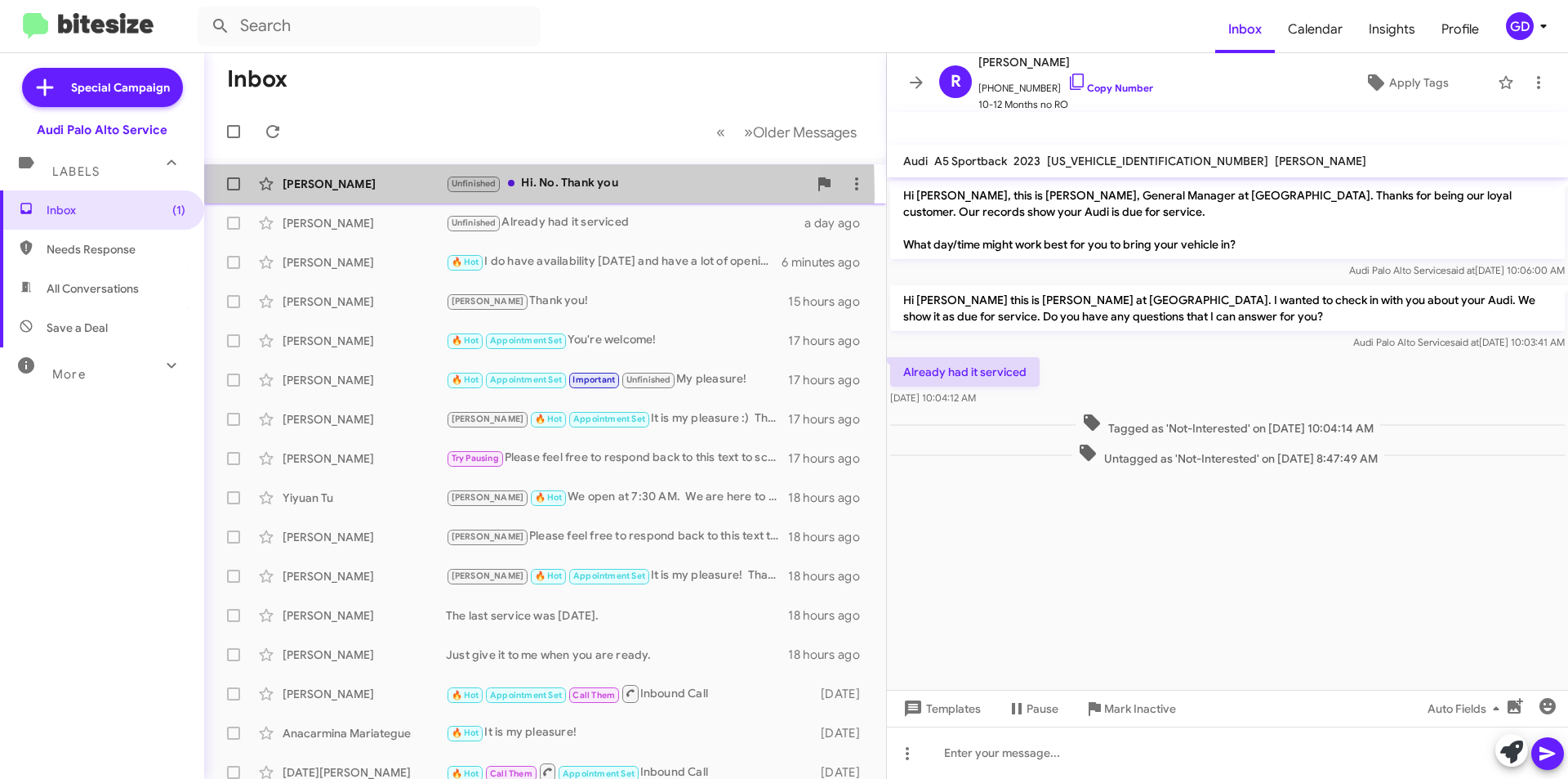
click at [329, 193] on div "[PERSON_NAME] Unfinished Hi. No. Thank you a day ago" at bounding box center [546, 184] width 656 height 33
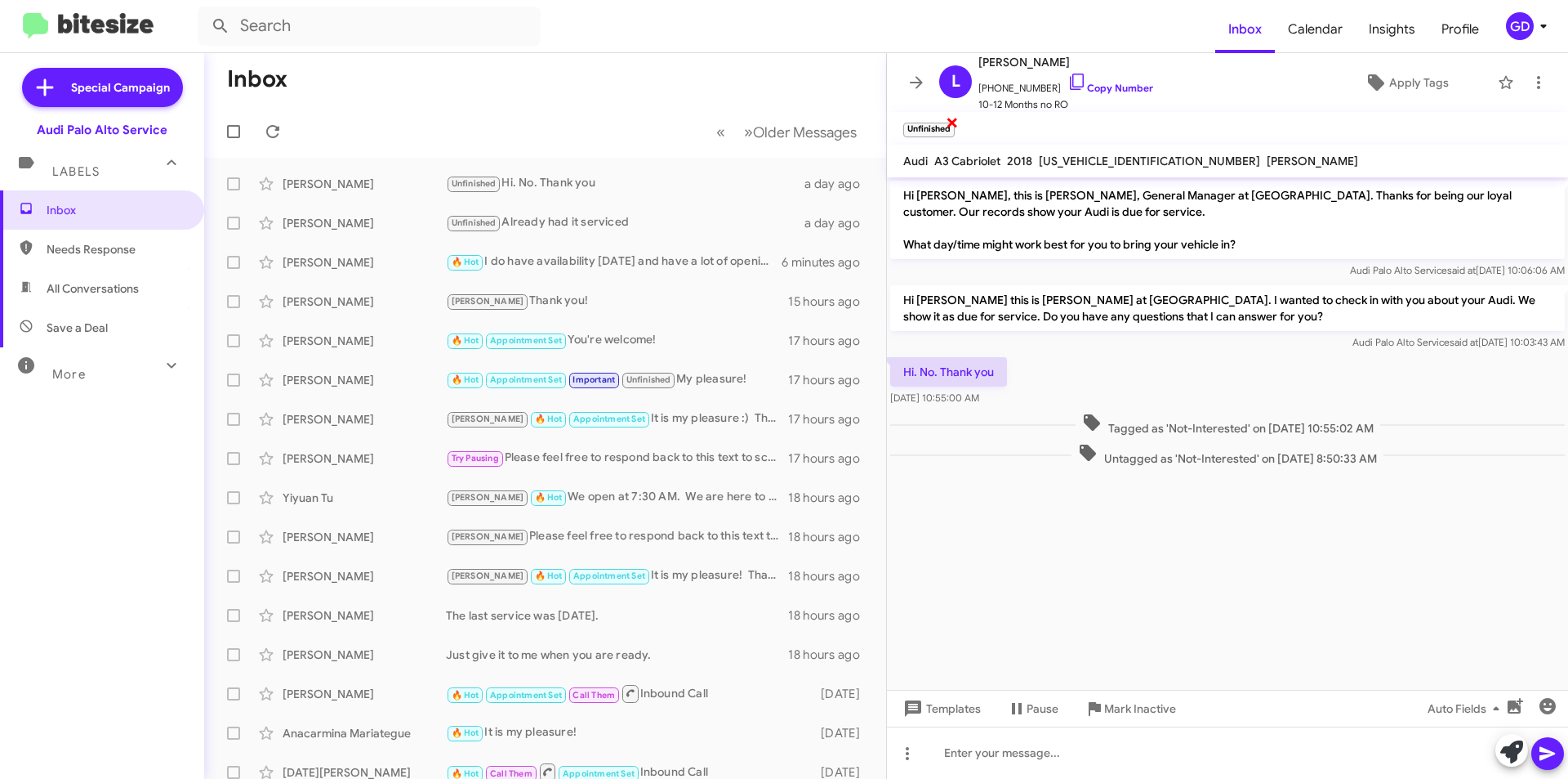
click at [956, 121] on span "×" at bounding box center [951, 121] width 13 height 19
click at [90, 257] on span "Needs Response" at bounding box center [102, 249] width 204 height 39
type input "in:needs-response"
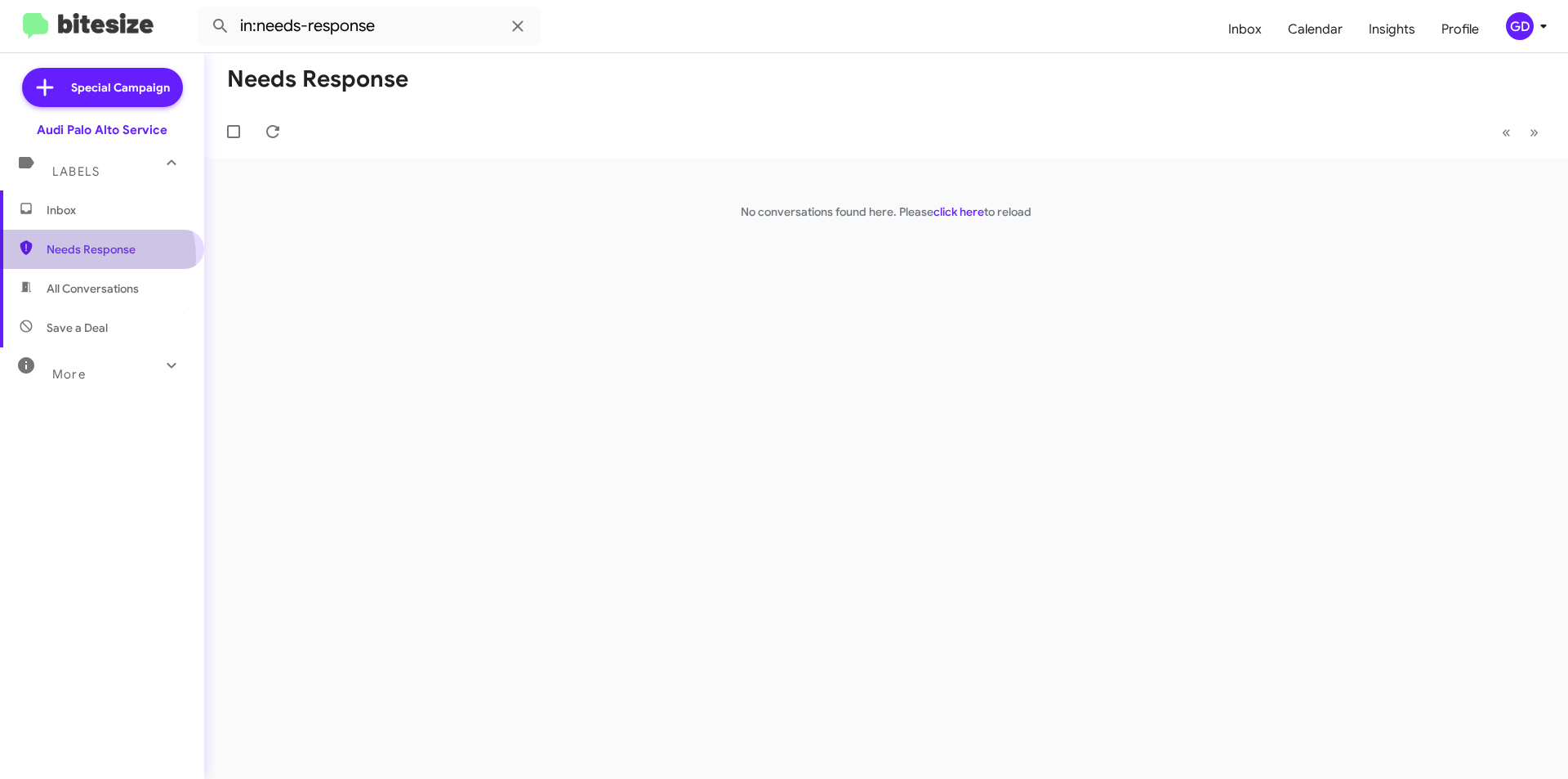
click at [90, 257] on span "Needs Response" at bounding box center [102, 249] width 204 height 39
click at [270, 127] on icon at bounding box center [273, 131] width 19 height 19
click at [64, 214] on span "Inbox" at bounding box center [116, 210] width 139 height 17
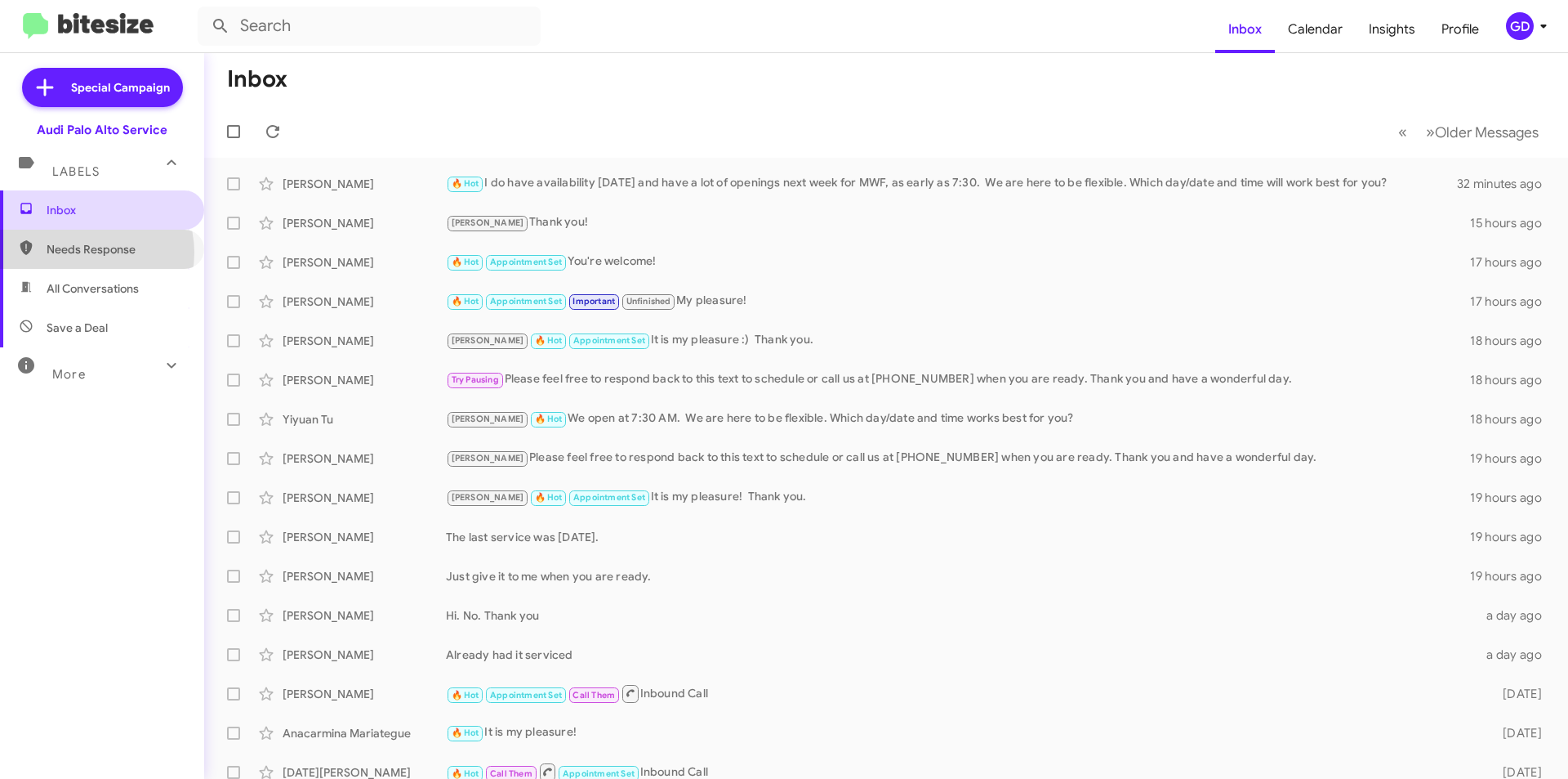
drag, startPoint x: 86, startPoint y: 253, endPoint x: 163, endPoint y: 229, distance: 80.7
click at [88, 253] on span "Needs Response" at bounding box center [116, 249] width 139 height 17
type input "in:needs-response"
